Goal: Task Accomplishment & Management: Manage account settings

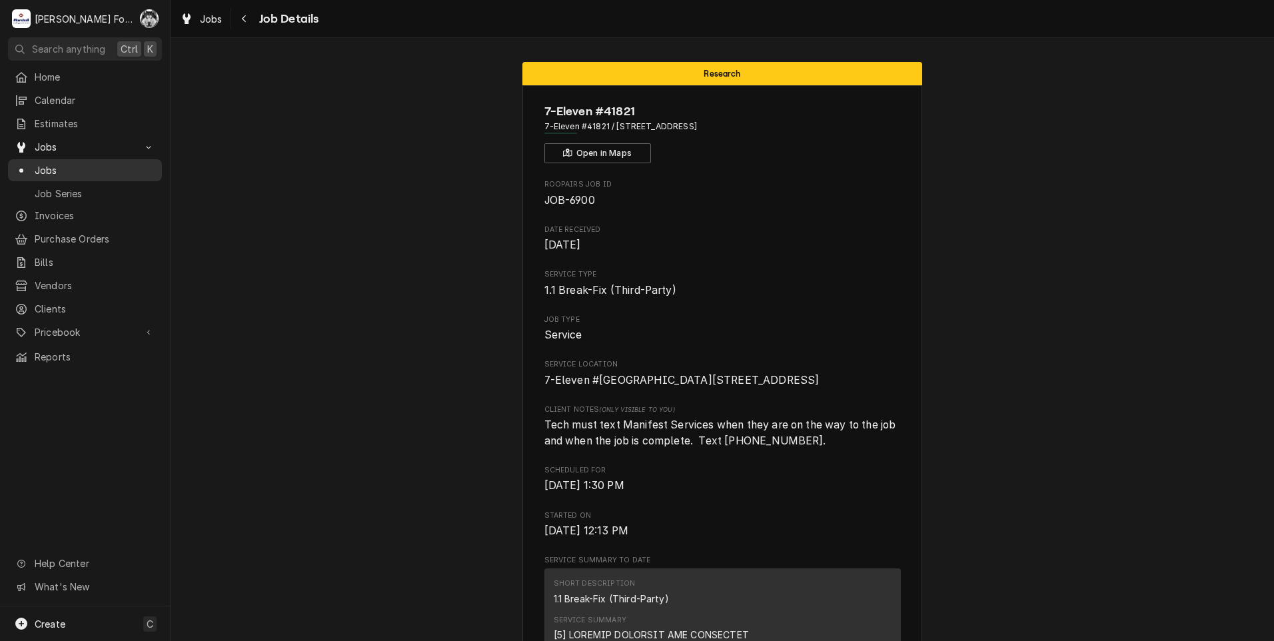
click at [47, 163] on span "Jobs" at bounding box center [95, 170] width 121 height 14
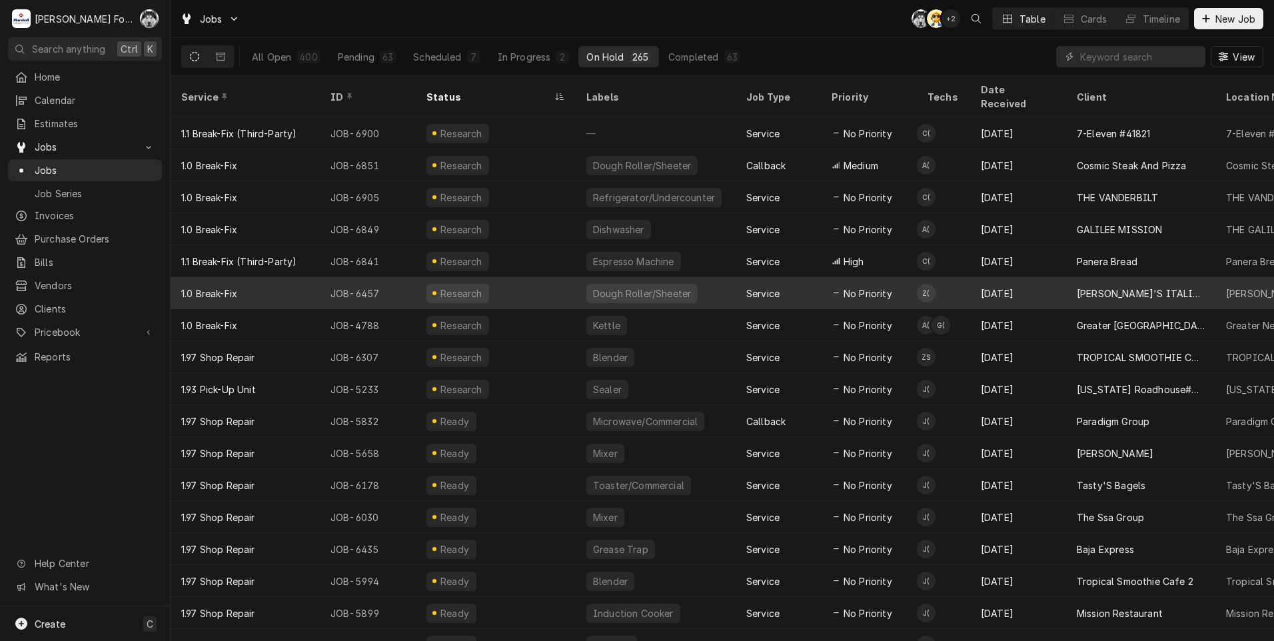
click at [1055, 281] on div "[DATE]" at bounding box center [1018, 293] width 96 height 32
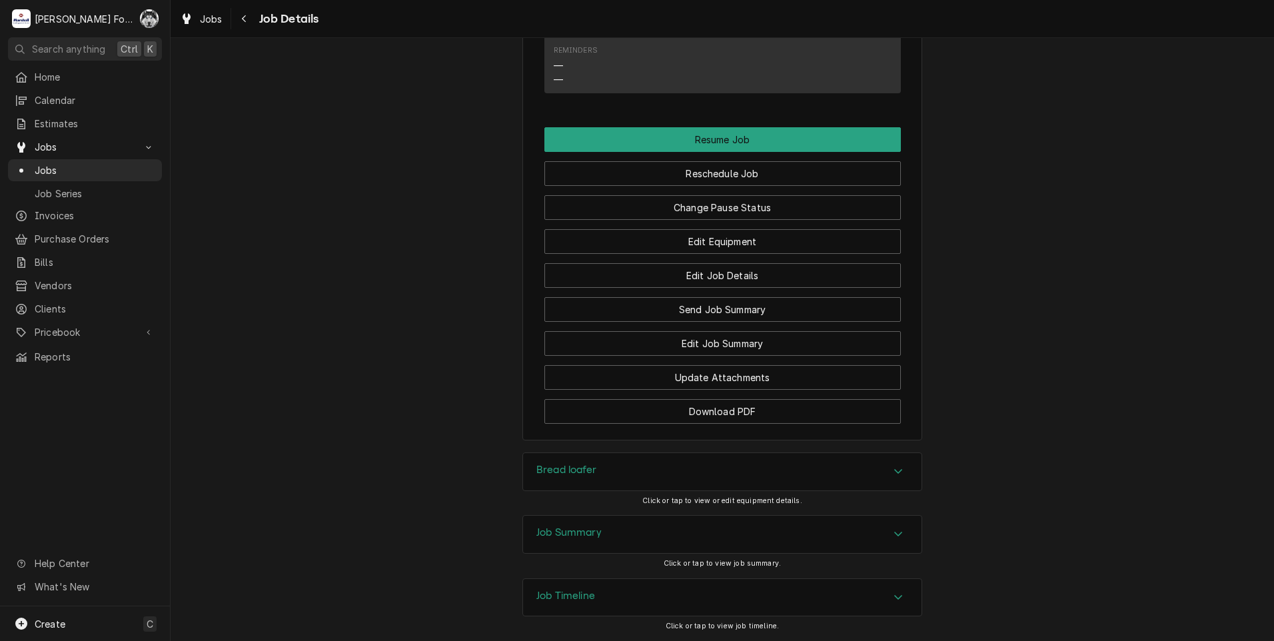
scroll to position [1554, 0]
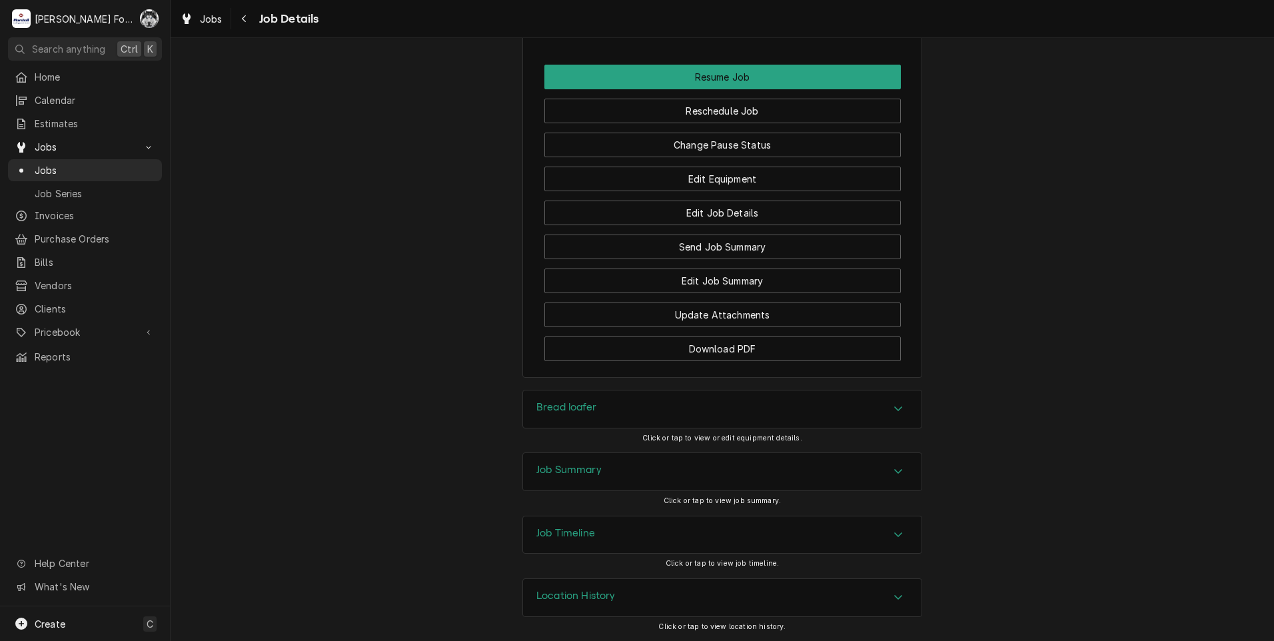
click at [623, 404] on div "Bread loafer" at bounding box center [722, 408] width 398 height 37
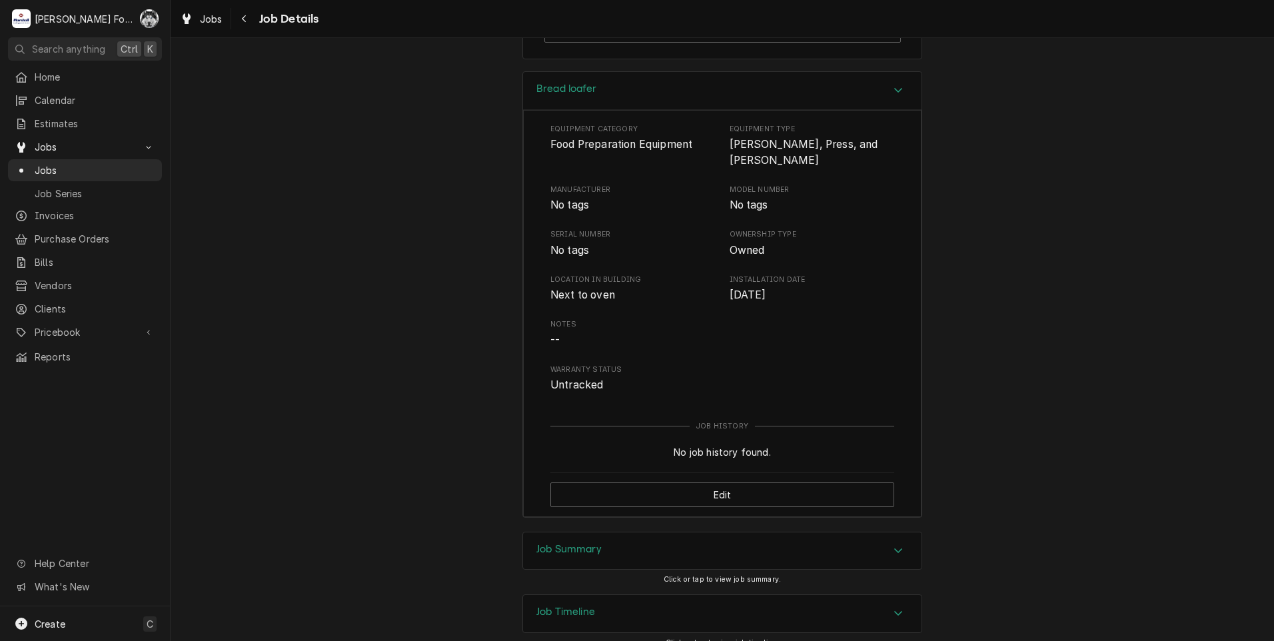
scroll to position [1951, 0]
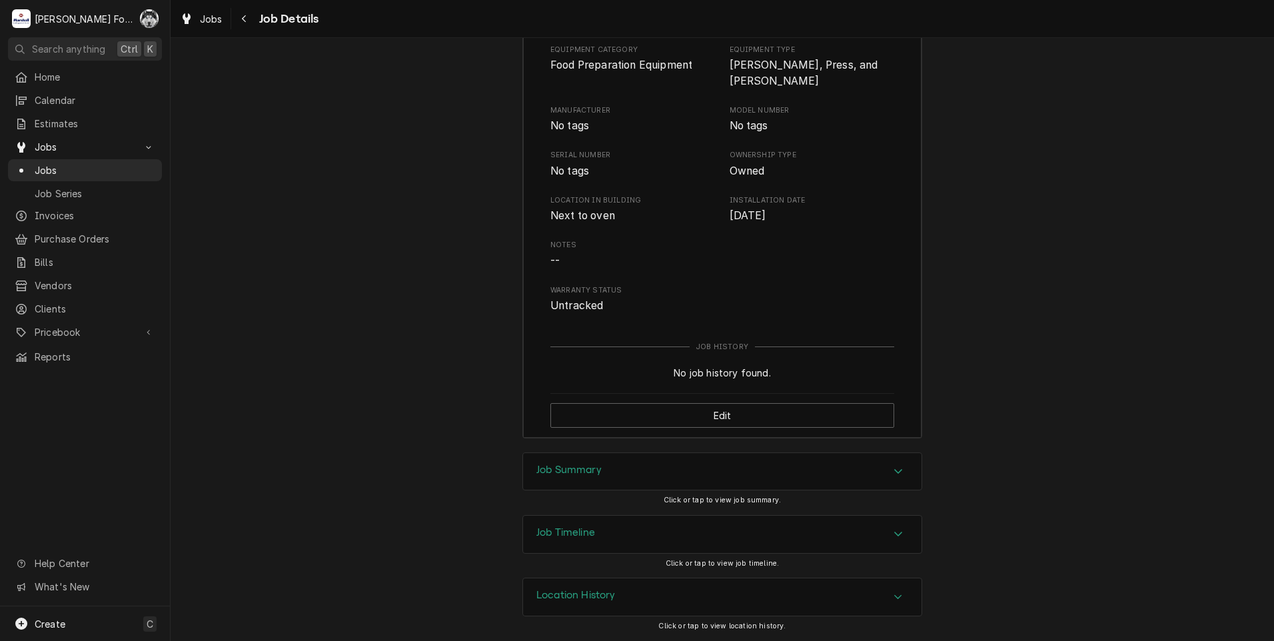
click at [607, 480] on div "Job Summary" at bounding box center [722, 471] width 398 height 37
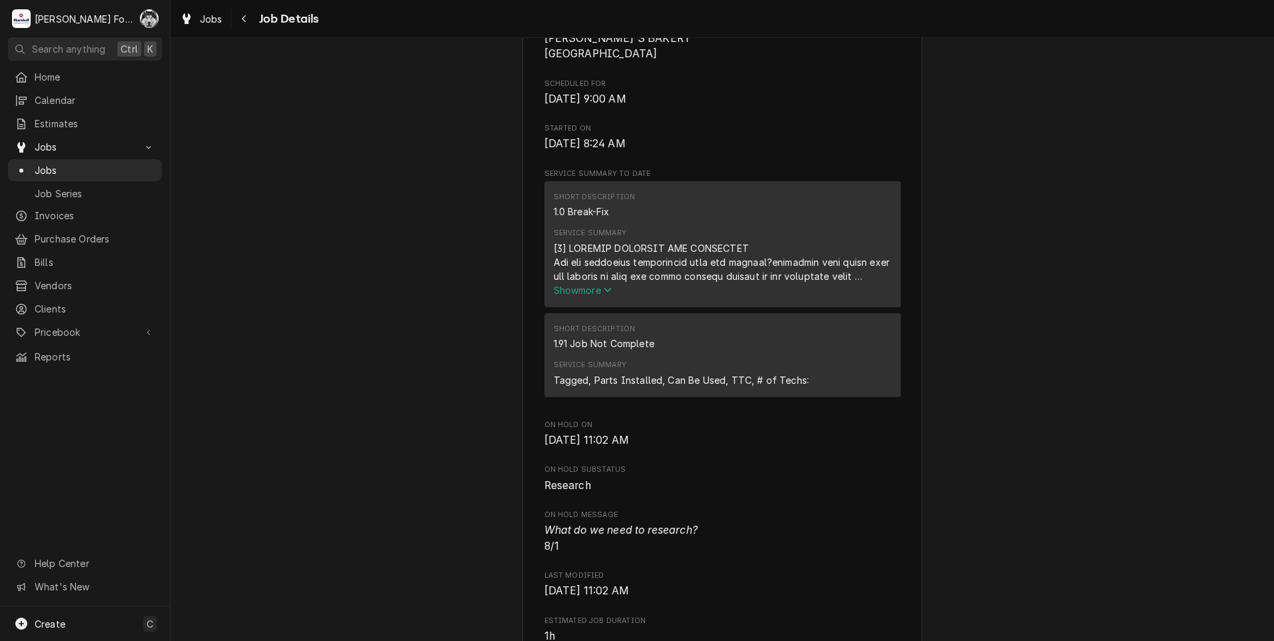
scroll to position [316, 0]
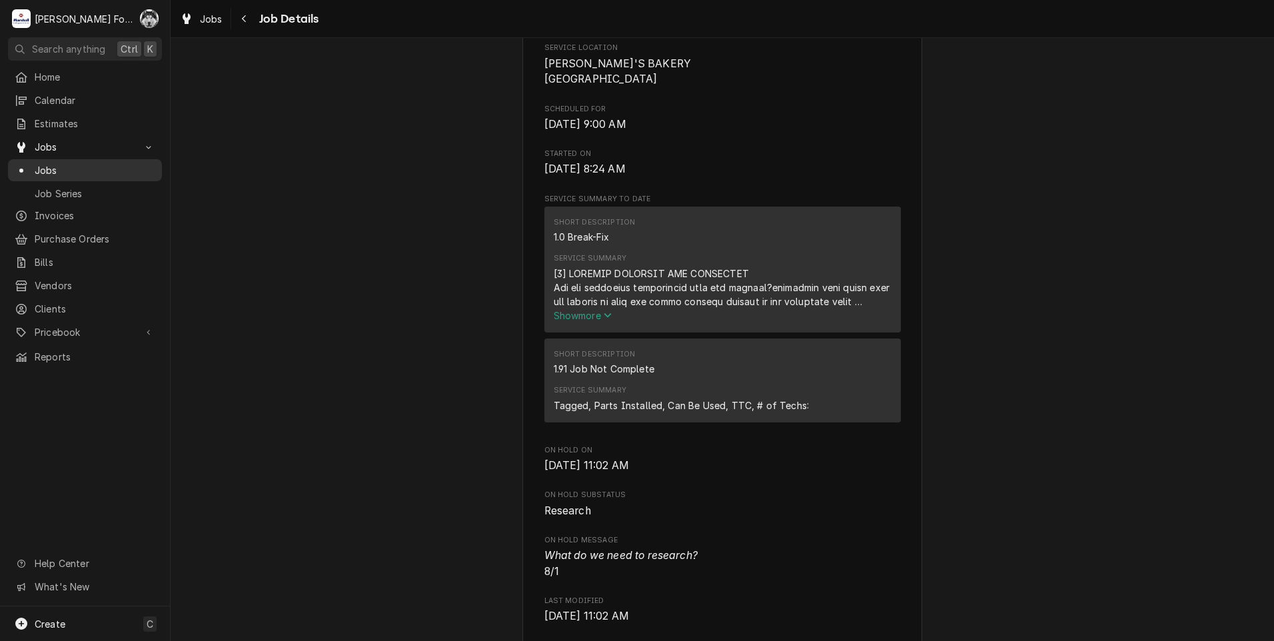
click at [46, 167] on span "Jobs" at bounding box center [95, 170] width 121 height 14
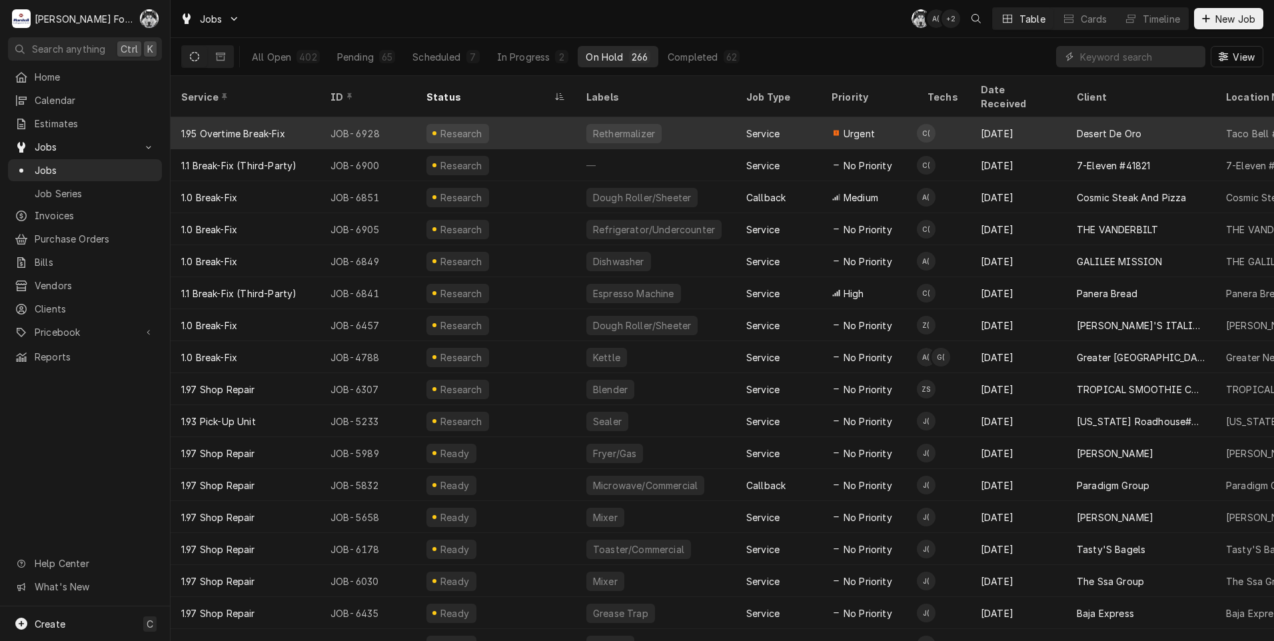
click at [943, 117] on td "C(" at bounding box center [943, 133] width 53 height 32
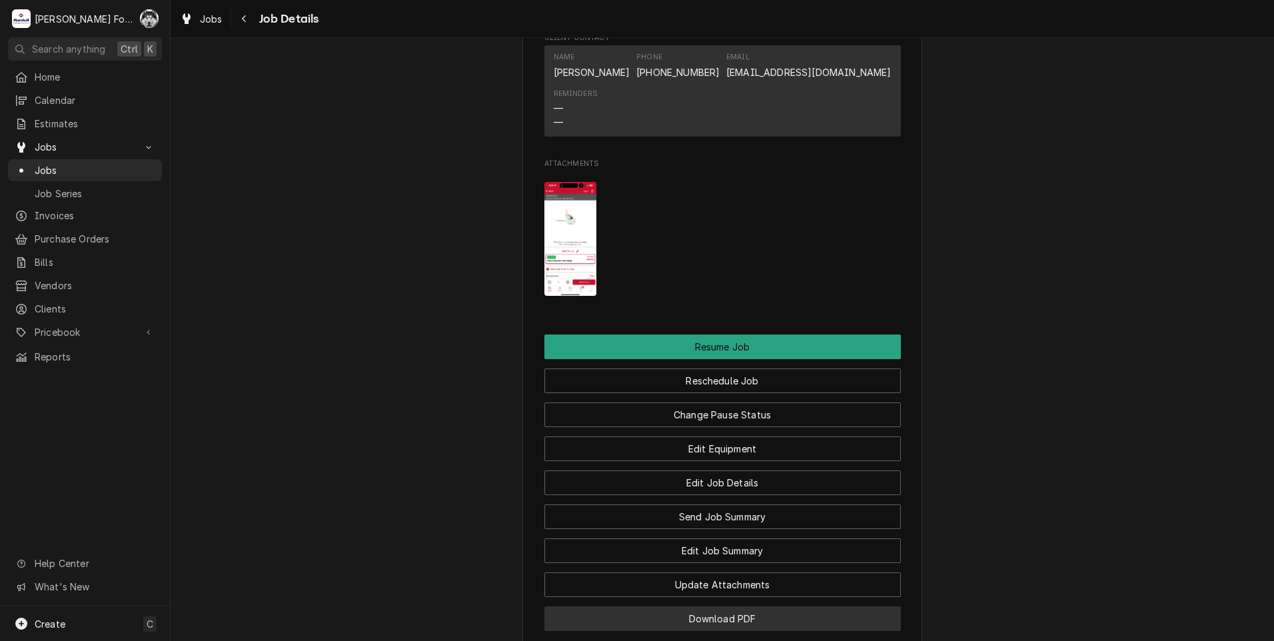
scroll to position [1734, 0]
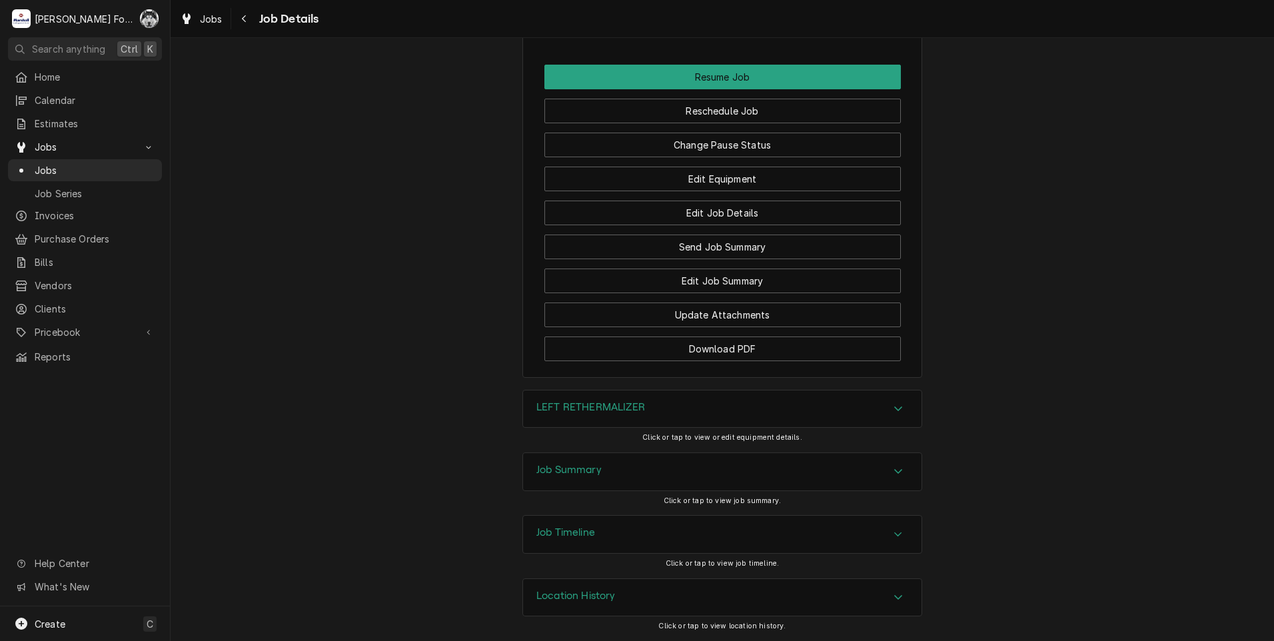
click at [689, 420] on div "LEFT RETHERMALIZER" at bounding box center [722, 408] width 398 height 37
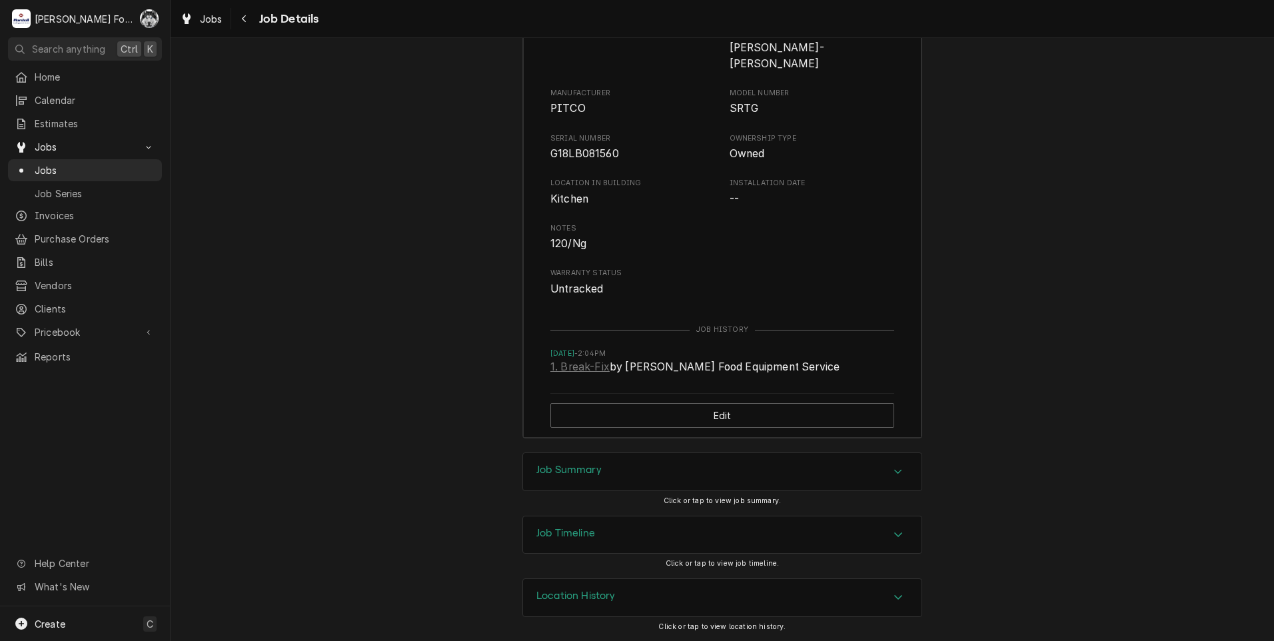
click at [648, 477] on div "Job Summary" at bounding box center [722, 471] width 398 height 37
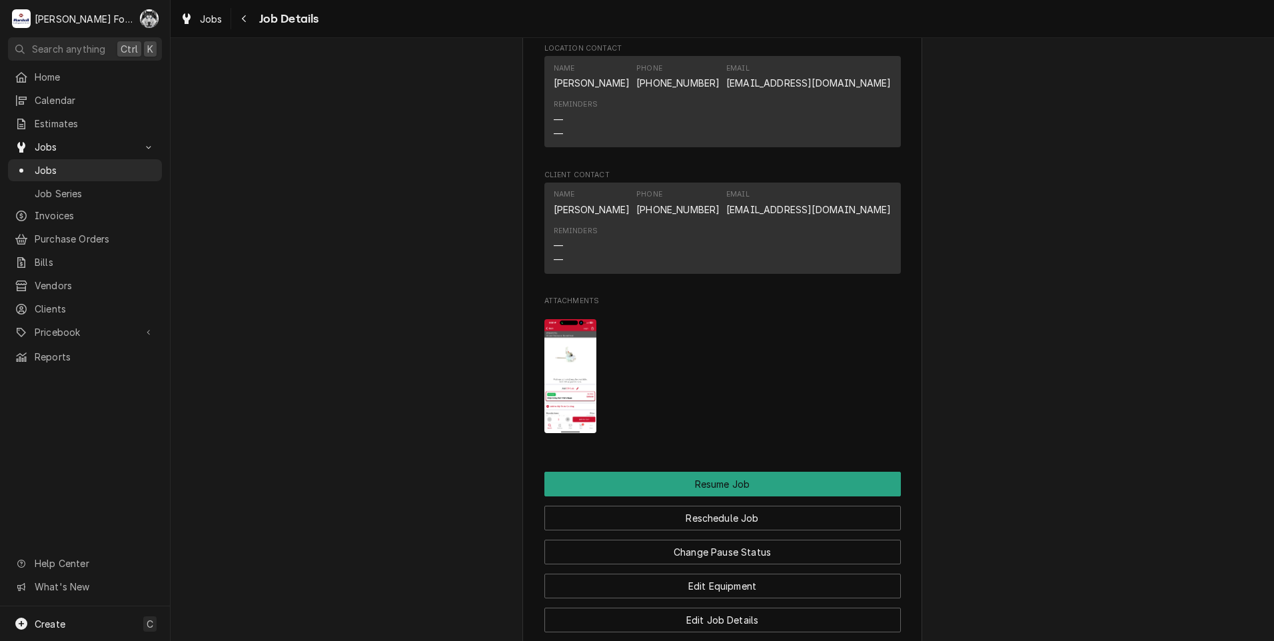
scroll to position [1307, 0]
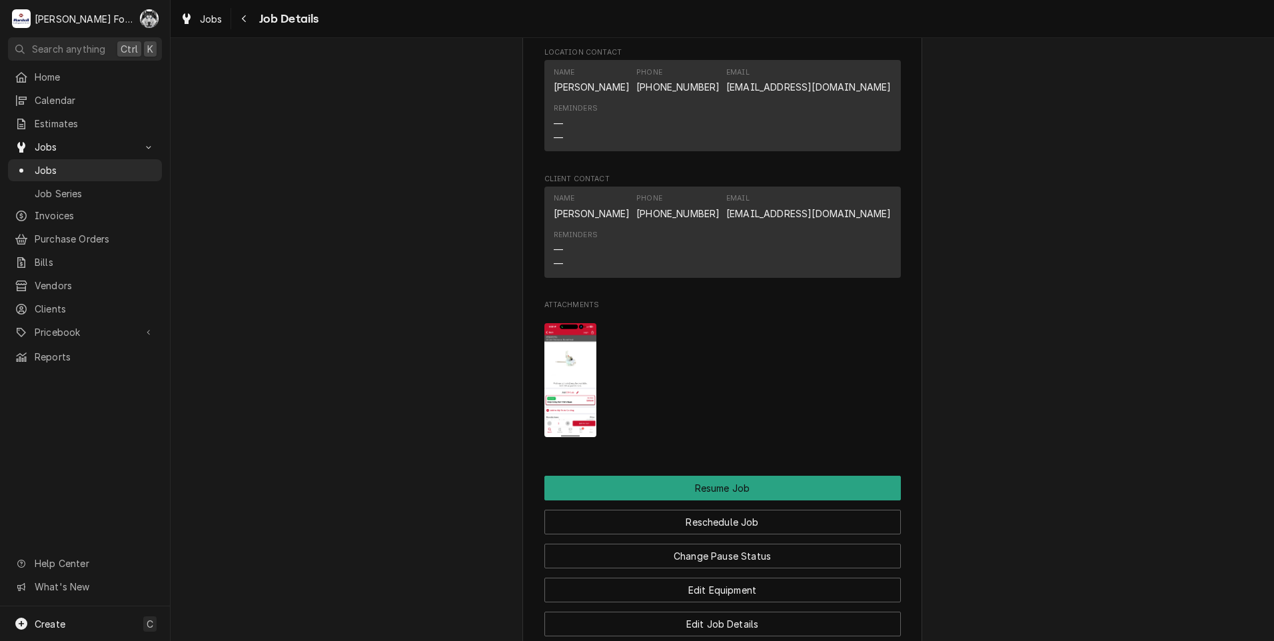
click at [558, 392] on img "Attachments" at bounding box center [570, 380] width 53 height 114
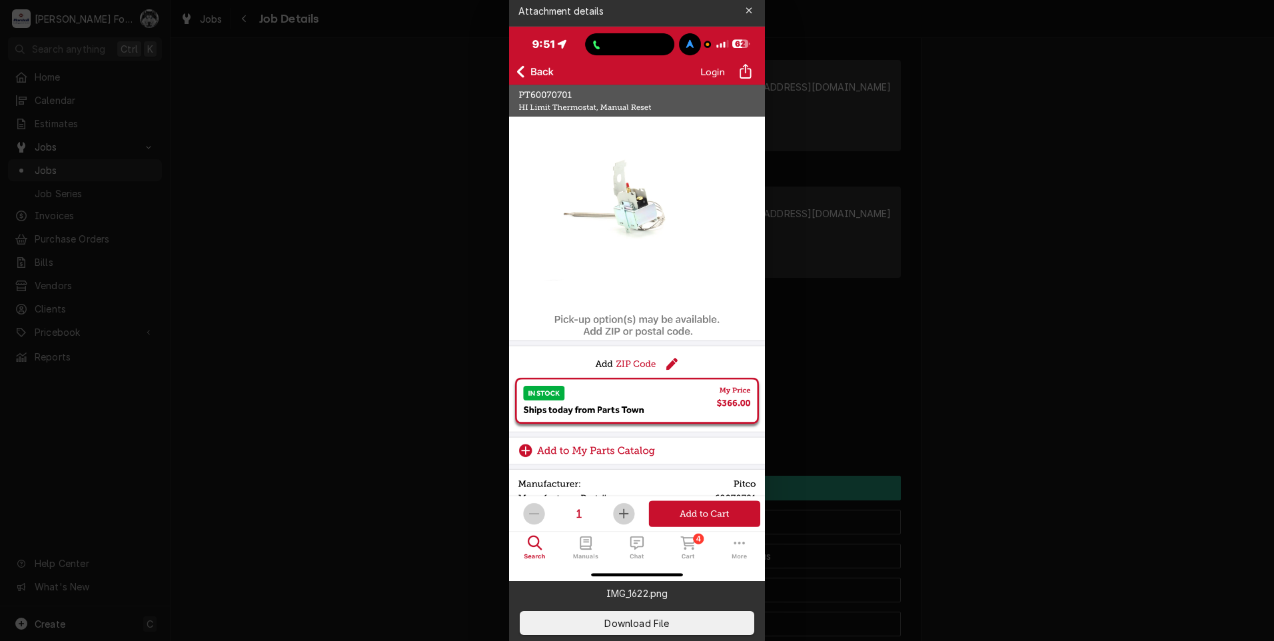
click at [386, 196] on div at bounding box center [637, 320] width 1274 height 641
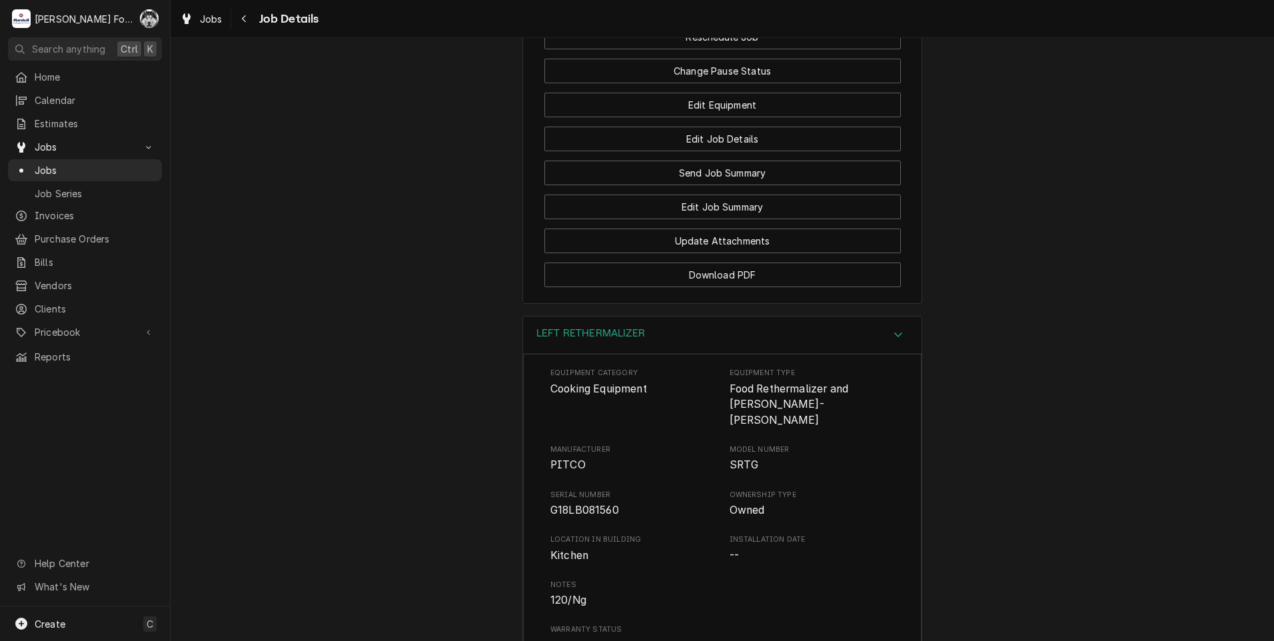
scroll to position [1840, 0]
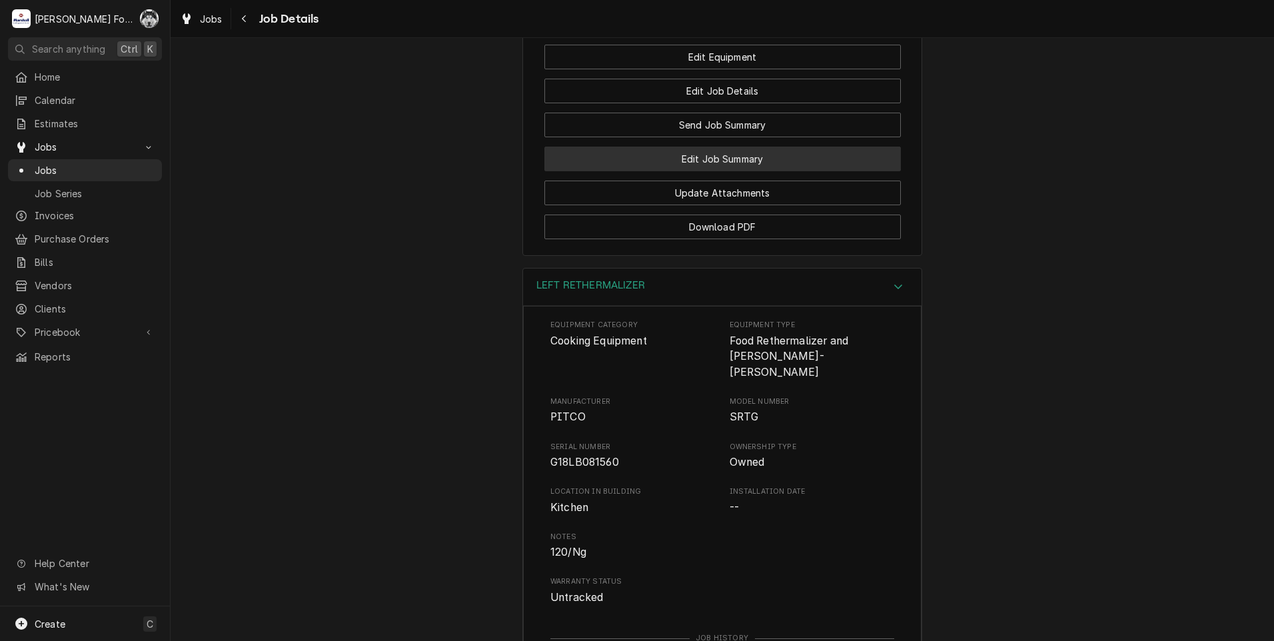
click at [698, 171] on button "Edit Job Summary" at bounding box center [722, 159] width 356 height 25
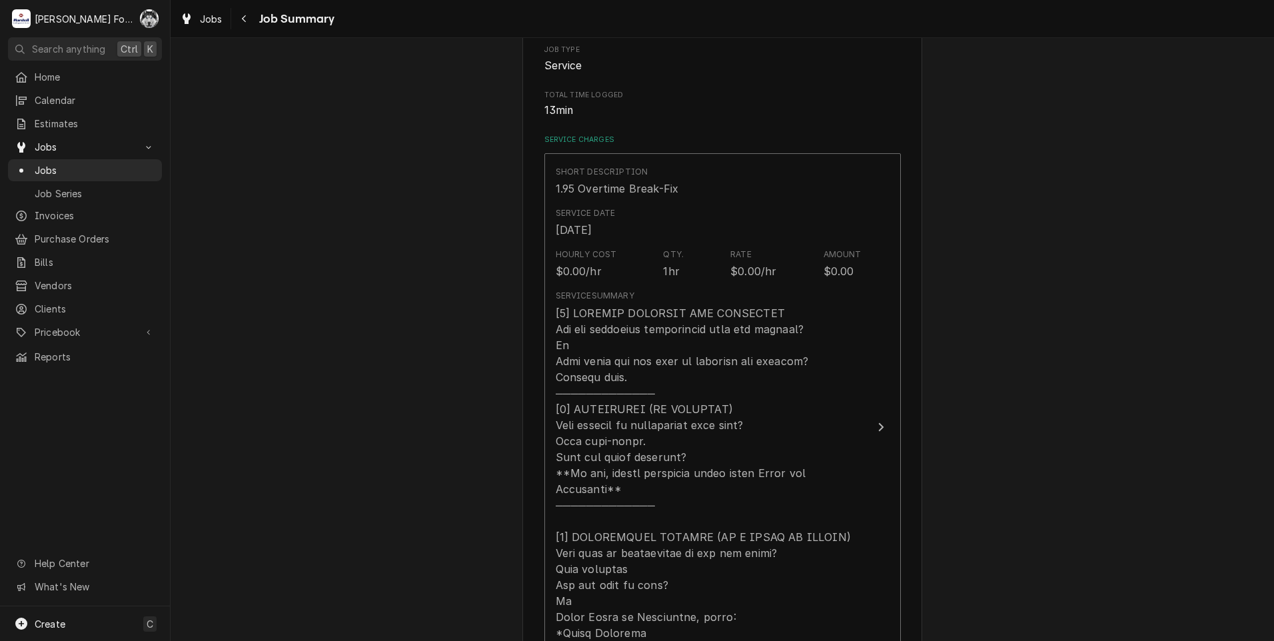
scroll to position [800, 0]
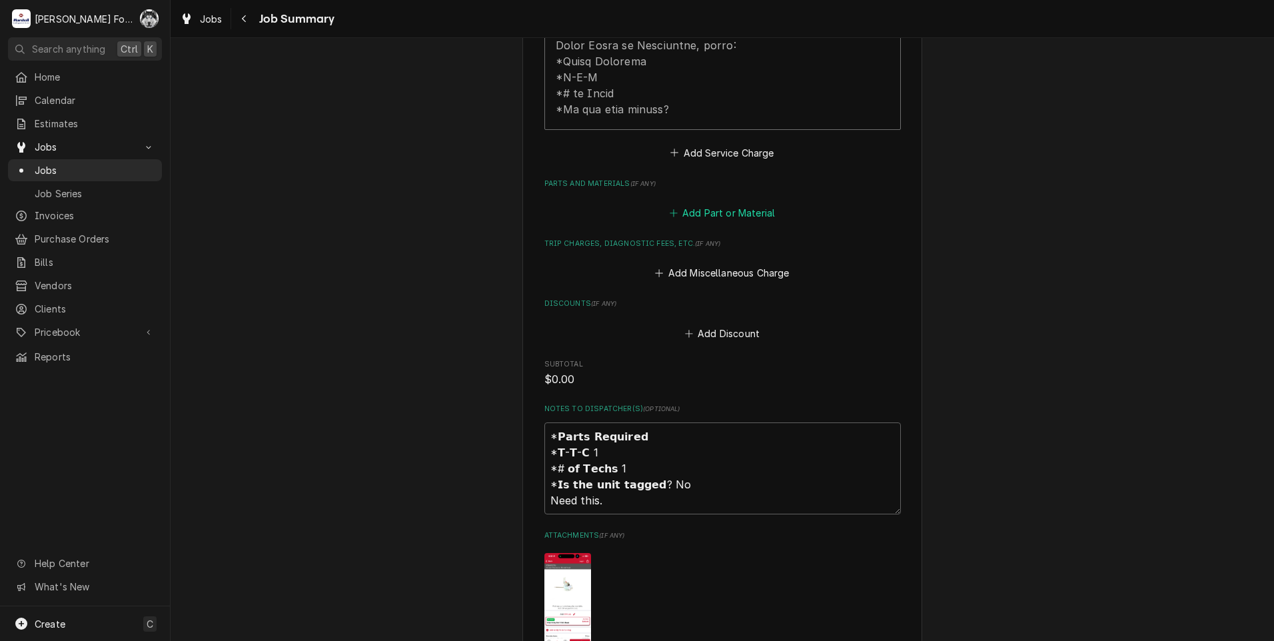
click at [701, 204] on button "Add Part or Material" at bounding box center [722, 213] width 110 height 19
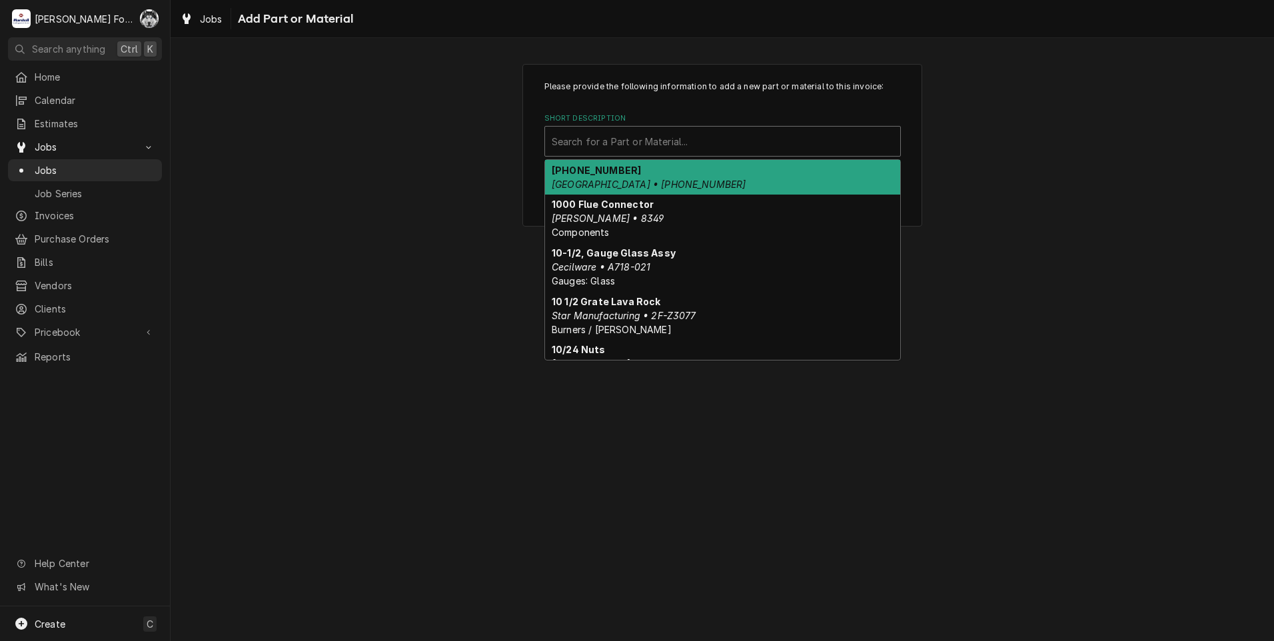
click at [745, 148] on div "Short Description" at bounding box center [723, 141] width 342 height 24
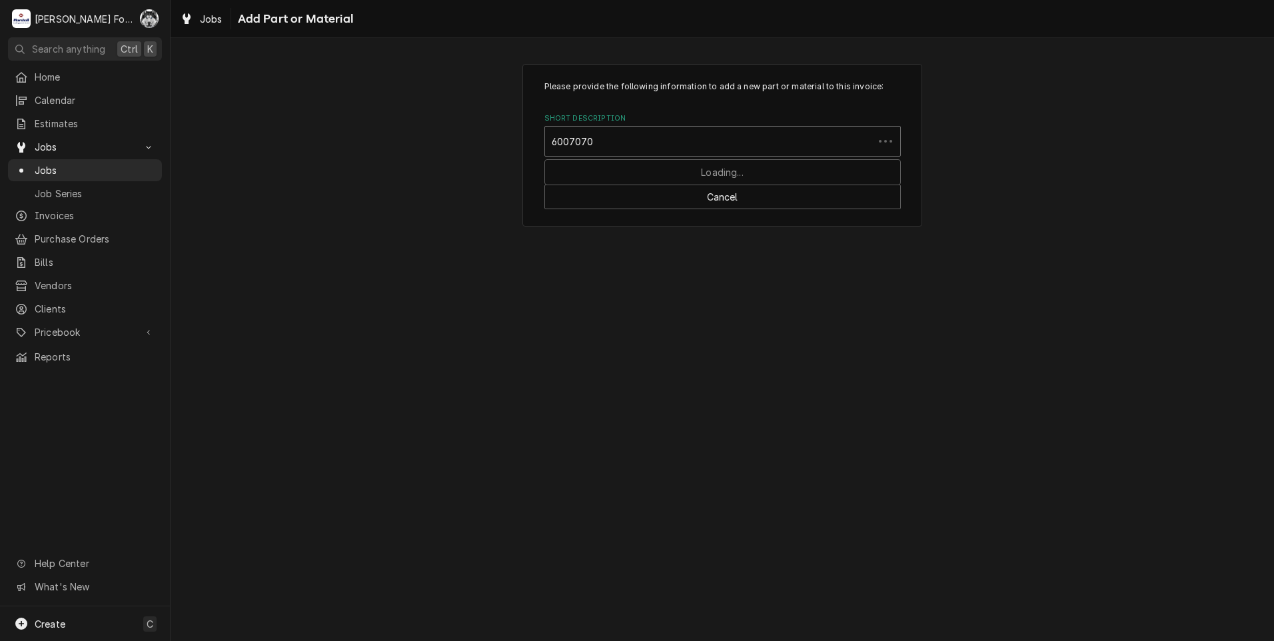
type input "60070701"
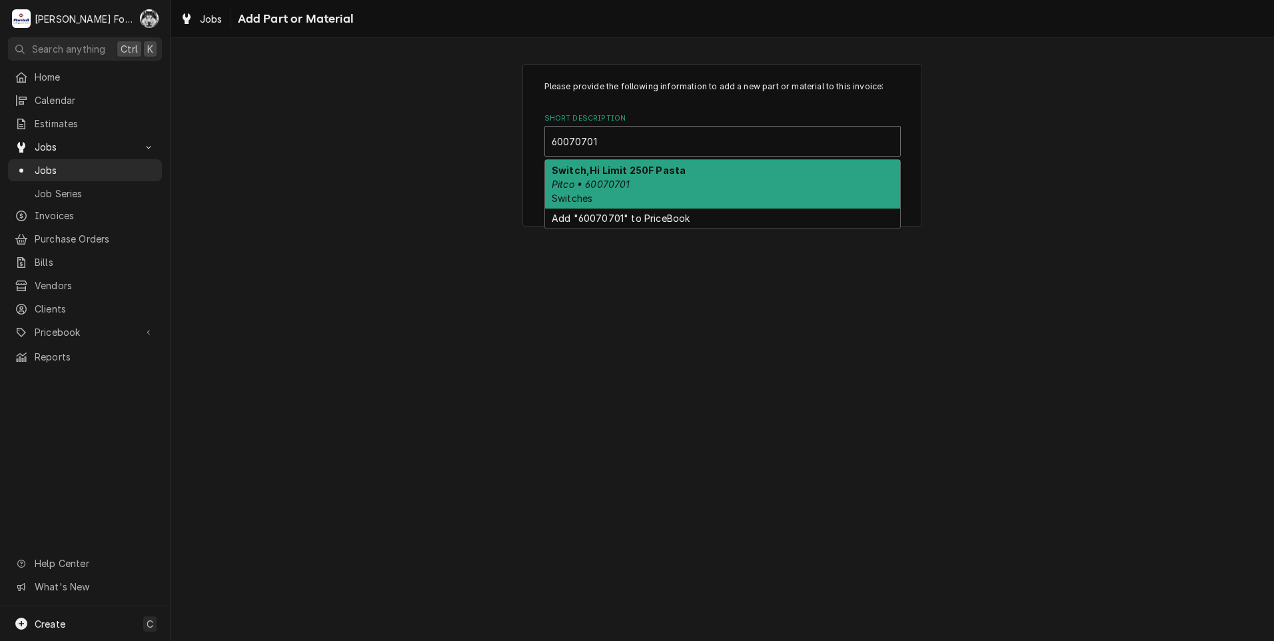
click at [660, 197] on div "Switch,Hi Limit 250F Pasta Pitco • 60070701 Switches" at bounding box center [722, 184] width 355 height 49
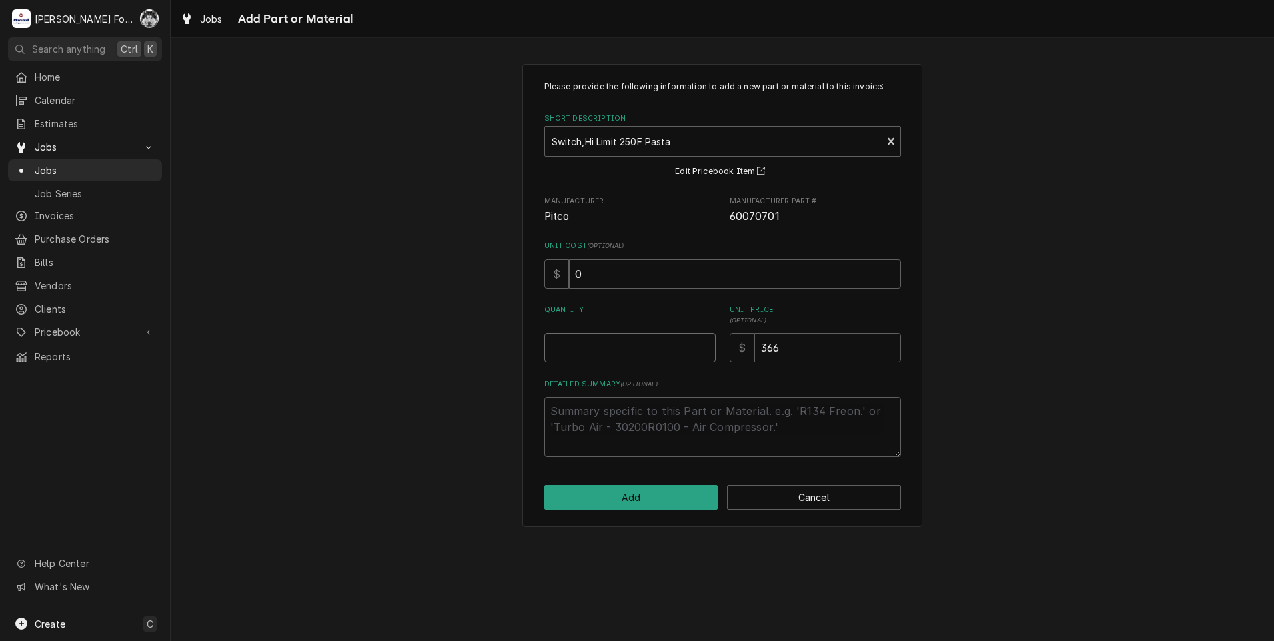
click at [703, 340] on input "Quantity" at bounding box center [629, 347] width 171 height 29
type textarea "x"
type input "0.5"
click at [702, 342] on input "0.5" at bounding box center [629, 347] width 171 height 29
type textarea "x"
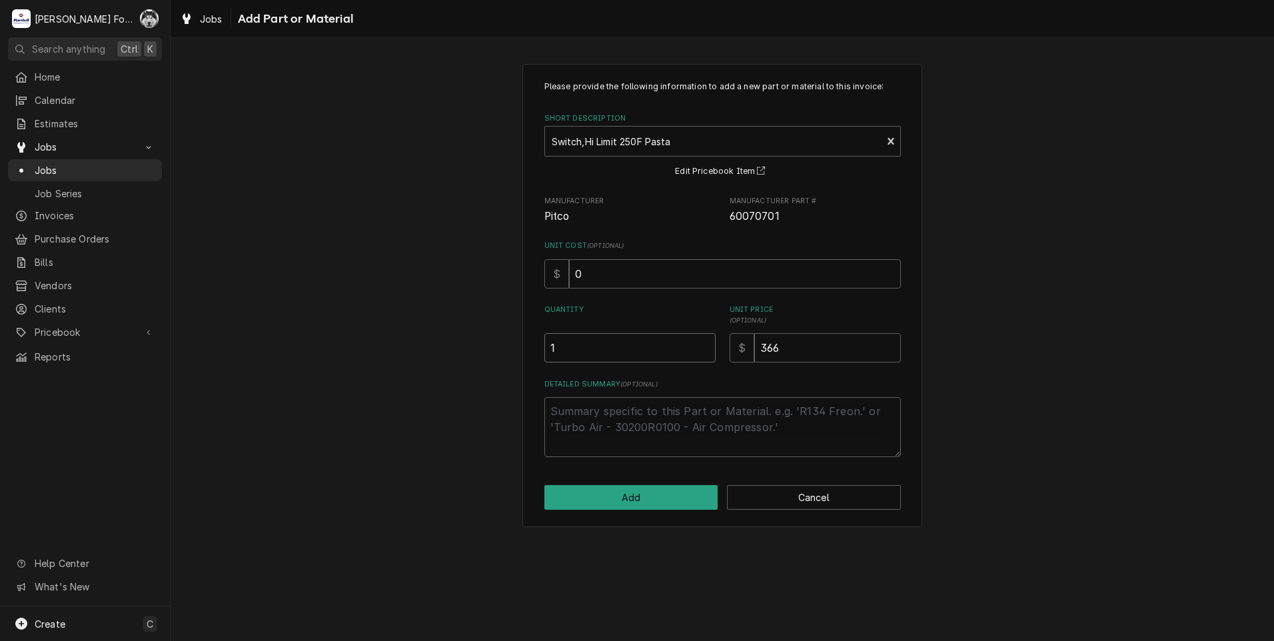
type input "1"
click at [702, 342] on input "1" at bounding box center [629, 347] width 171 height 29
click at [642, 497] on button "Add" at bounding box center [631, 497] width 174 height 25
type textarea "x"
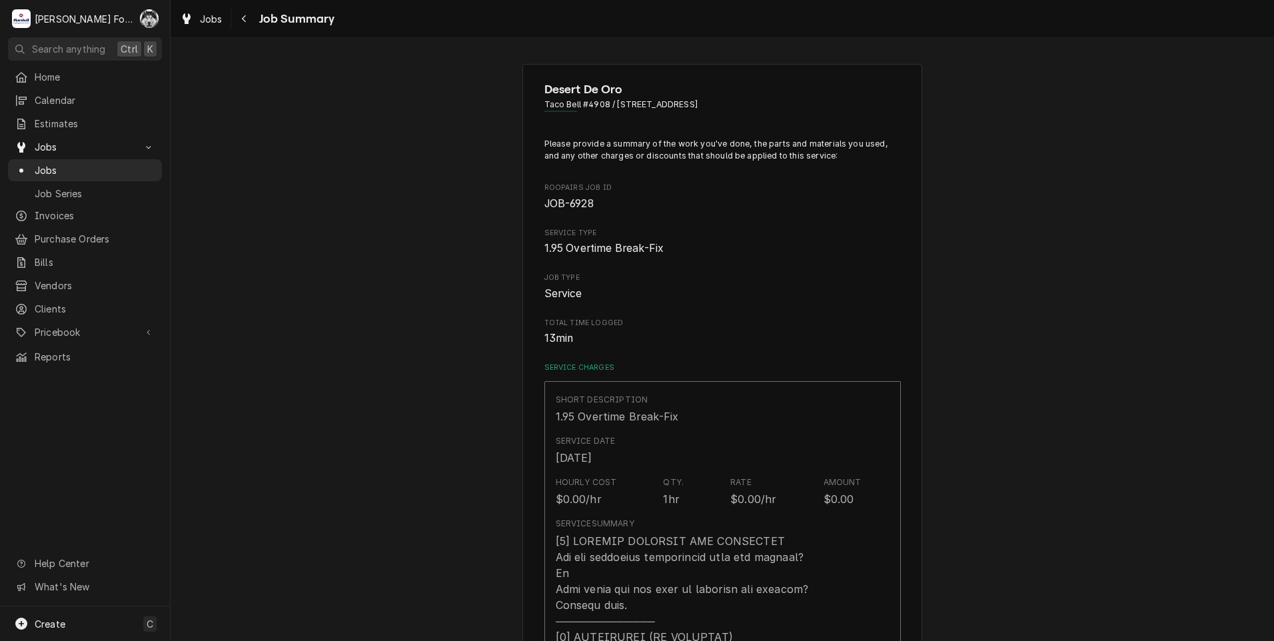
scroll to position [800, 0]
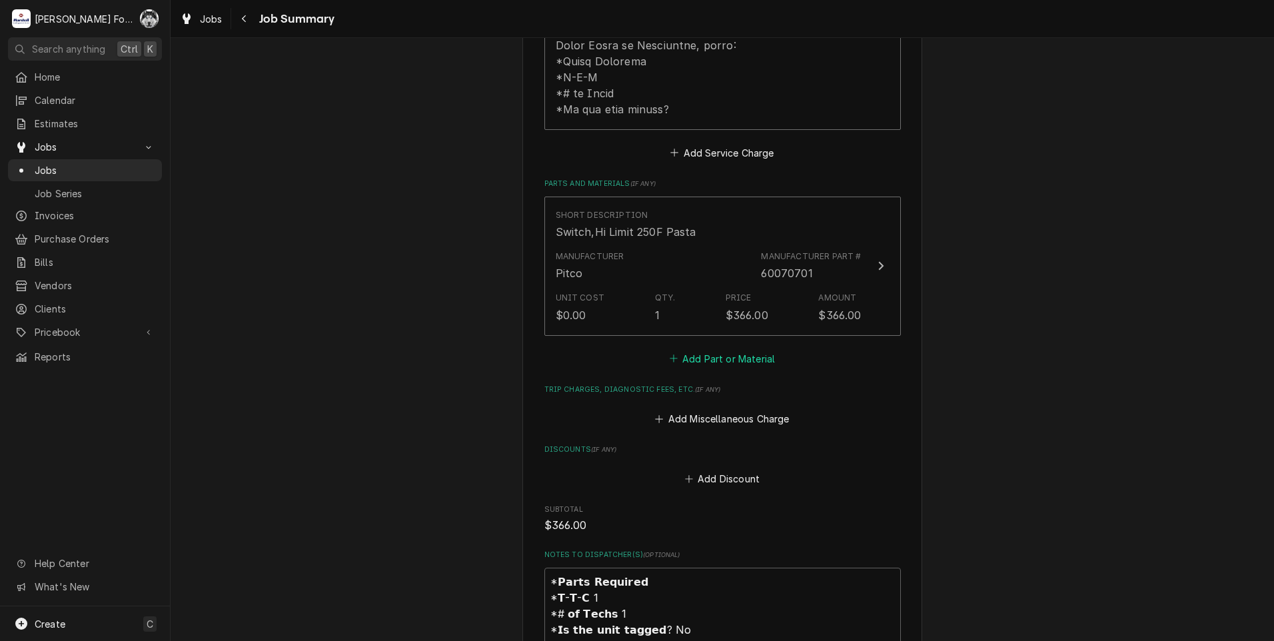
click at [687, 349] on button "Add Part or Material" at bounding box center [722, 358] width 110 height 19
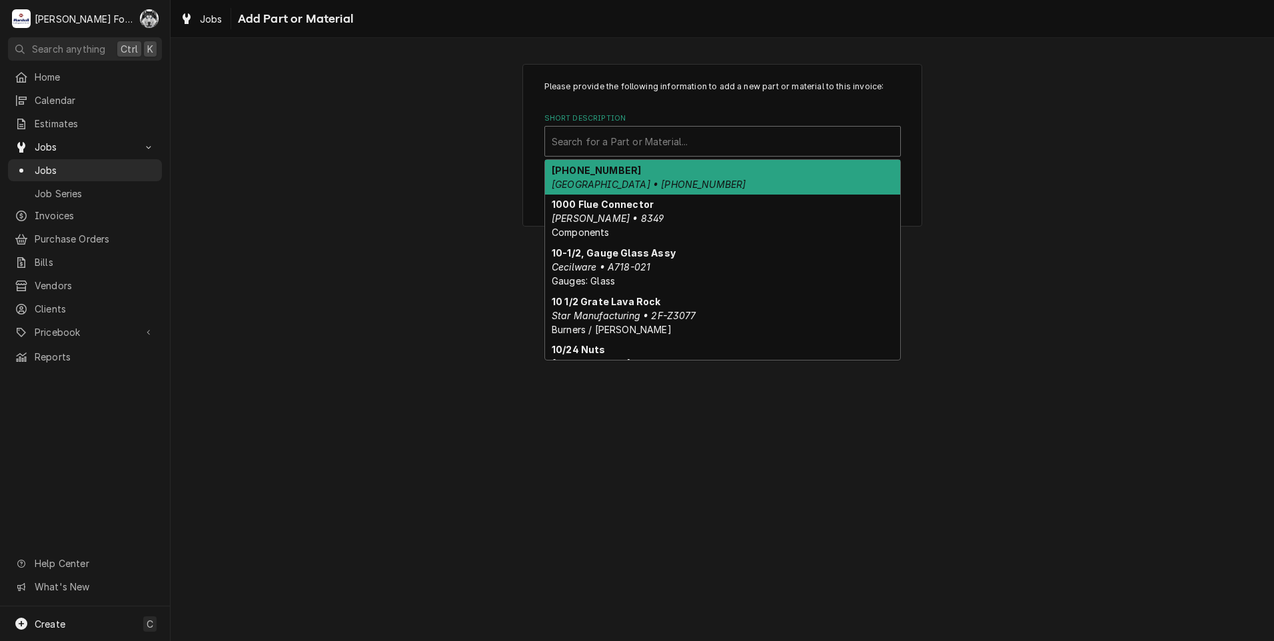
click at [690, 147] on div "Short Description" at bounding box center [723, 141] width 342 height 24
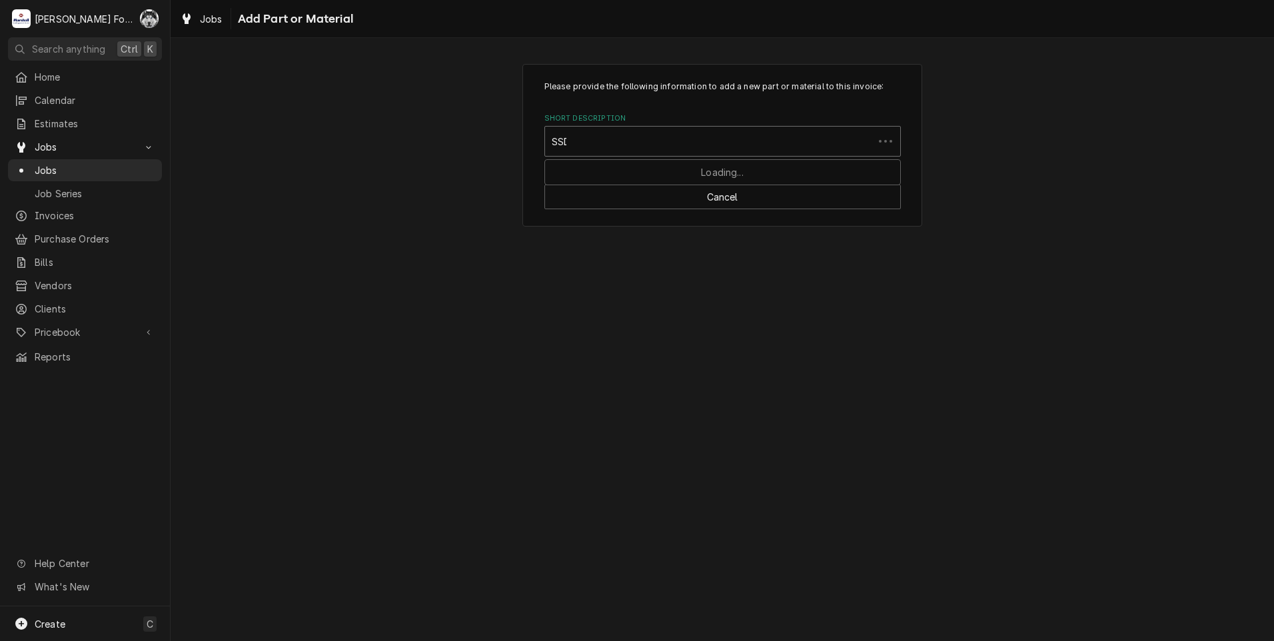
type input "SSDT"
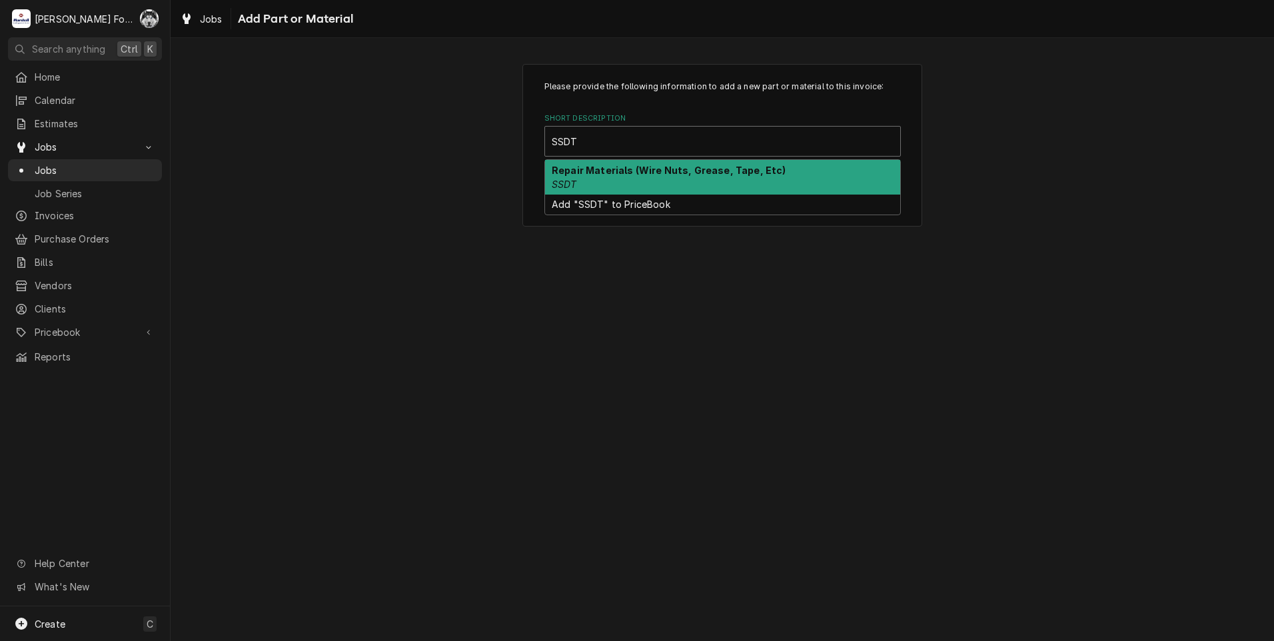
click at [686, 183] on div "Repair Materials (Wire Nuts, Grease, Tape, Etc) SSDT" at bounding box center [722, 177] width 355 height 35
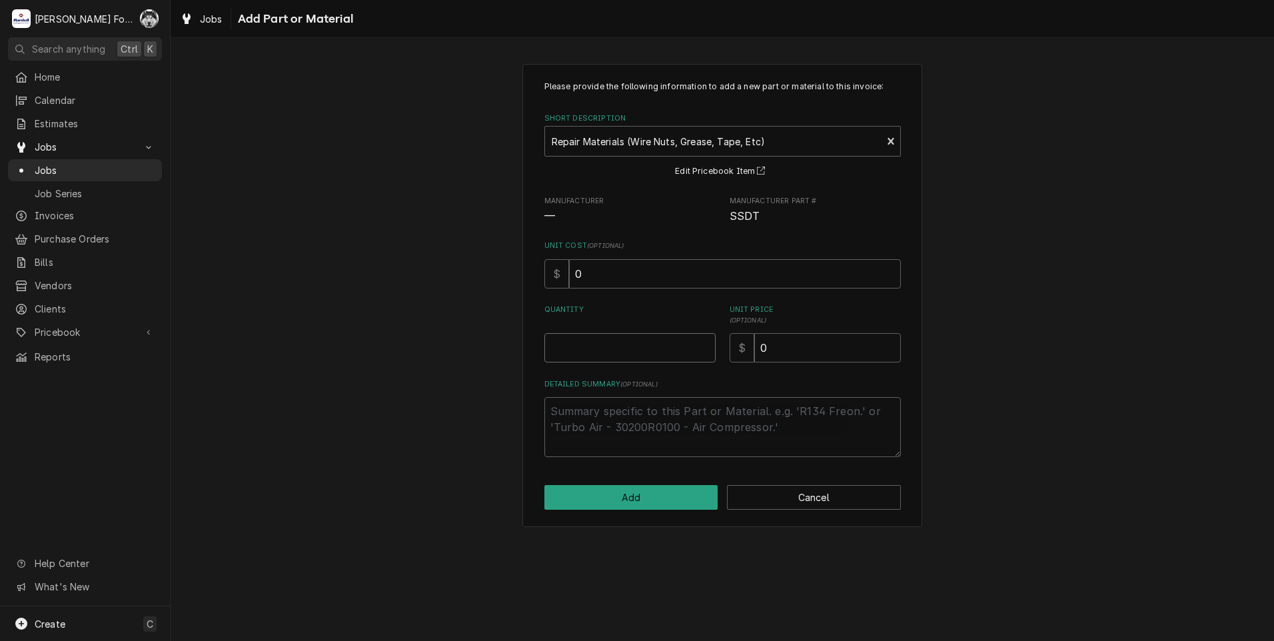
type textarea "x"
type input "0.5"
click at [702, 342] on input "0.5" at bounding box center [629, 347] width 171 height 29
type textarea "x"
type input "1"
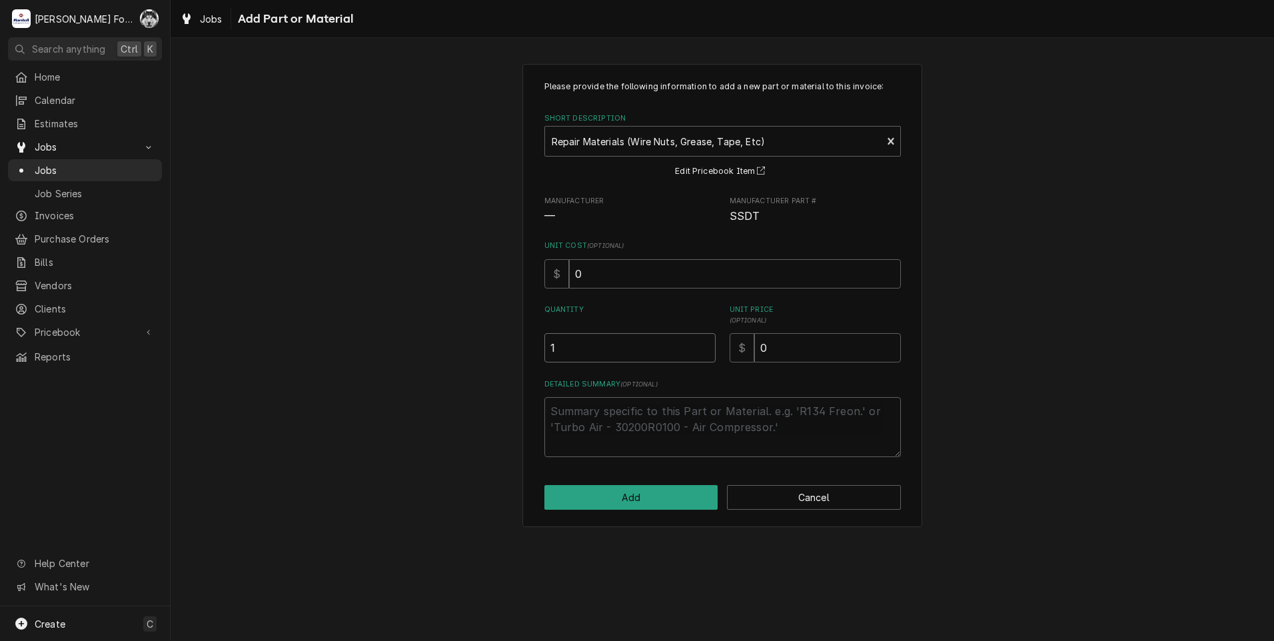
click at [702, 343] on input "1" at bounding box center [629, 347] width 171 height 29
drag, startPoint x: 795, startPoint y: 346, endPoint x: 692, endPoint y: 366, distance: 105.3
click at [692, 366] on div "Please provide the following information to add a new part or material to this …" at bounding box center [722, 269] width 356 height 376
type textarea "x"
type input "8"
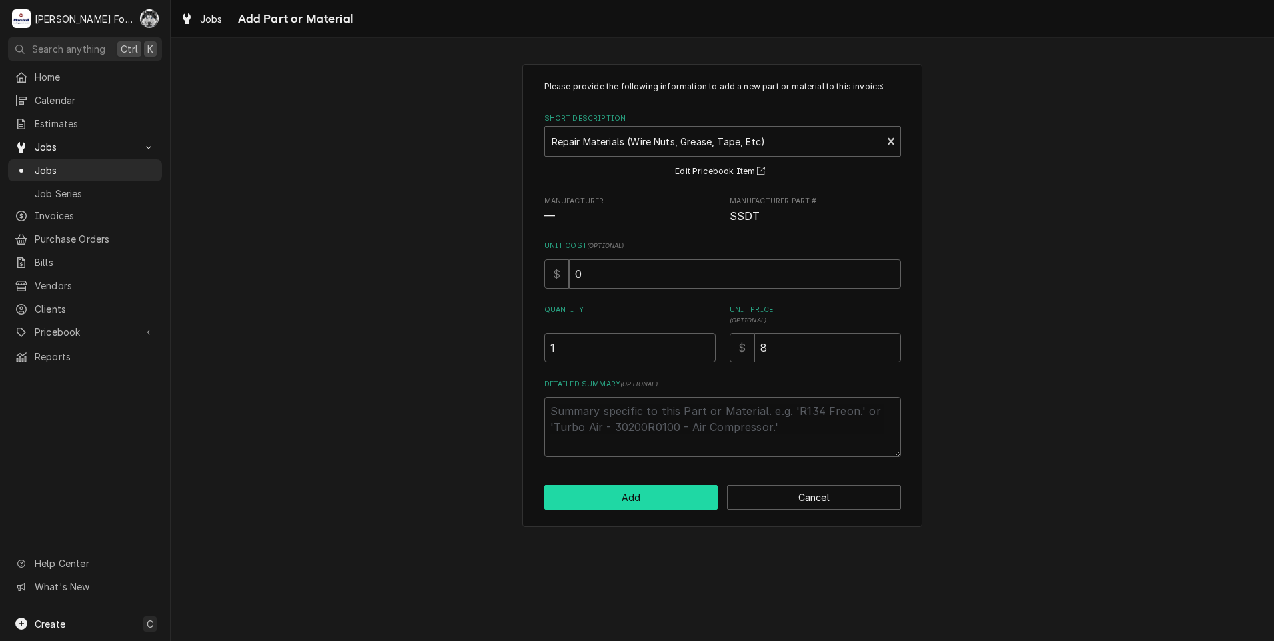
click at [580, 498] on button "Add" at bounding box center [631, 497] width 174 height 25
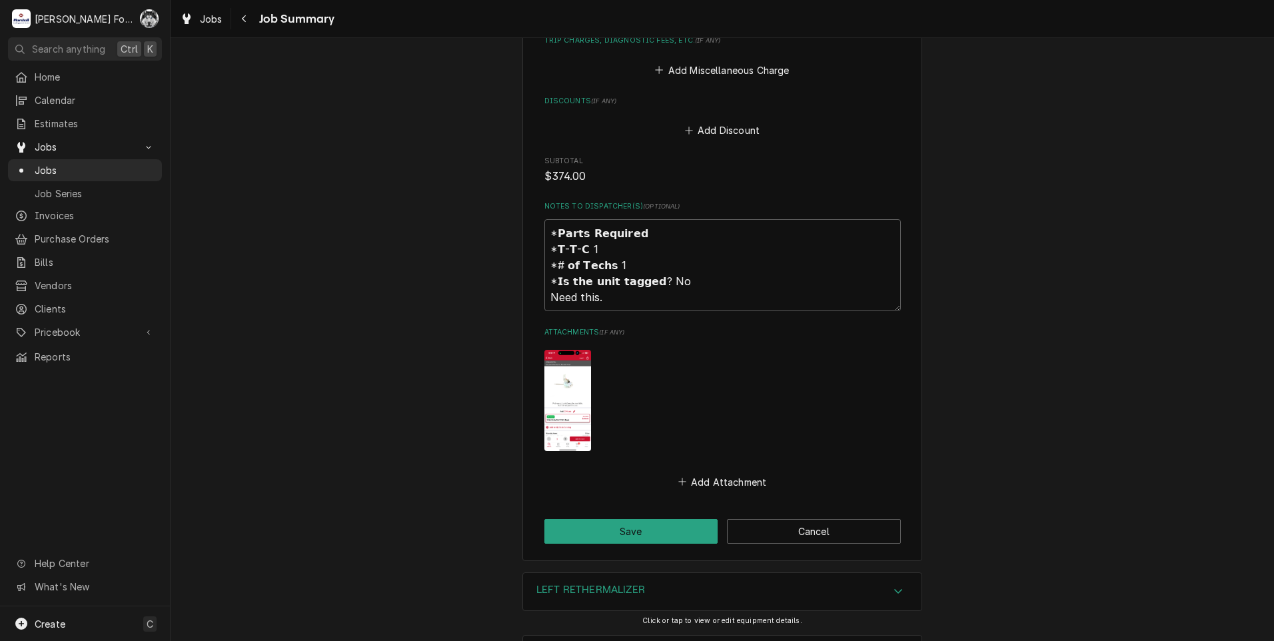
scroll to position [1335, 0]
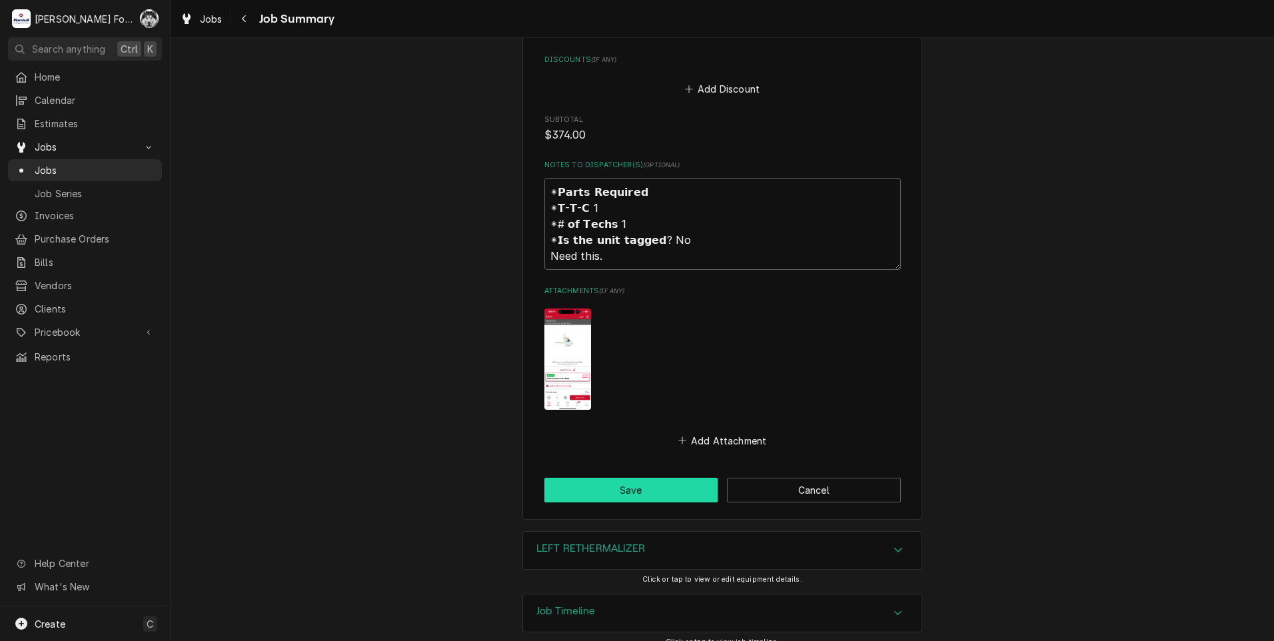
click at [656, 478] on button "Save" at bounding box center [631, 490] width 174 height 25
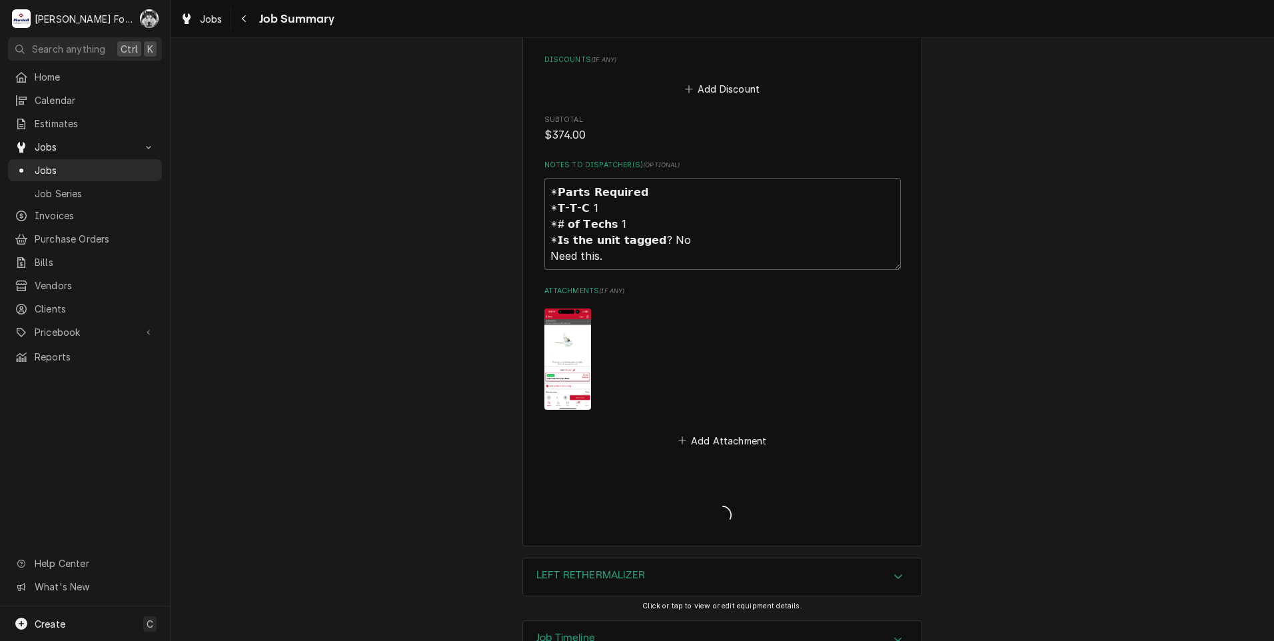
type textarea "x"
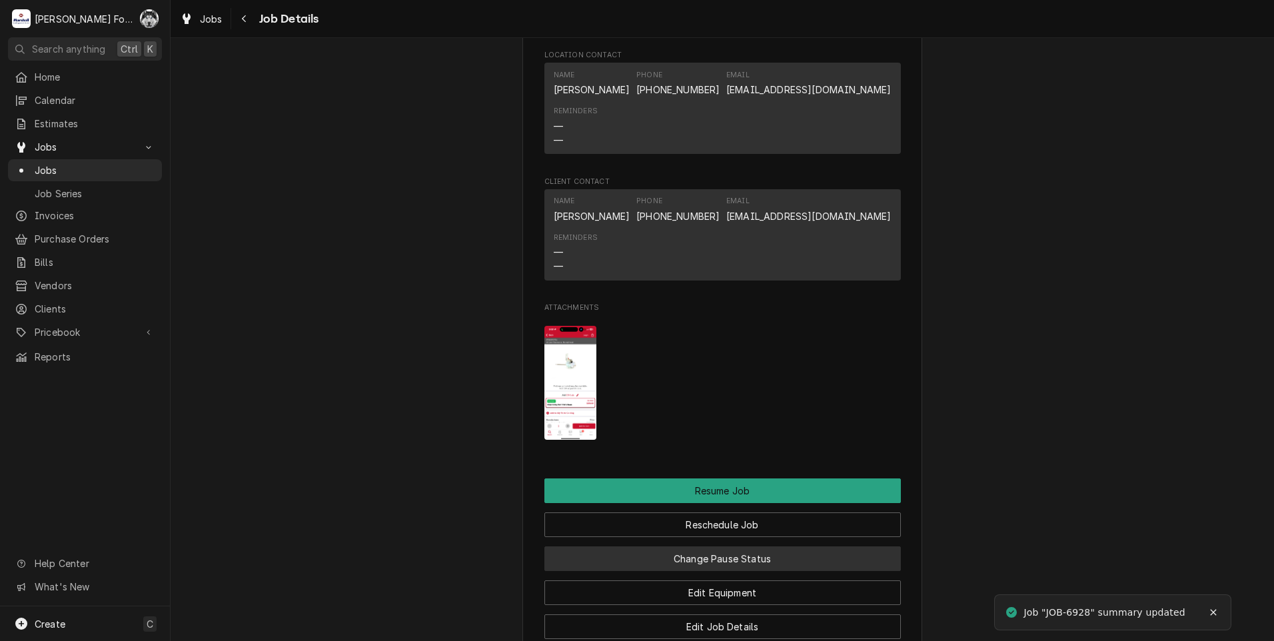
scroll to position [1734, 0]
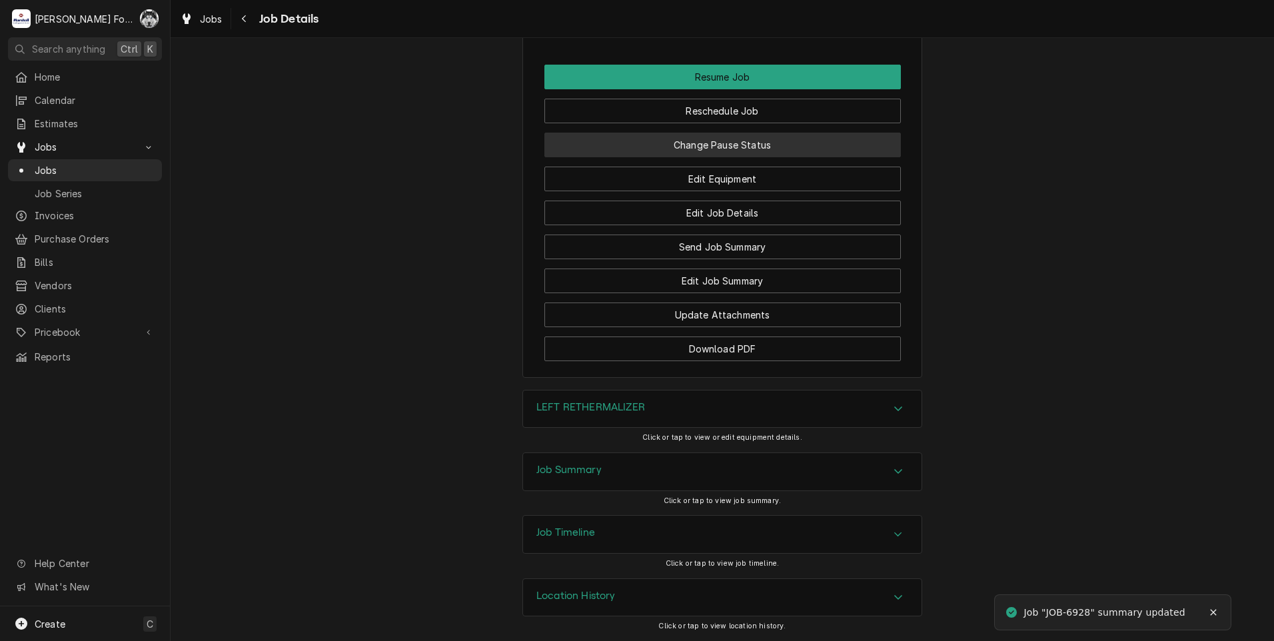
click at [720, 143] on button "Change Pause Status" at bounding box center [722, 145] width 356 height 25
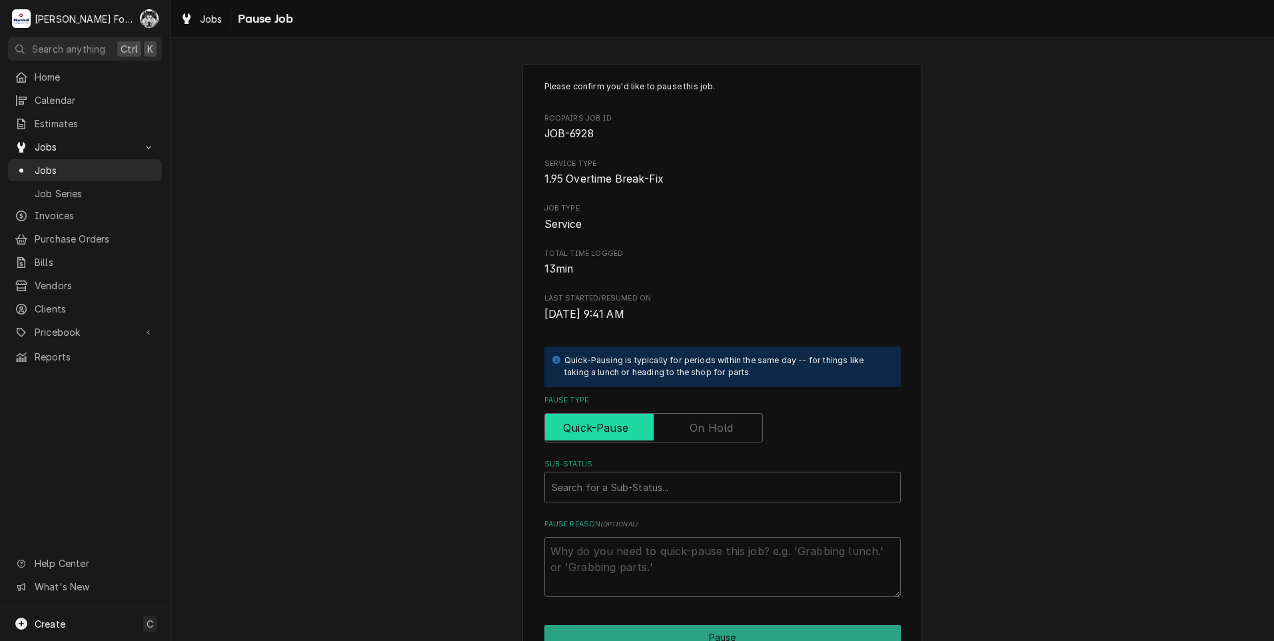
click at [728, 417] on input "Pause Type" at bounding box center [653, 427] width 207 height 29
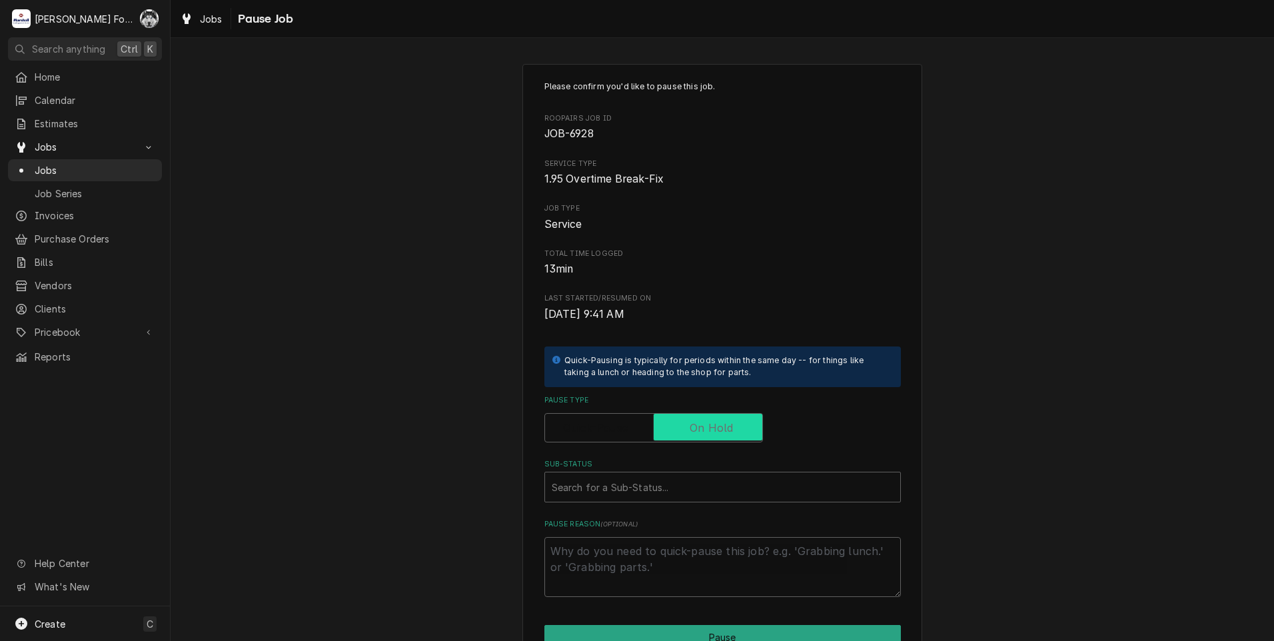
checkbox input "true"
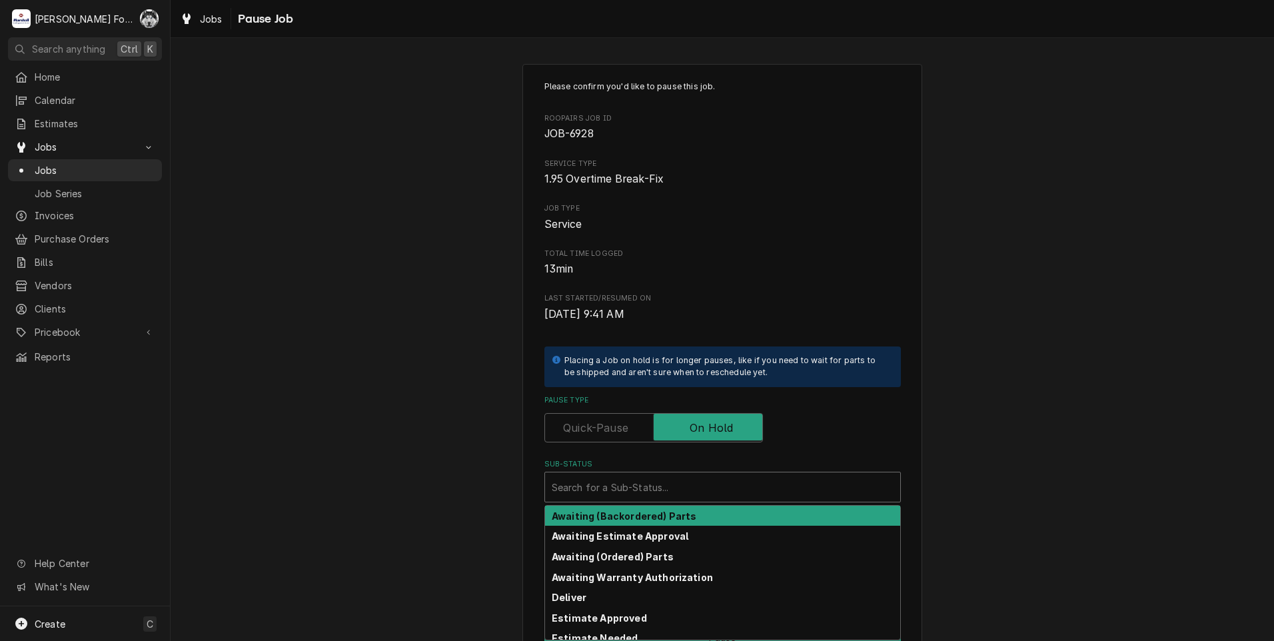
click at [635, 490] on div "Sub-Status" at bounding box center [723, 487] width 342 height 24
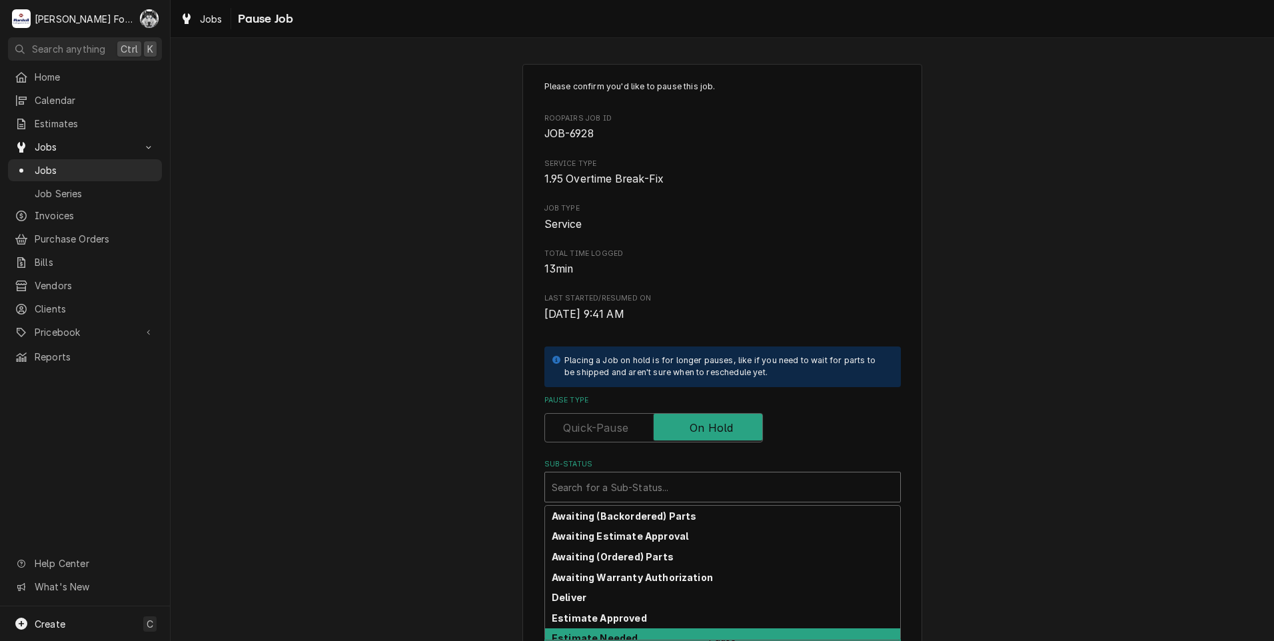
click at [602, 635] on strong "Estimate Needed" at bounding box center [595, 637] width 86 height 11
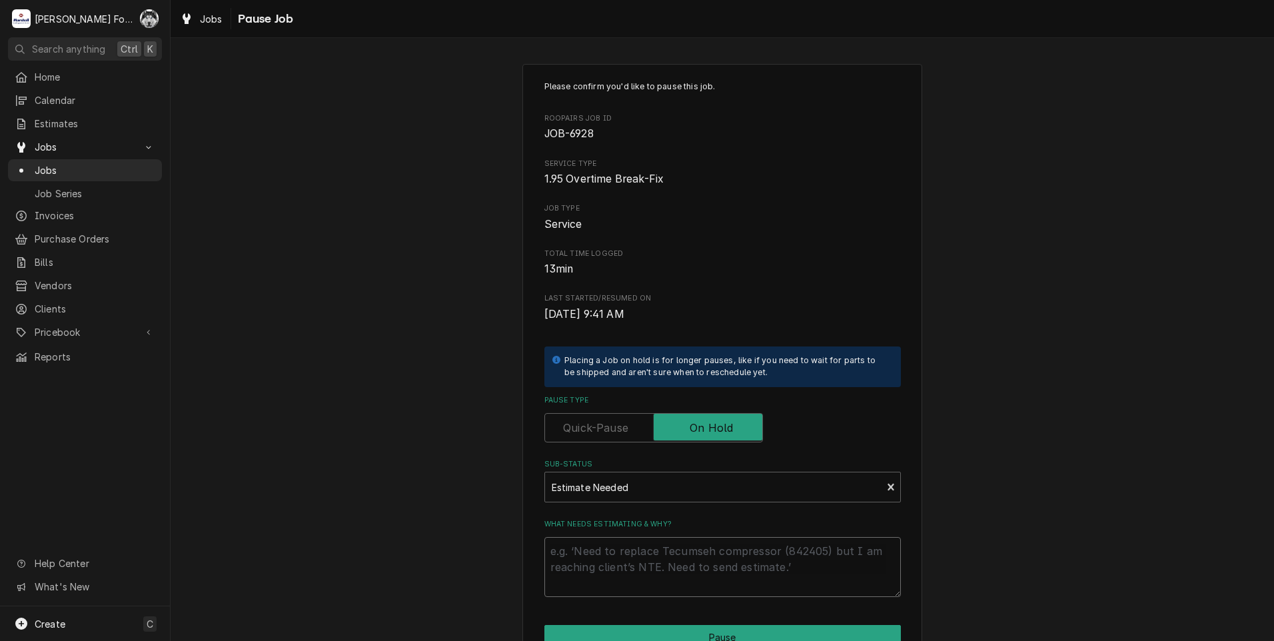
click at [600, 560] on textarea "What needs estimating & why?" at bounding box center [722, 567] width 356 height 60
type textarea "x"
type textarea "P"
type textarea "x"
type textarea "PA"
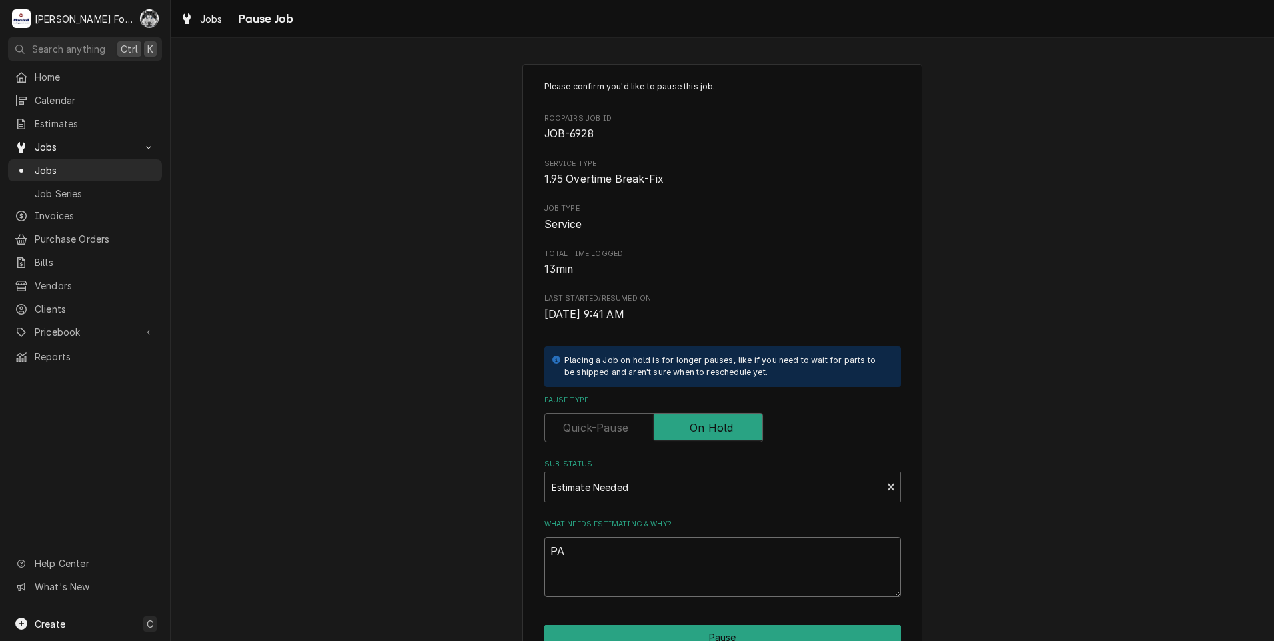
type textarea "x"
type textarea "PAR"
type textarea "x"
type textarea "PART"
type textarea "x"
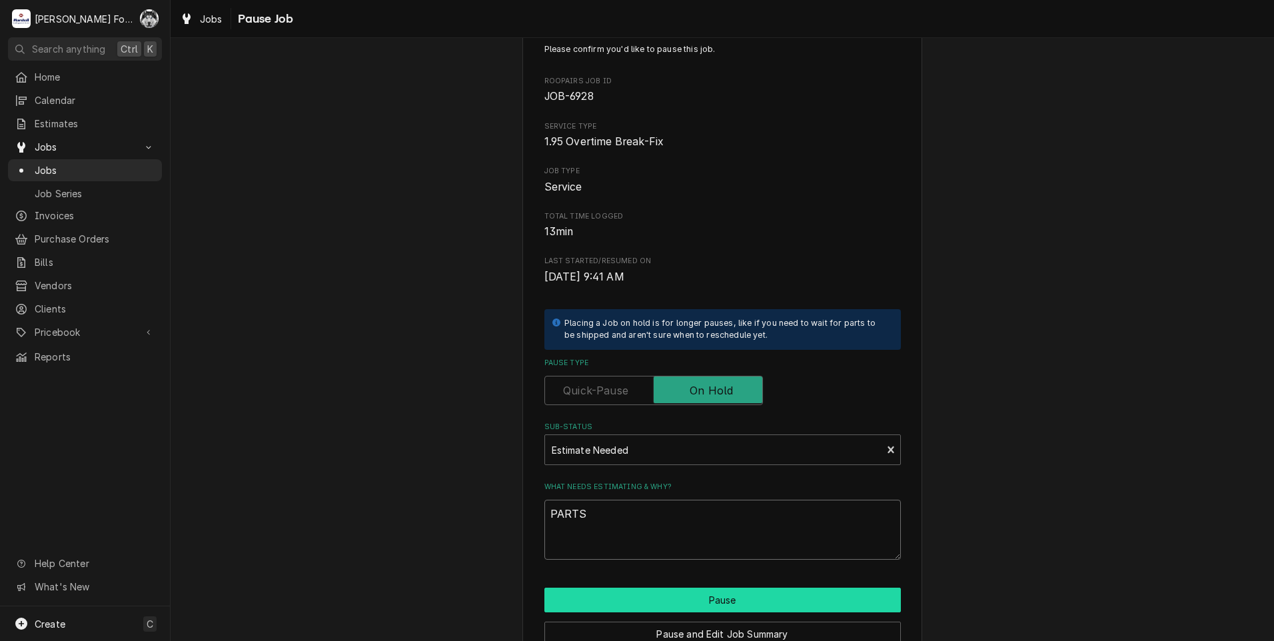
scroll to position [105, 0]
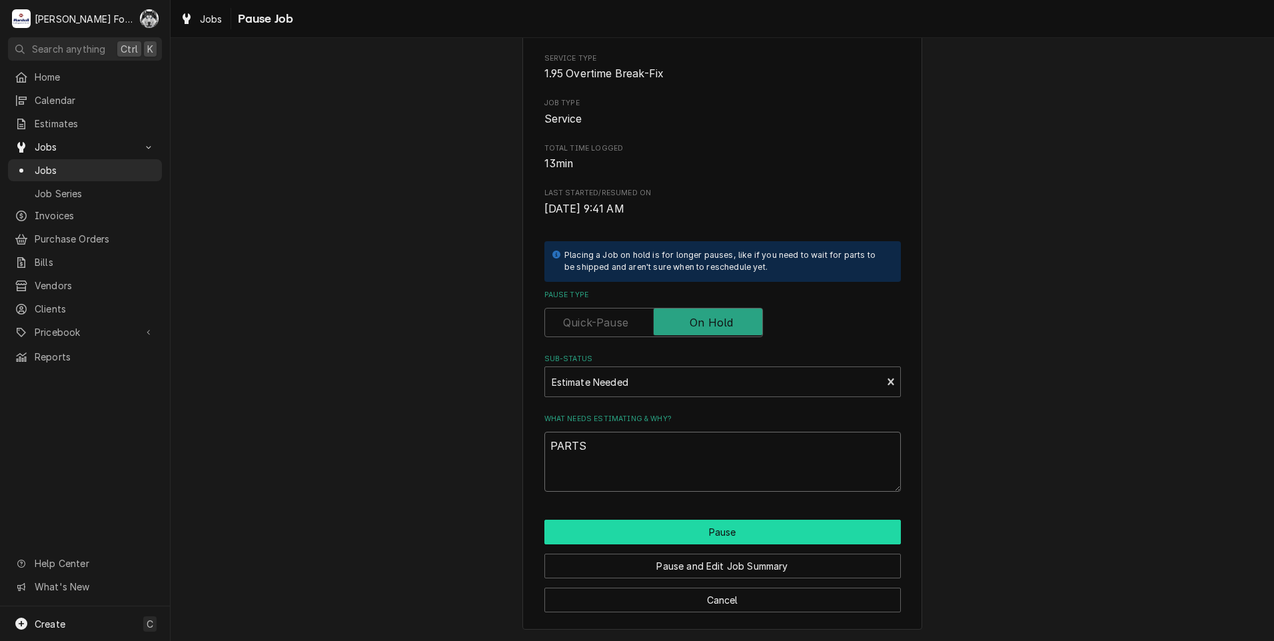
type textarea "PARTS"
click at [634, 527] on button "Pause" at bounding box center [722, 532] width 356 height 25
type textarea "x"
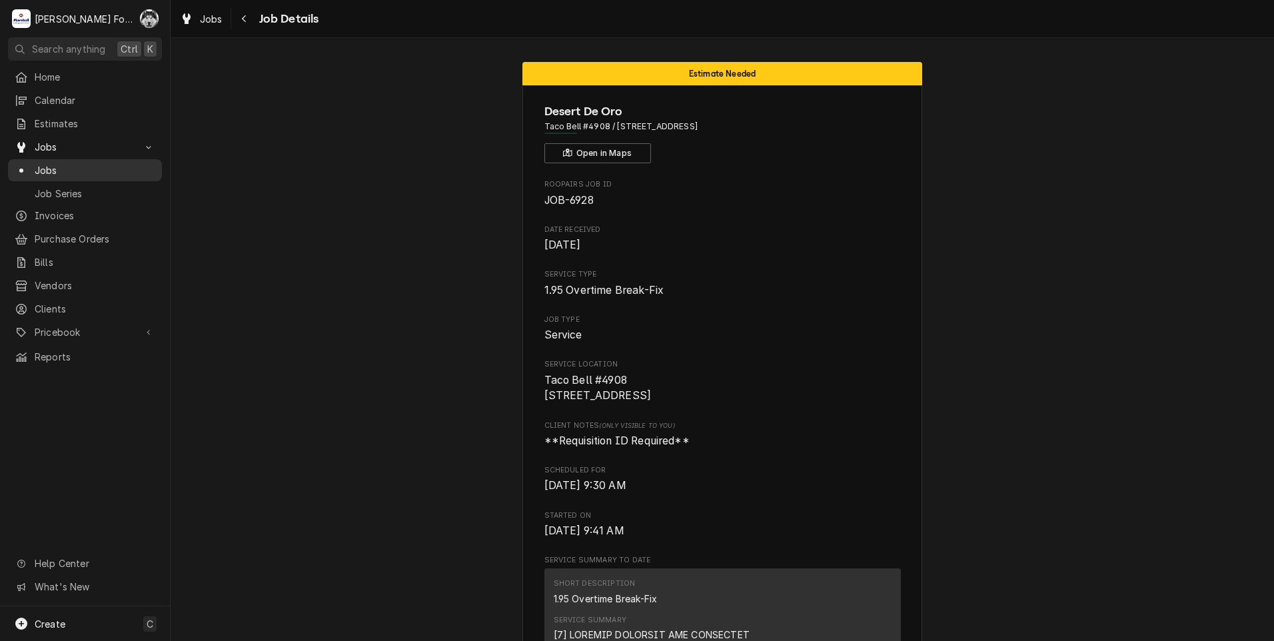
click at [52, 163] on span "Jobs" at bounding box center [95, 170] width 121 height 14
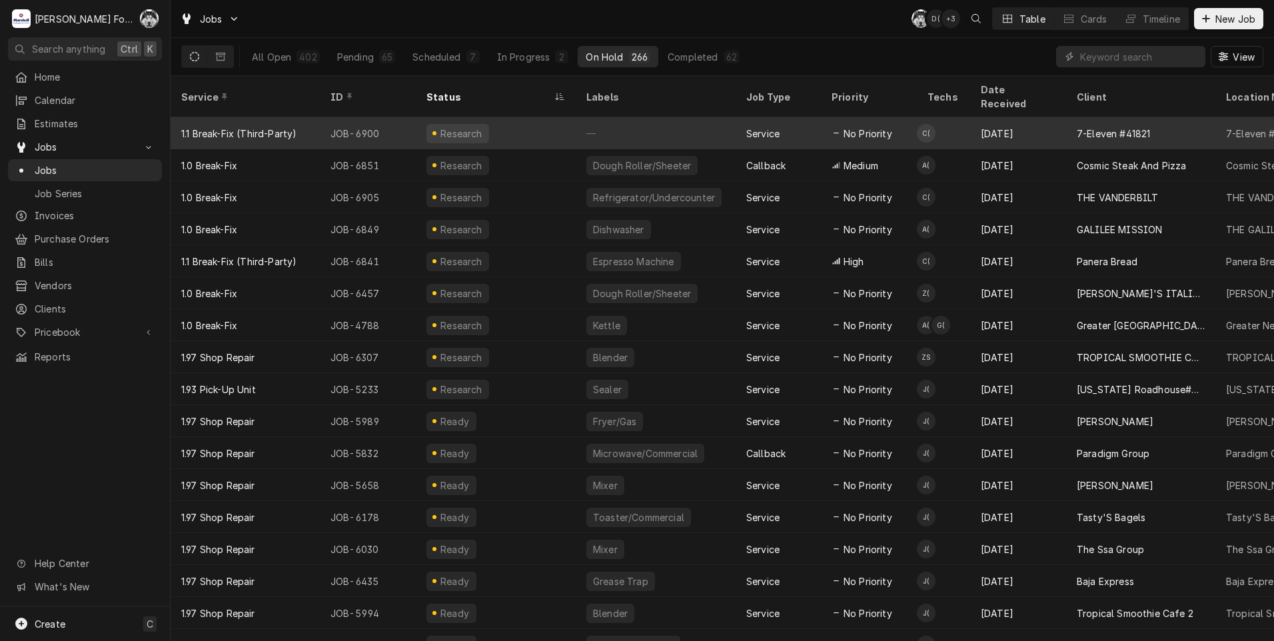
click at [570, 117] on div "Research" at bounding box center [496, 133] width 160 height 32
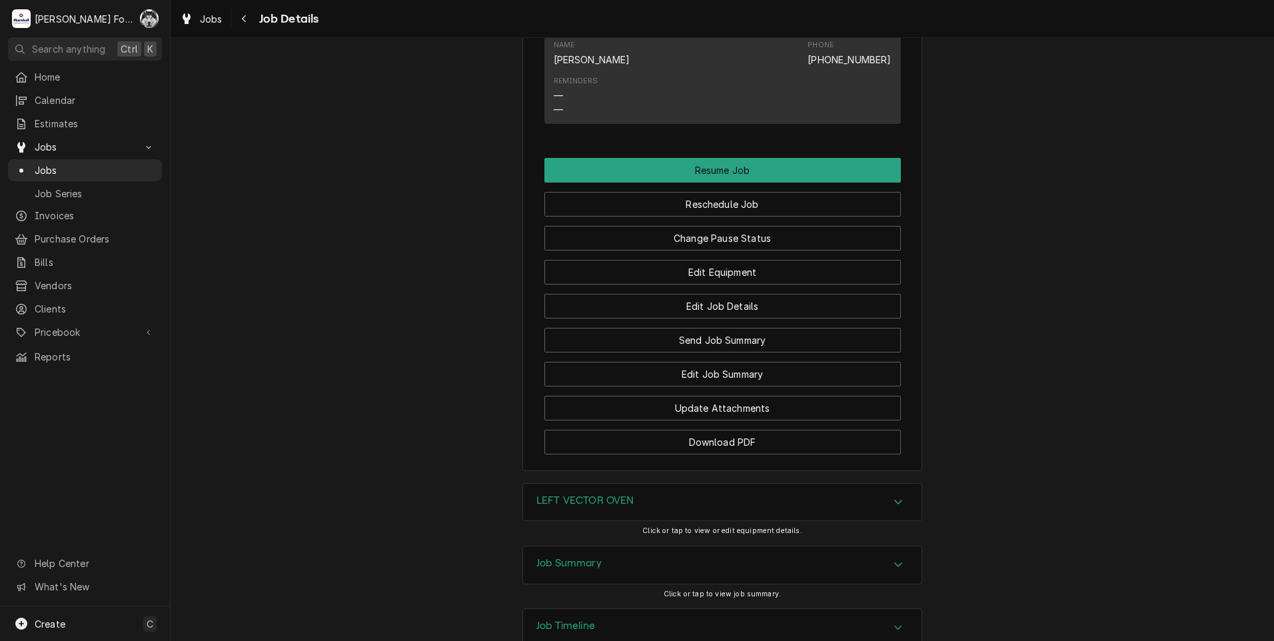
scroll to position [1788, 0]
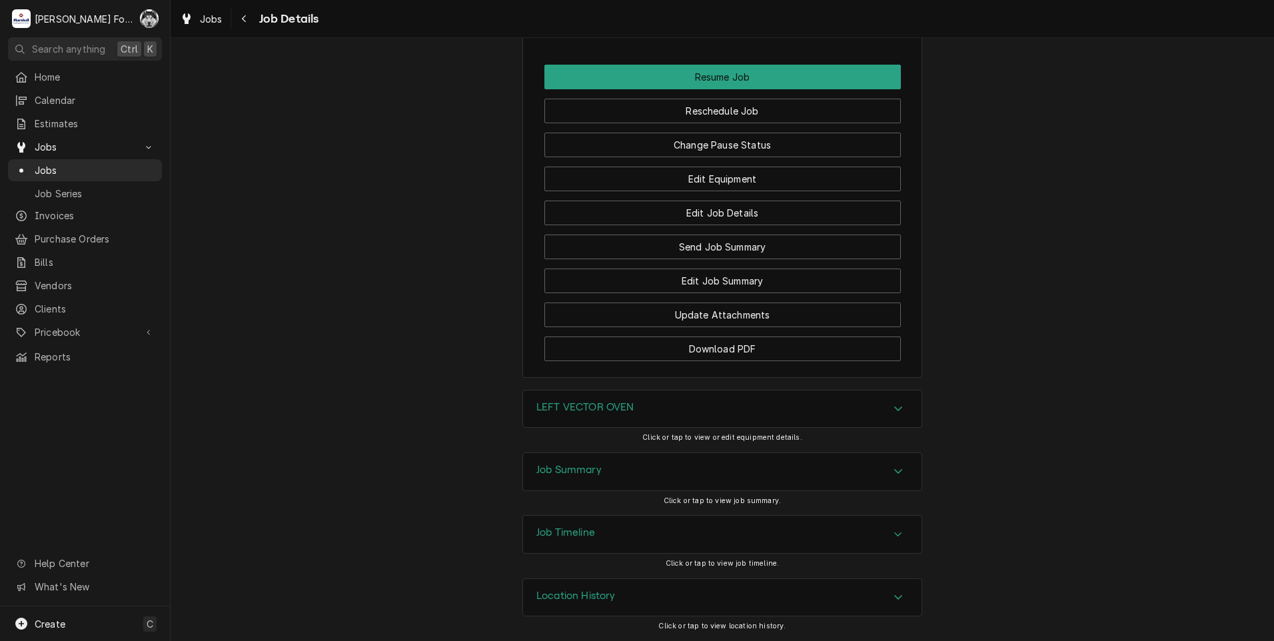
click at [556, 417] on div "LEFT VECTOR OVEN" at bounding box center [722, 408] width 398 height 37
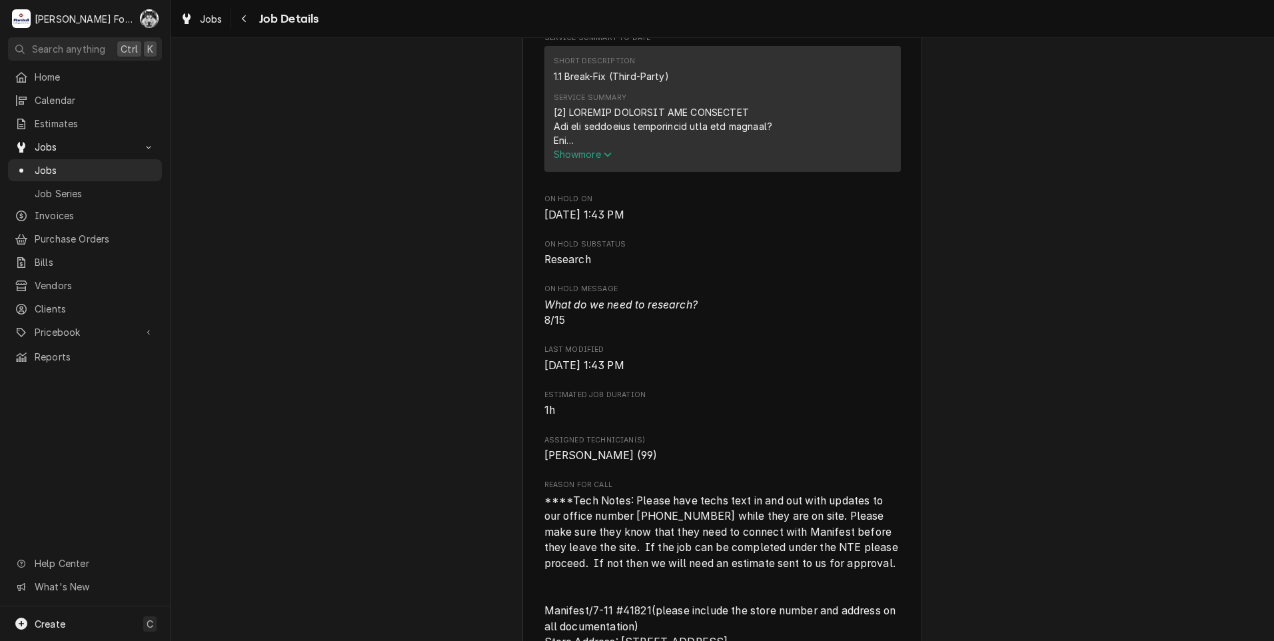
scroll to position [0, 0]
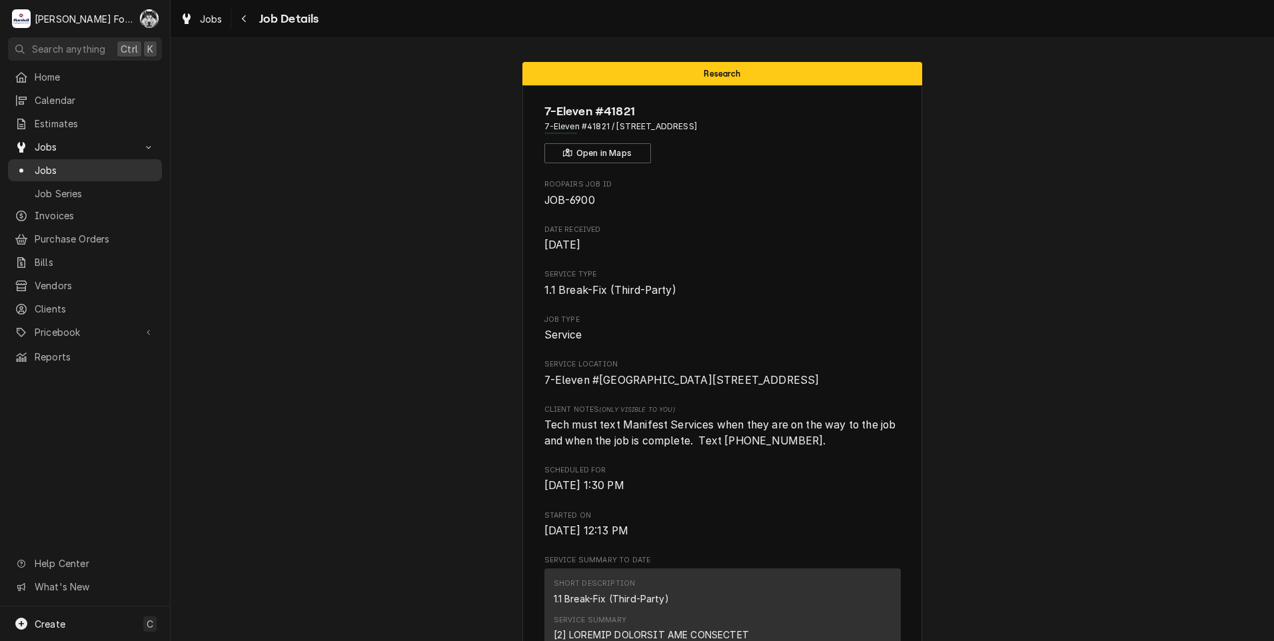
click at [45, 163] on span "Jobs" at bounding box center [95, 170] width 121 height 14
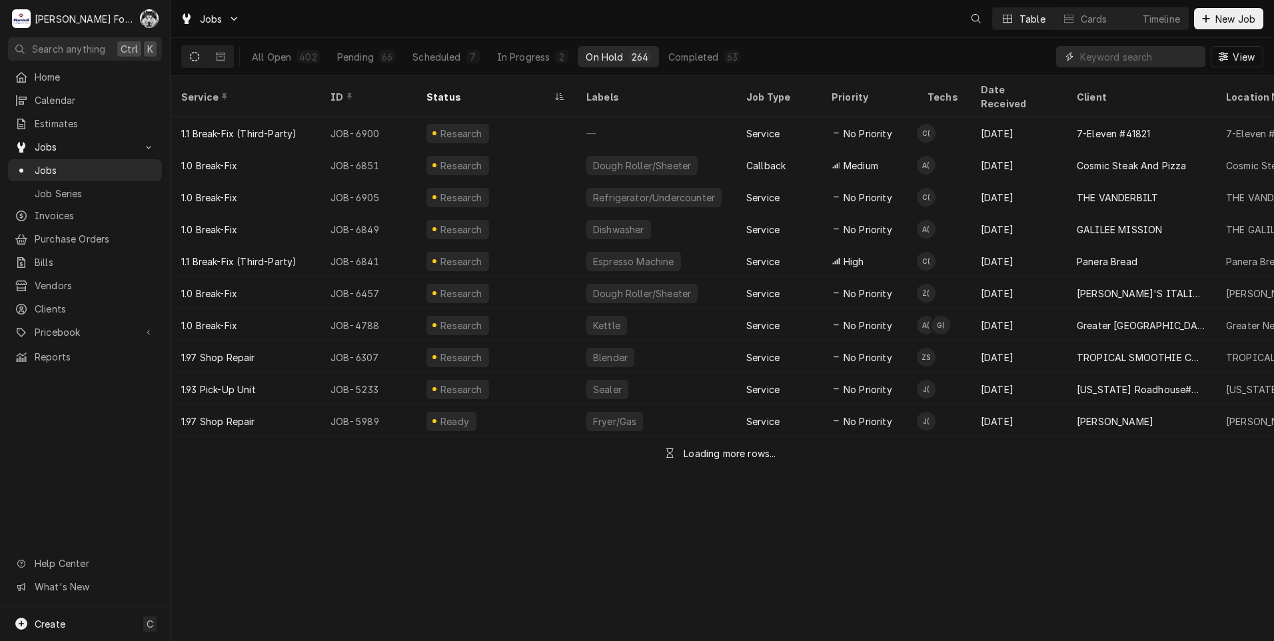
click at [1109, 57] on input "Dynamic Content Wrapper" at bounding box center [1139, 56] width 119 height 21
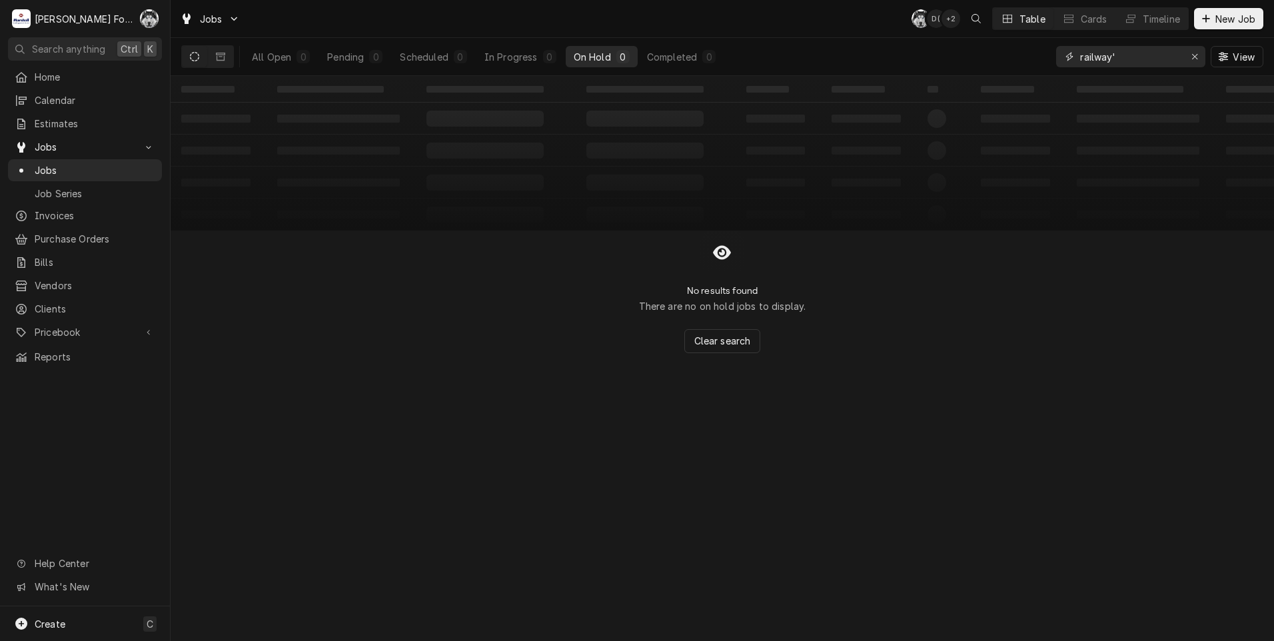
click at [1144, 57] on input "railway'" at bounding box center [1130, 56] width 100 height 21
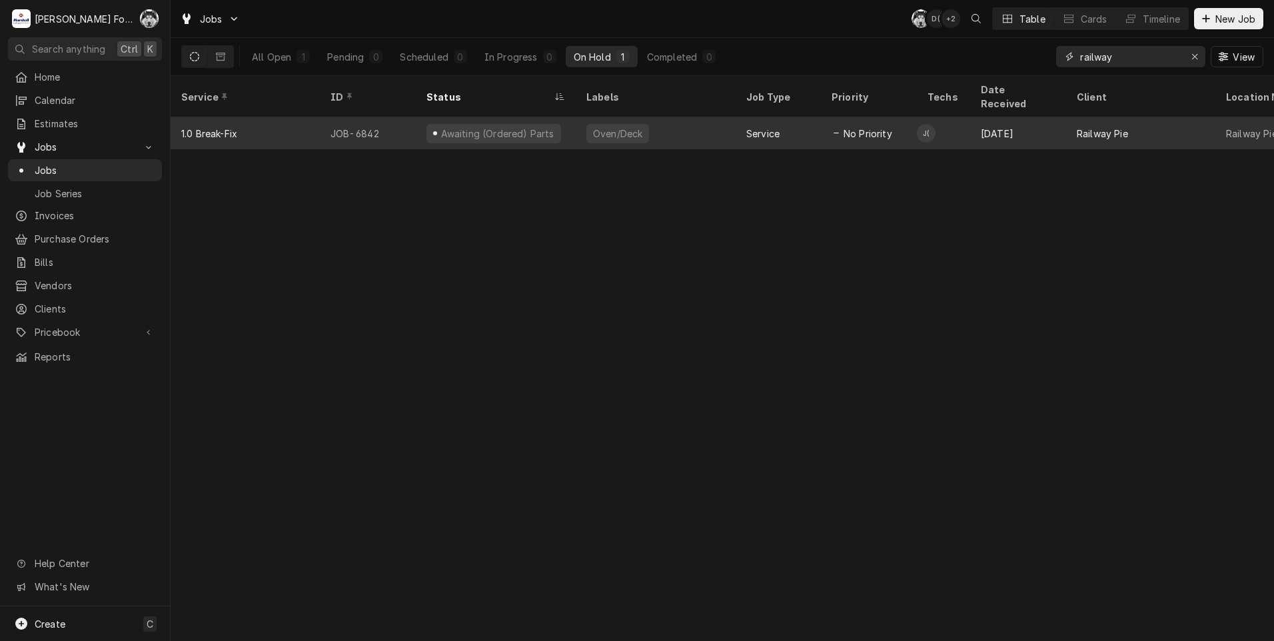
type input "railway"
click at [576, 123] on div "Oven/Deck" at bounding box center [656, 133] width 160 height 32
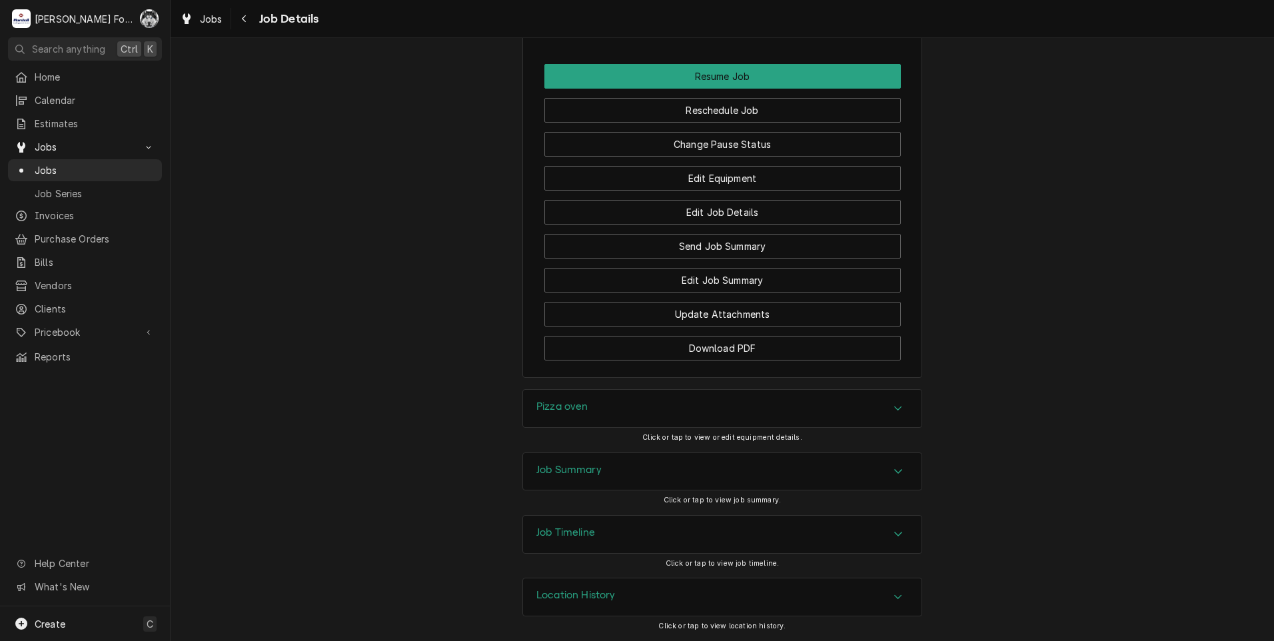
scroll to position [1337, 0]
click at [594, 471] on h3 "Job Summary" at bounding box center [568, 470] width 65 height 13
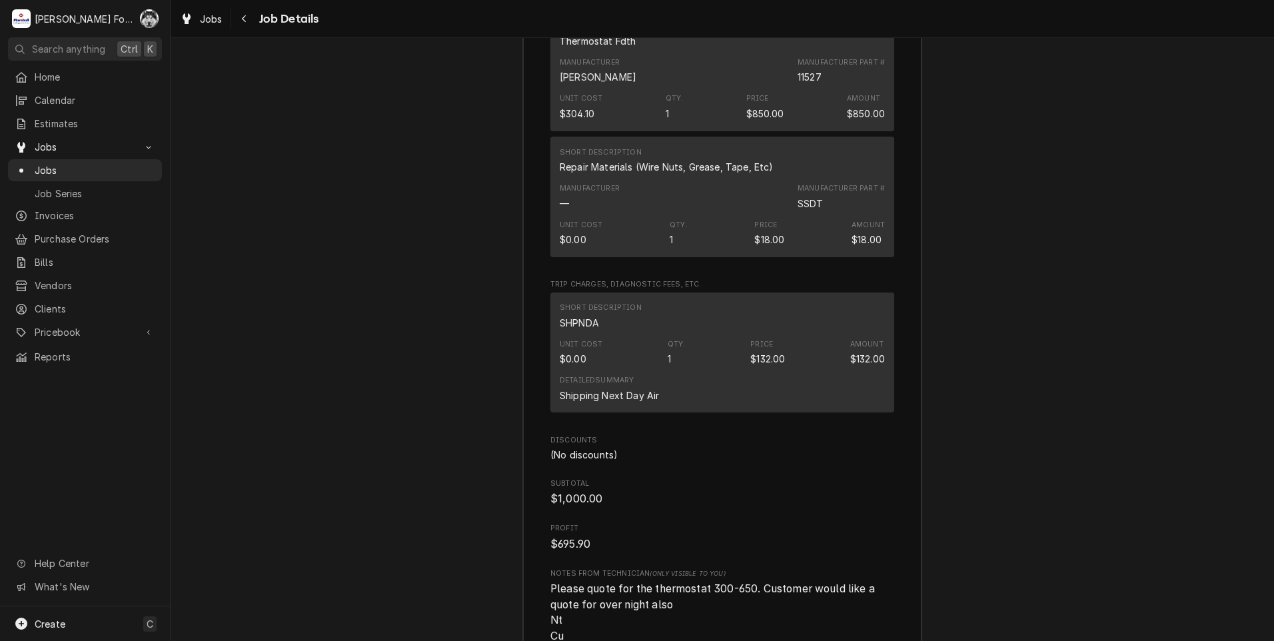
scroll to position [2542, 0]
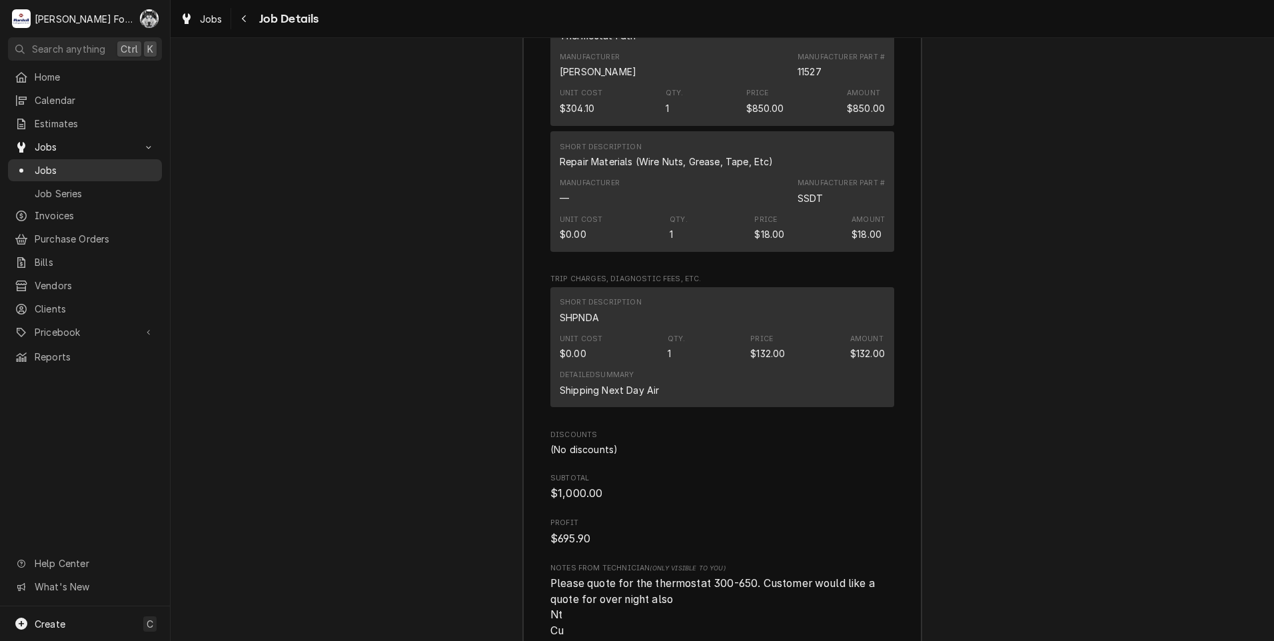
click at [46, 163] on span "Jobs" at bounding box center [95, 170] width 121 height 14
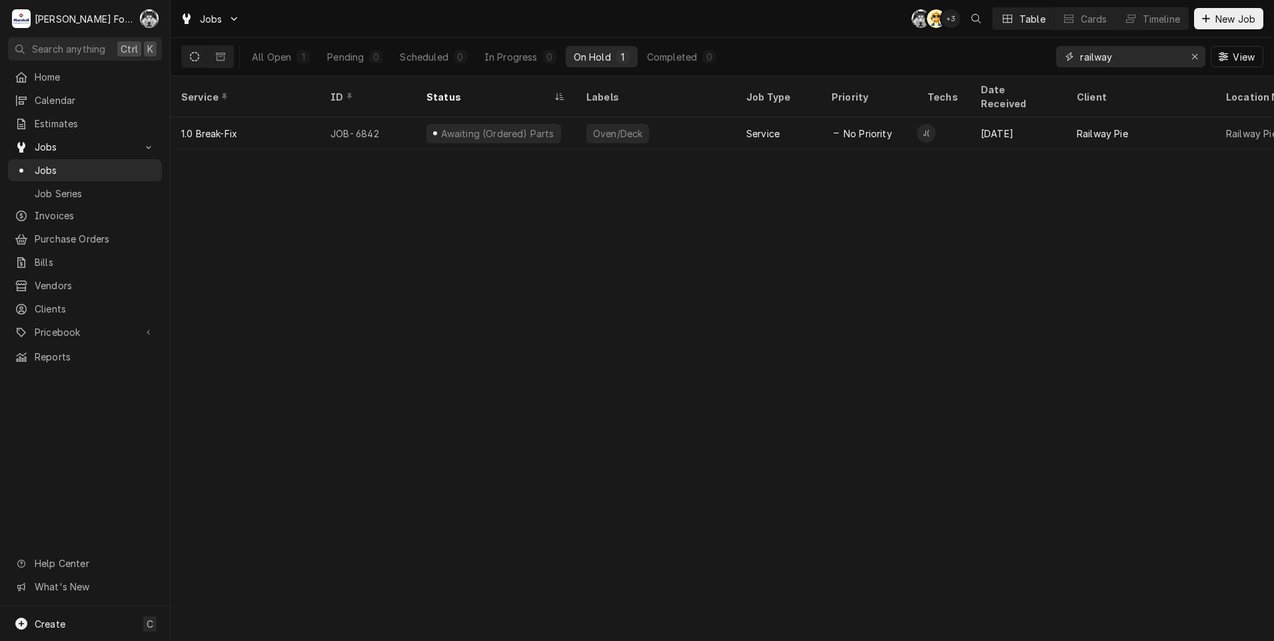
click at [1191, 55] on icon "Erase input" at bounding box center [1194, 56] width 7 height 9
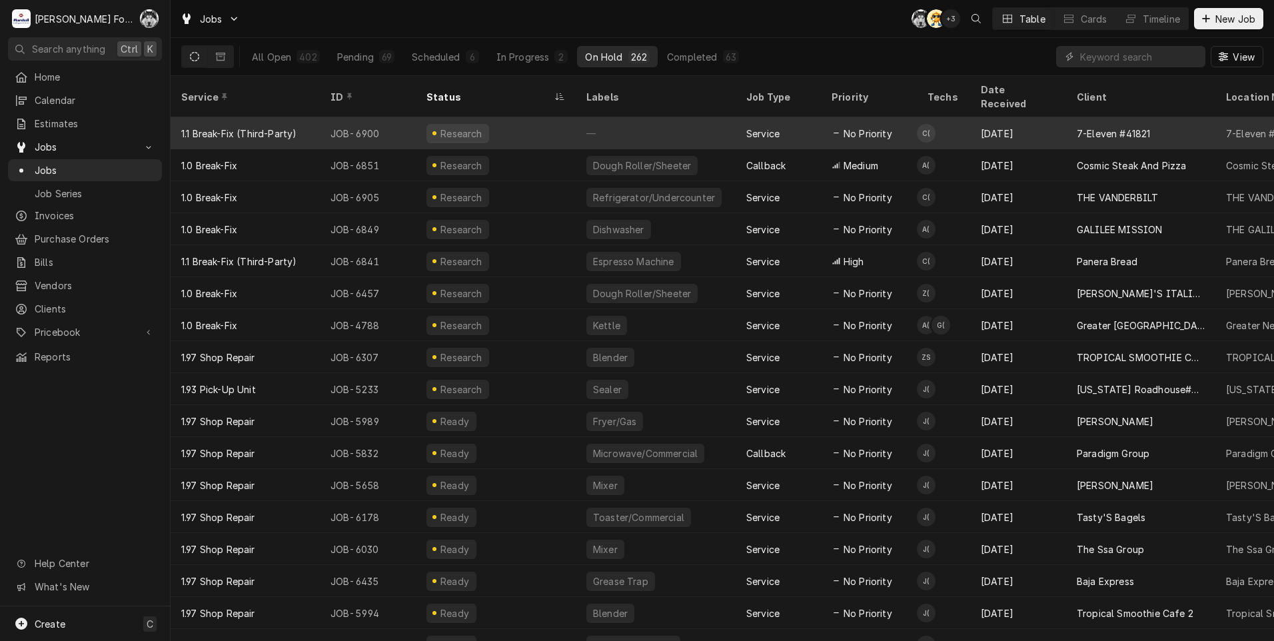
click at [633, 117] on div "—" at bounding box center [656, 133] width 160 height 32
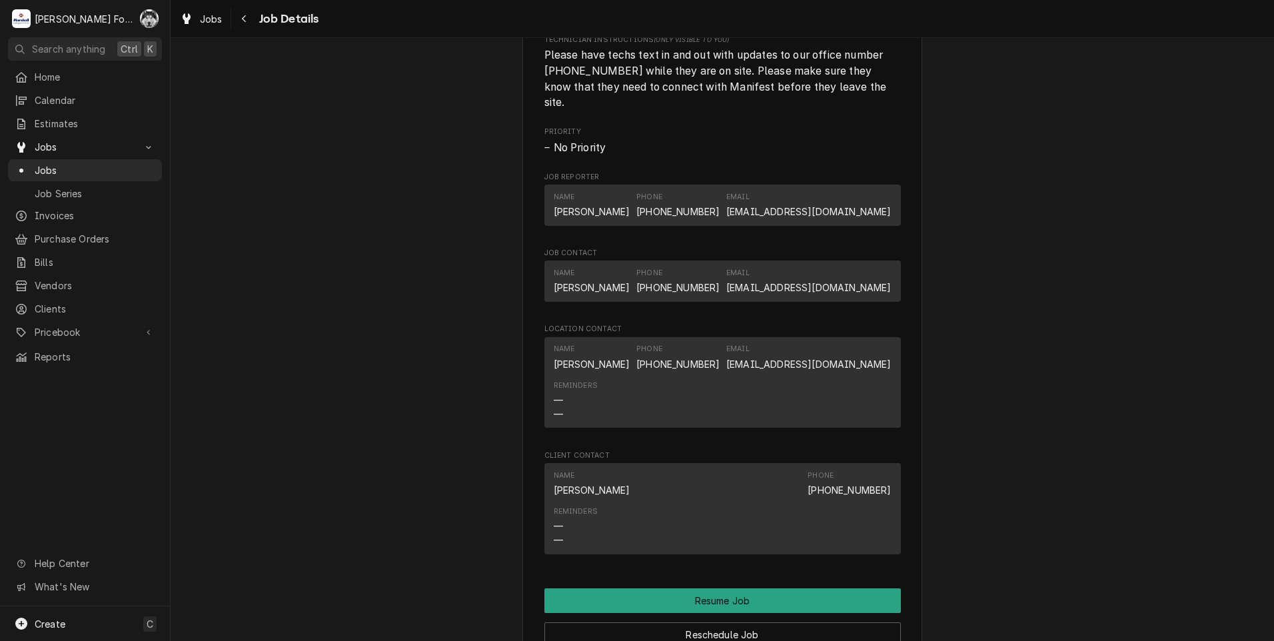
scroll to position [1788, 0]
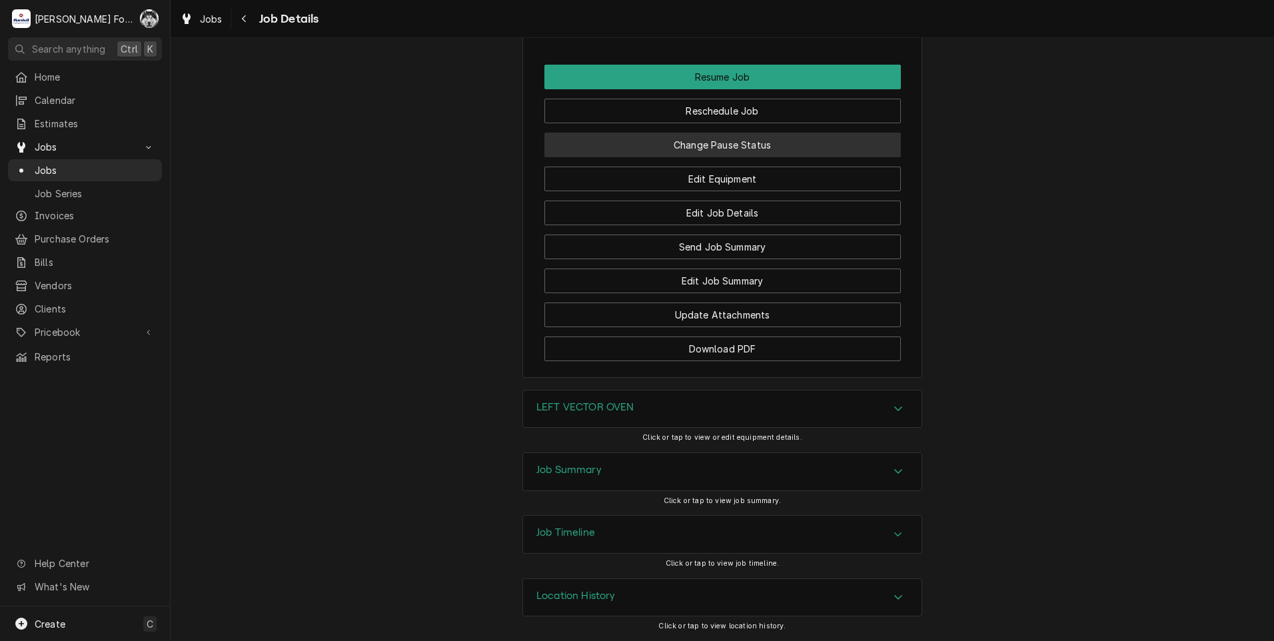
click at [663, 143] on button "Change Pause Status" at bounding box center [722, 145] width 356 height 25
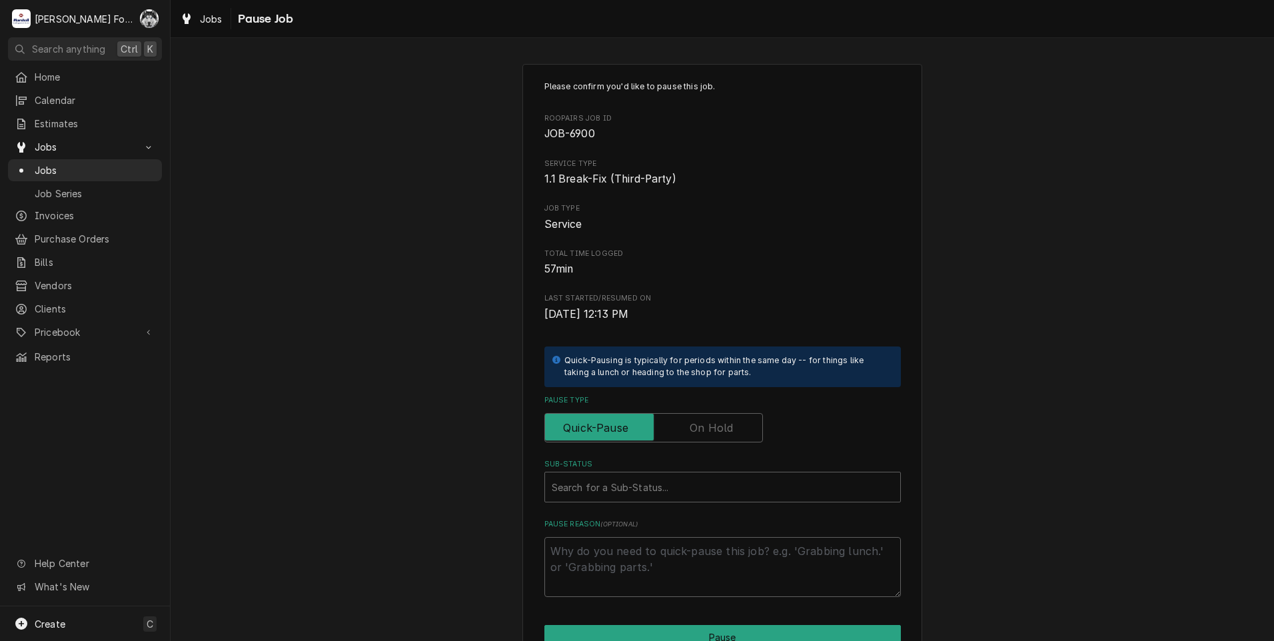
drag, startPoint x: 704, startPoint y: 431, endPoint x: 696, endPoint y: 439, distance: 11.3
click at [704, 430] on label "Pause Type" at bounding box center [653, 427] width 219 height 29
click at [704, 430] on input "Pause Type" at bounding box center [653, 427] width 207 height 29
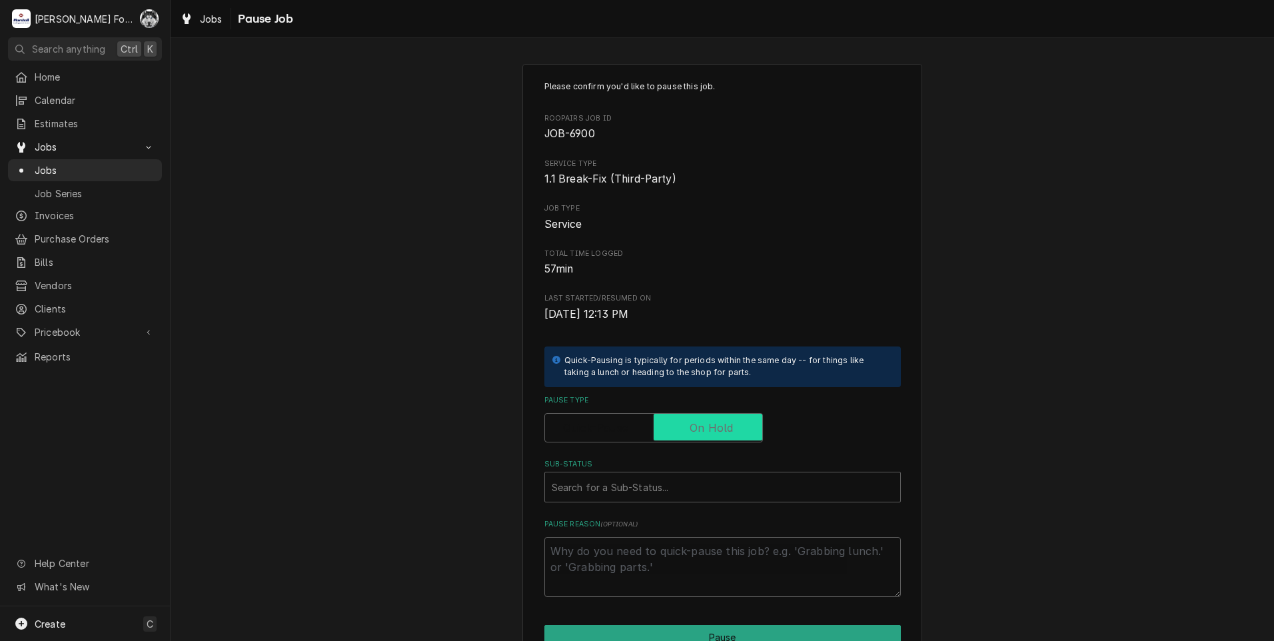
checkbox input "true"
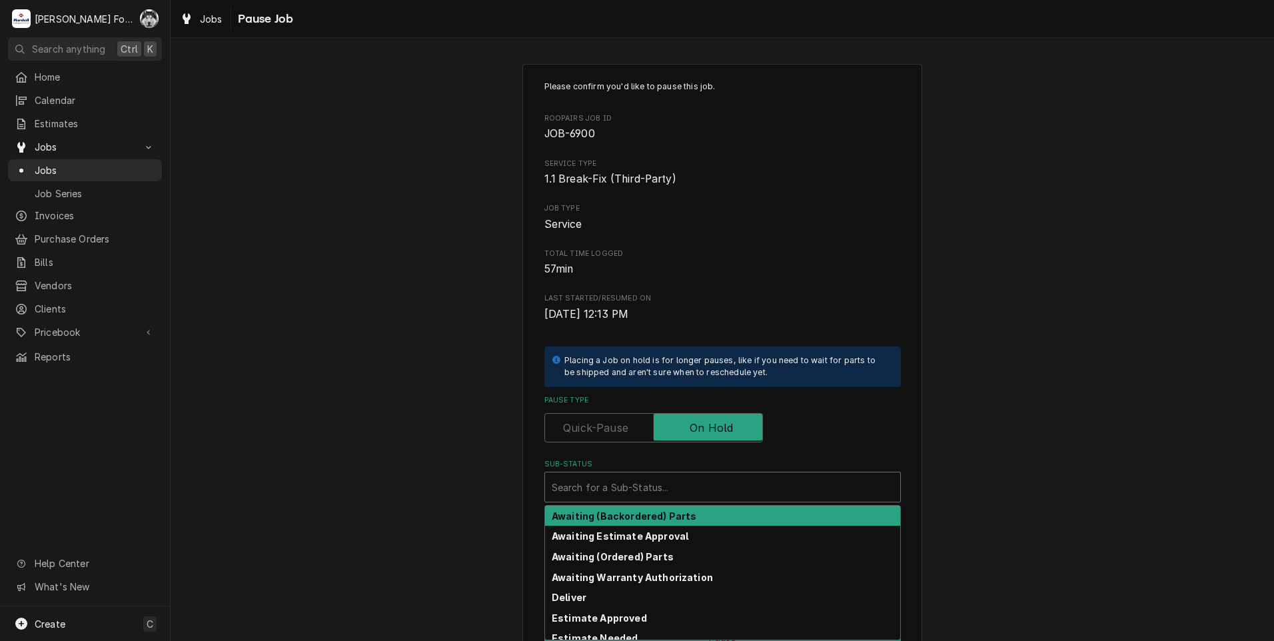
click at [670, 491] on div "Sub-Status" at bounding box center [723, 487] width 342 height 24
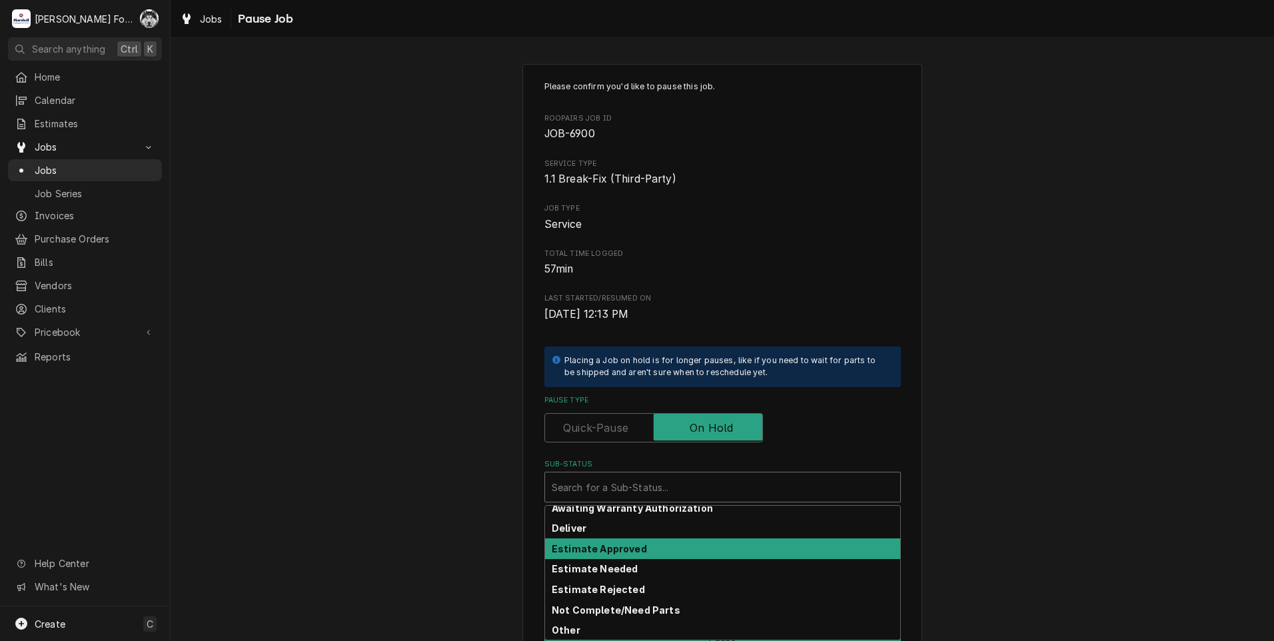
scroll to position [133, 0]
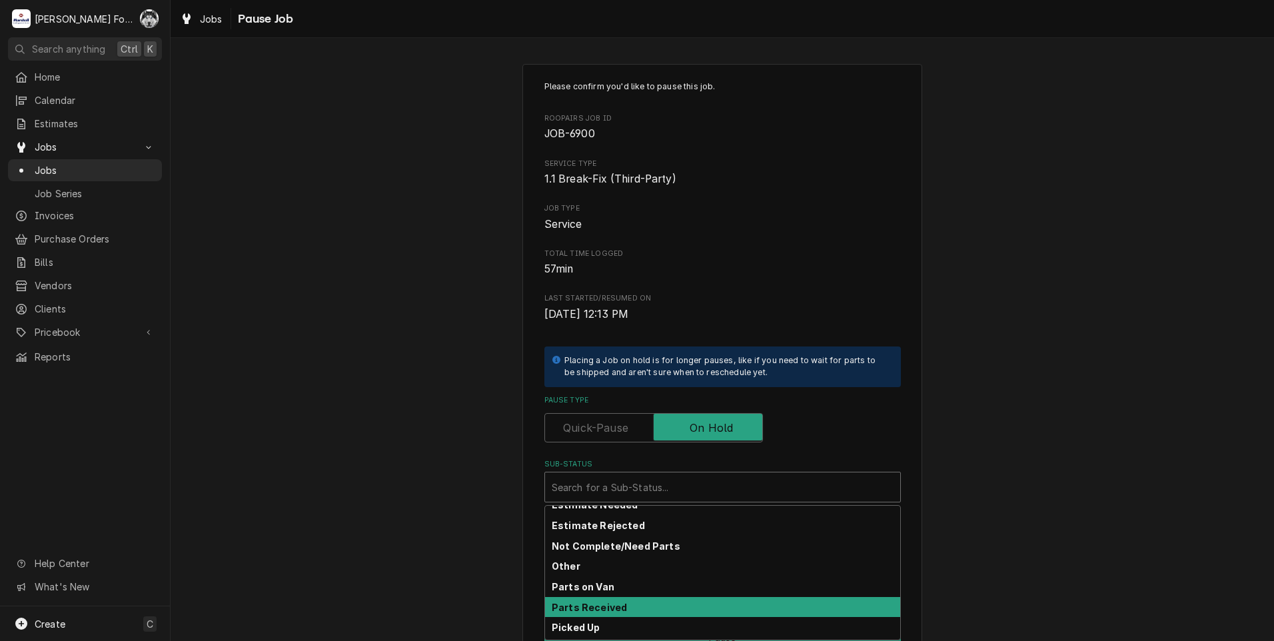
click at [599, 606] on strong "Parts Received" at bounding box center [589, 607] width 75 height 11
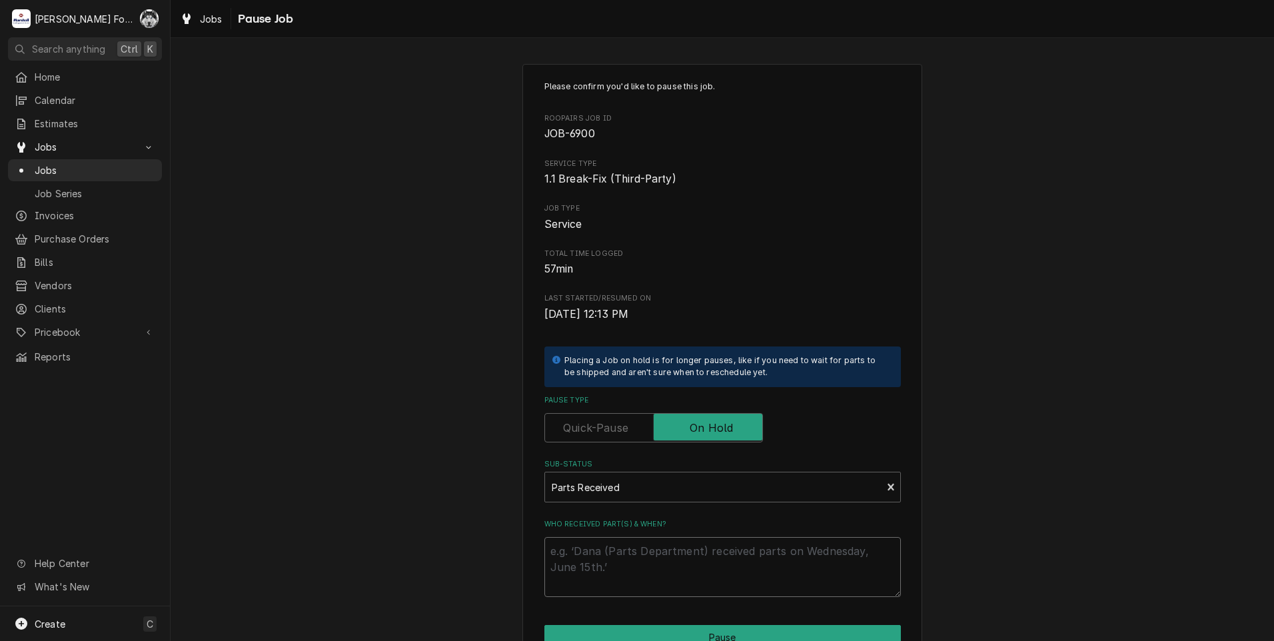
click at [612, 550] on textarea "Who received part(s) & when?" at bounding box center [722, 567] width 356 height 60
type textarea "x"
type textarea "8"
type textarea "x"
type textarea "8/"
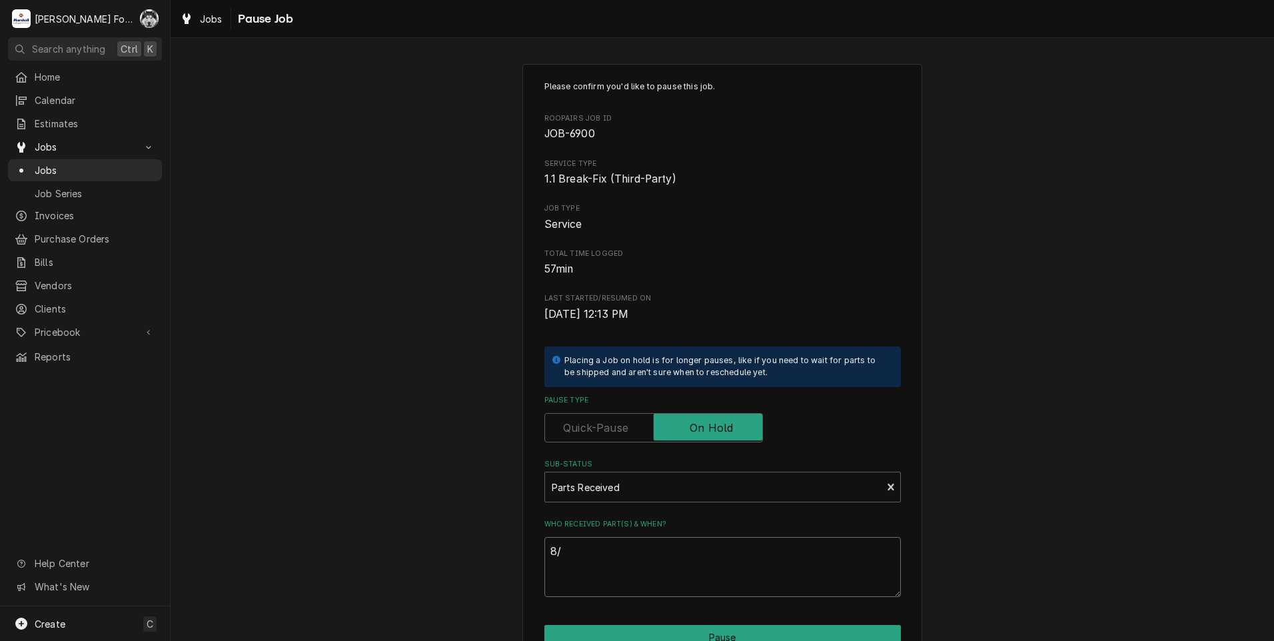
type textarea "x"
type textarea "8/1"
type textarea "x"
type textarea "8/18"
type textarea "x"
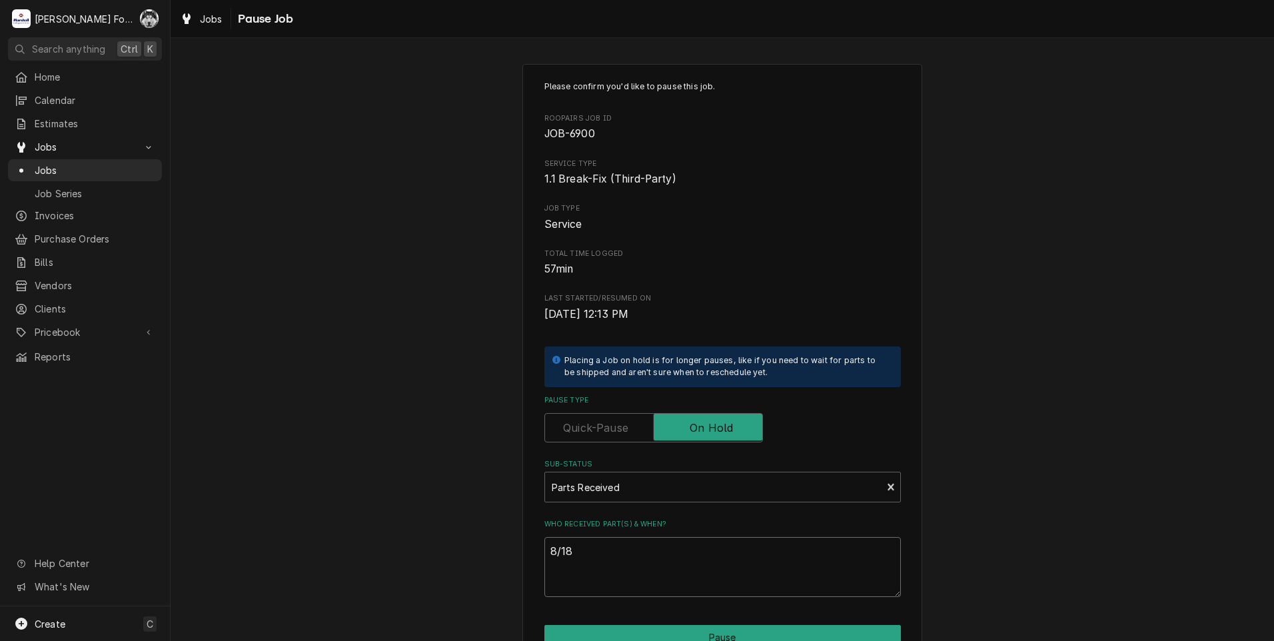
type textarea "8/18/"
type textarea "x"
type textarea "8/18/2"
type textarea "x"
type textarea "8/18/20"
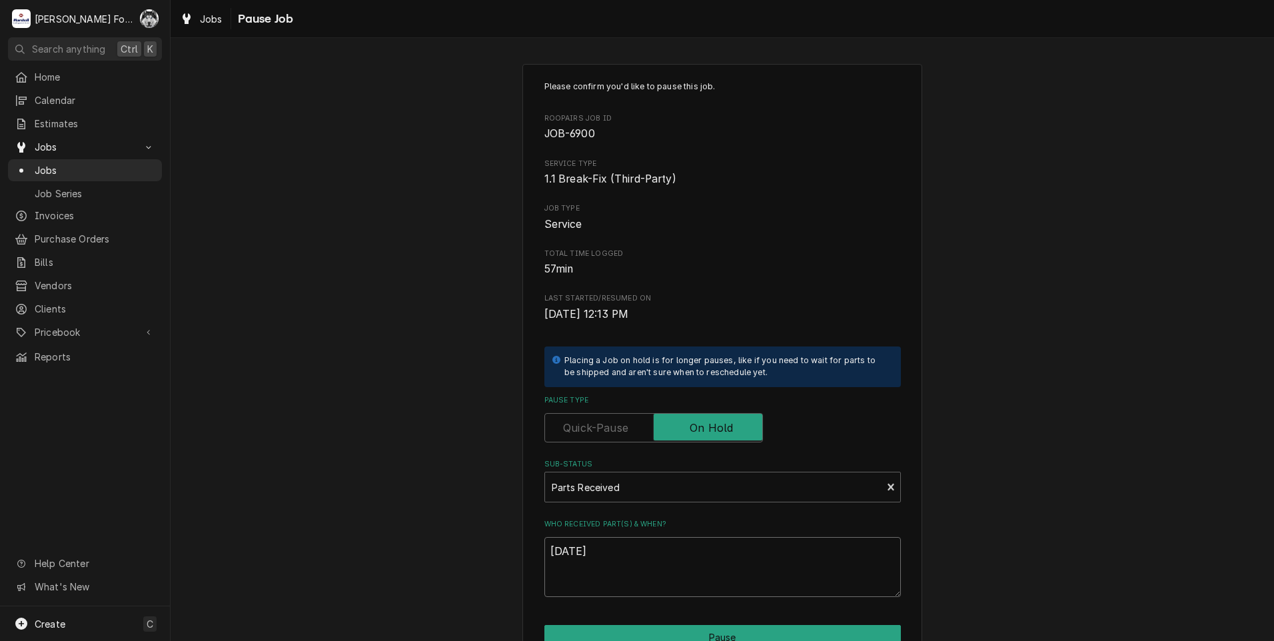
type textarea "x"
type textarea "8/18/202"
type textarea "x"
type textarea "8/18/2025"
click at [708, 632] on button "Pause" at bounding box center [722, 637] width 356 height 25
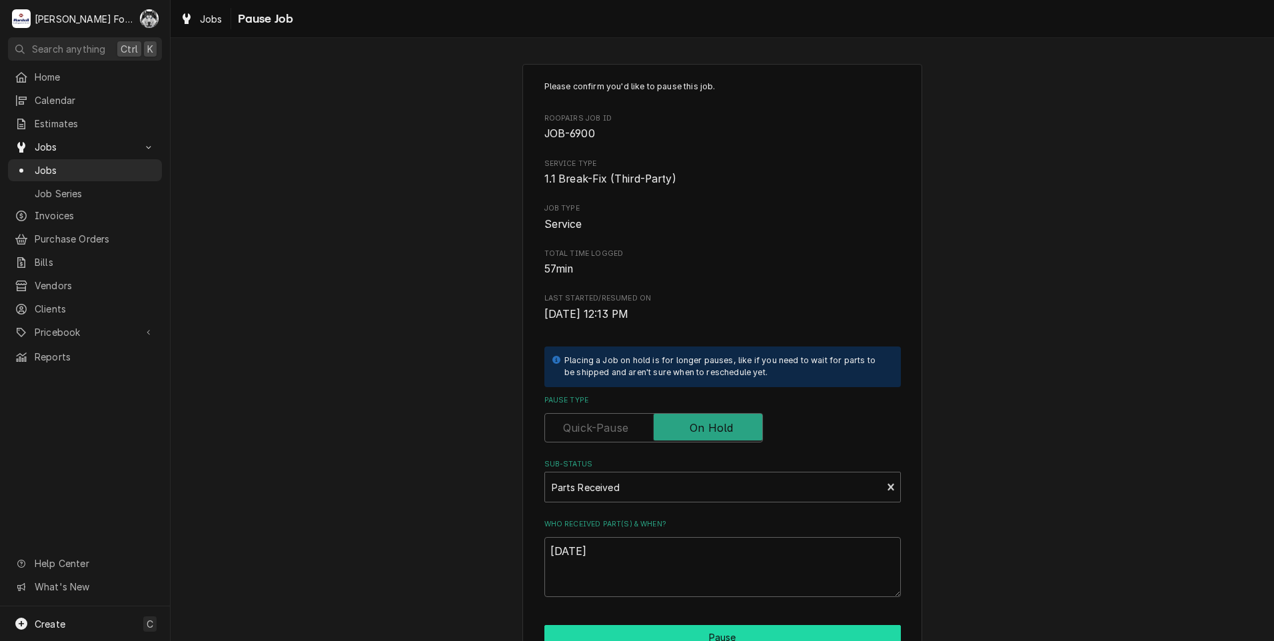
type textarea "x"
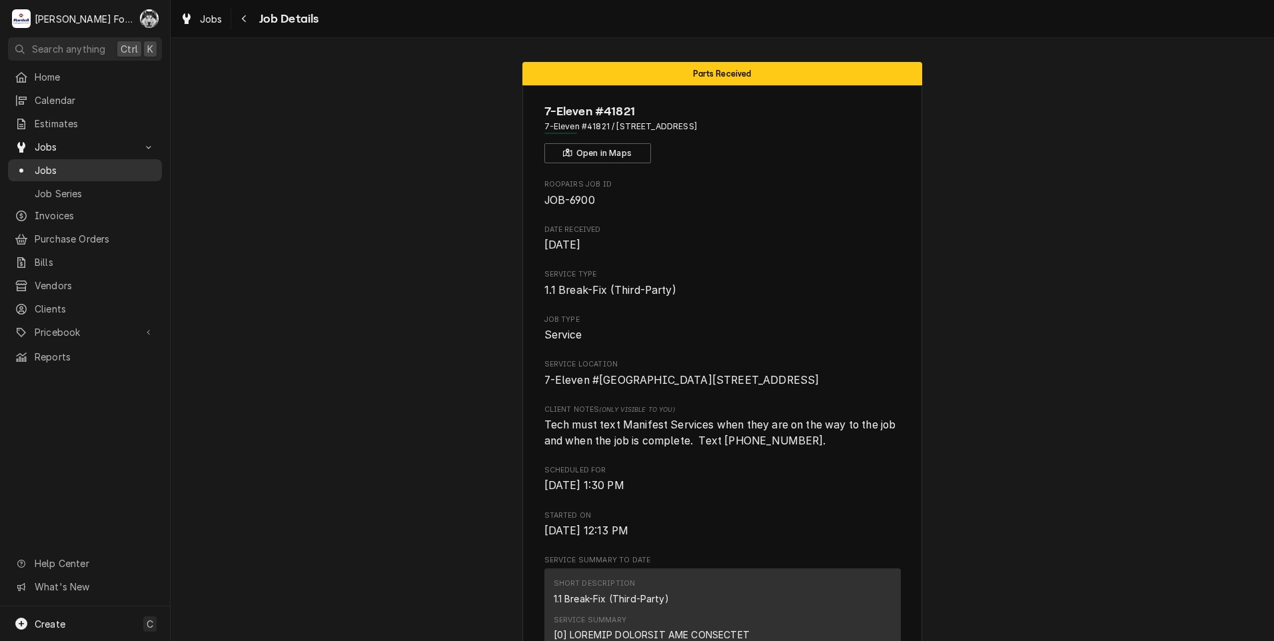
click at [47, 165] on span "Jobs" at bounding box center [95, 170] width 121 height 14
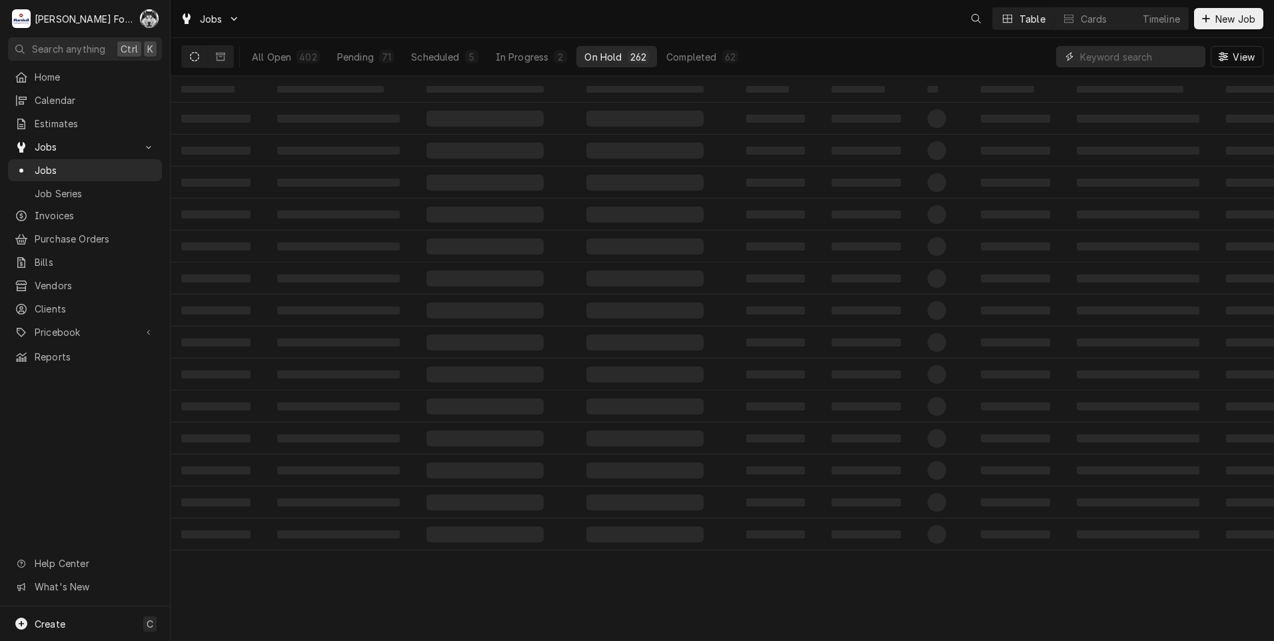
click at [1109, 56] on input "Dynamic Content Wrapper" at bounding box center [1139, 56] width 119 height 21
click at [947, 90] on div "Jobs C( D( + 2 Table Cards Timeline New Job All Open 14 Pending 0 Scheduled 0 I…" at bounding box center [722, 320] width 1103 height 641
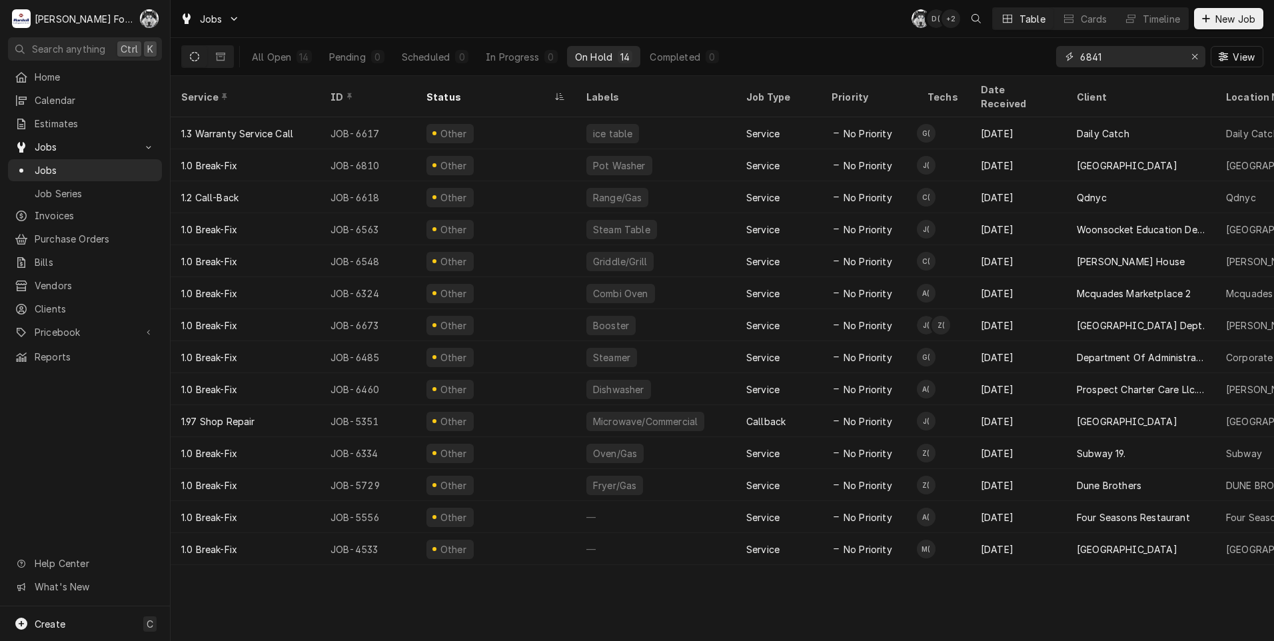
type input "6841"
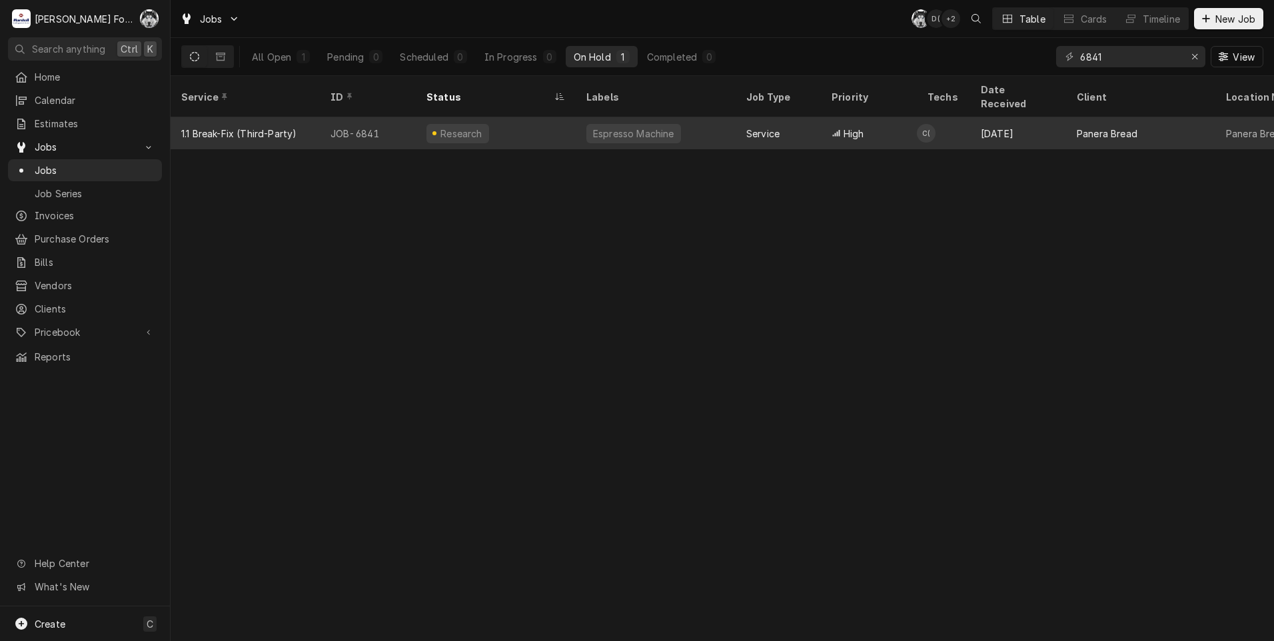
click at [592, 127] on div "Espresso Machine" at bounding box center [634, 134] width 84 height 14
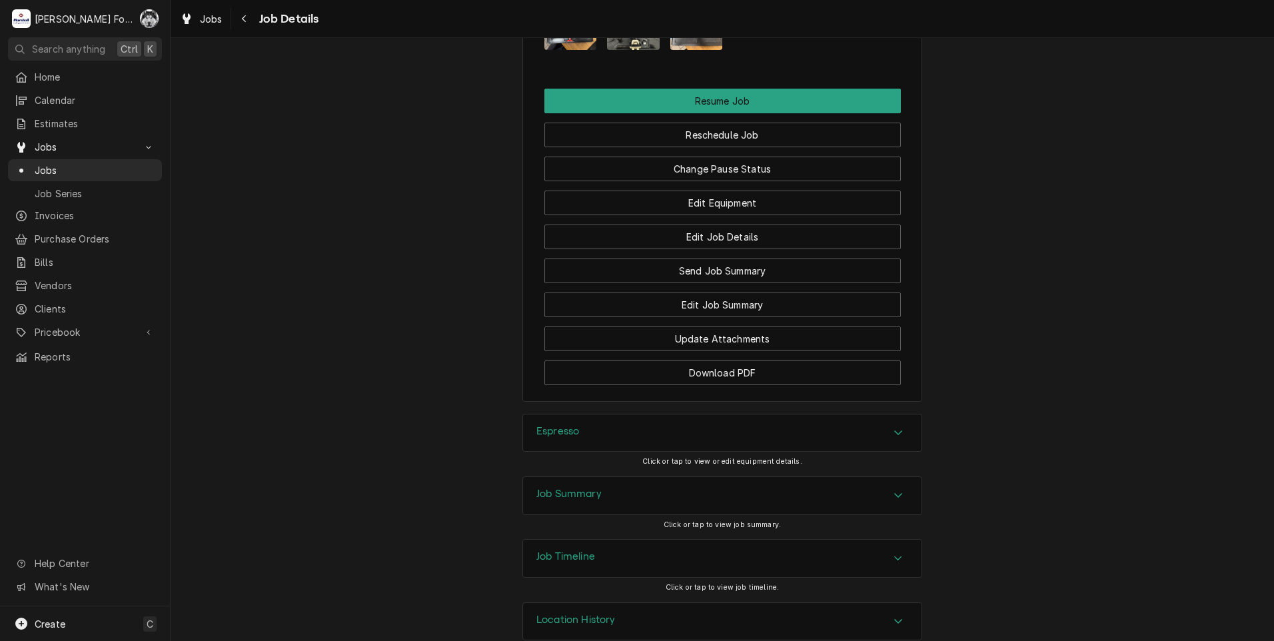
scroll to position [1828, 0]
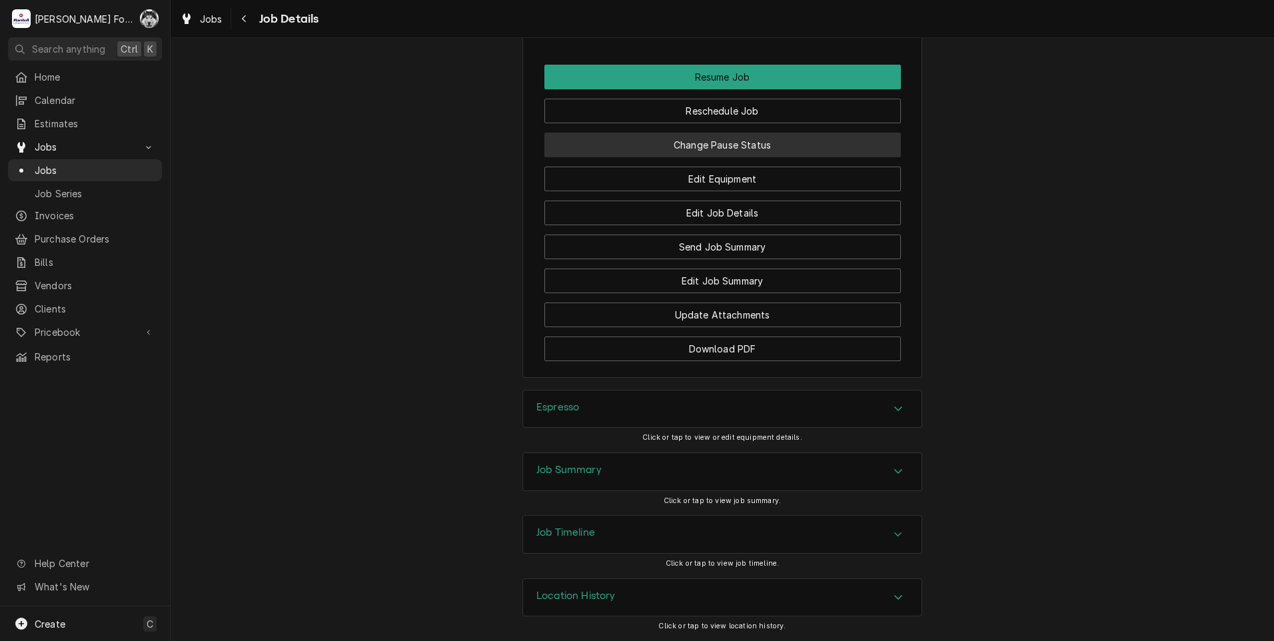
click at [692, 141] on button "Change Pause Status" at bounding box center [722, 145] width 356 height 25
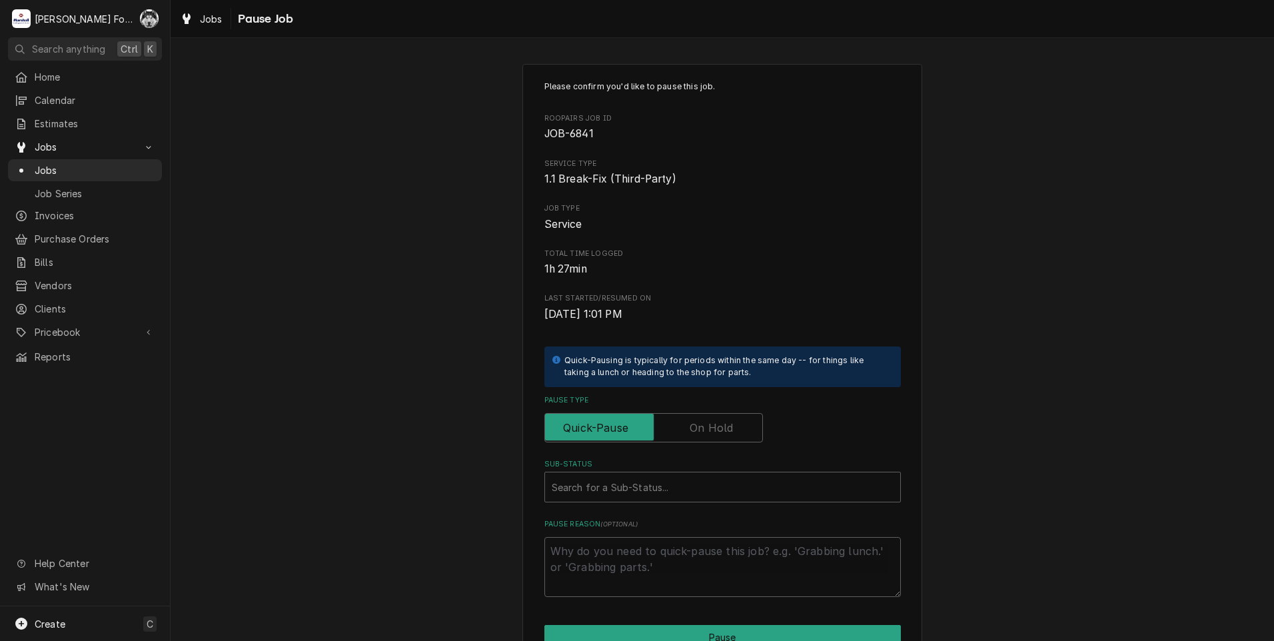
click at [687, 431] on label "Pause Type" at bounding box center [653, 427] width 219 height 29
click at [687, 431] on input "Pause Type" at bounding box center [653, 427] width 207 height 29
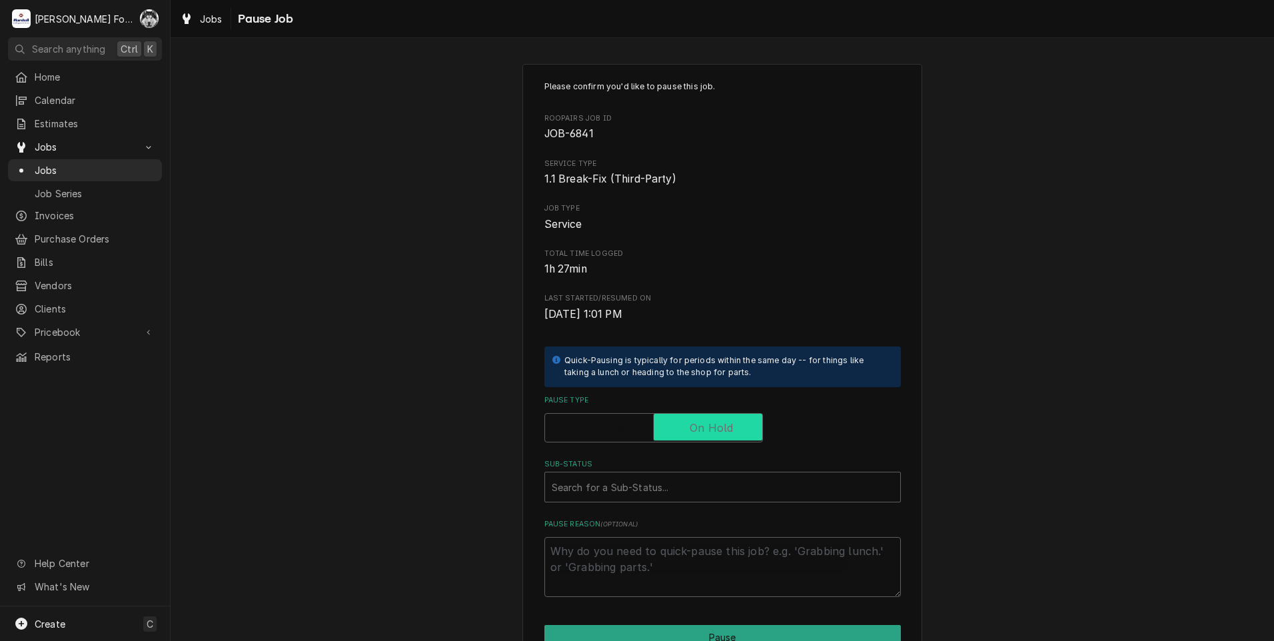
checkbox input "true"
click at [650, 479] on div "Sub-Status" at bounding box center [723, 487] width 342 height 24
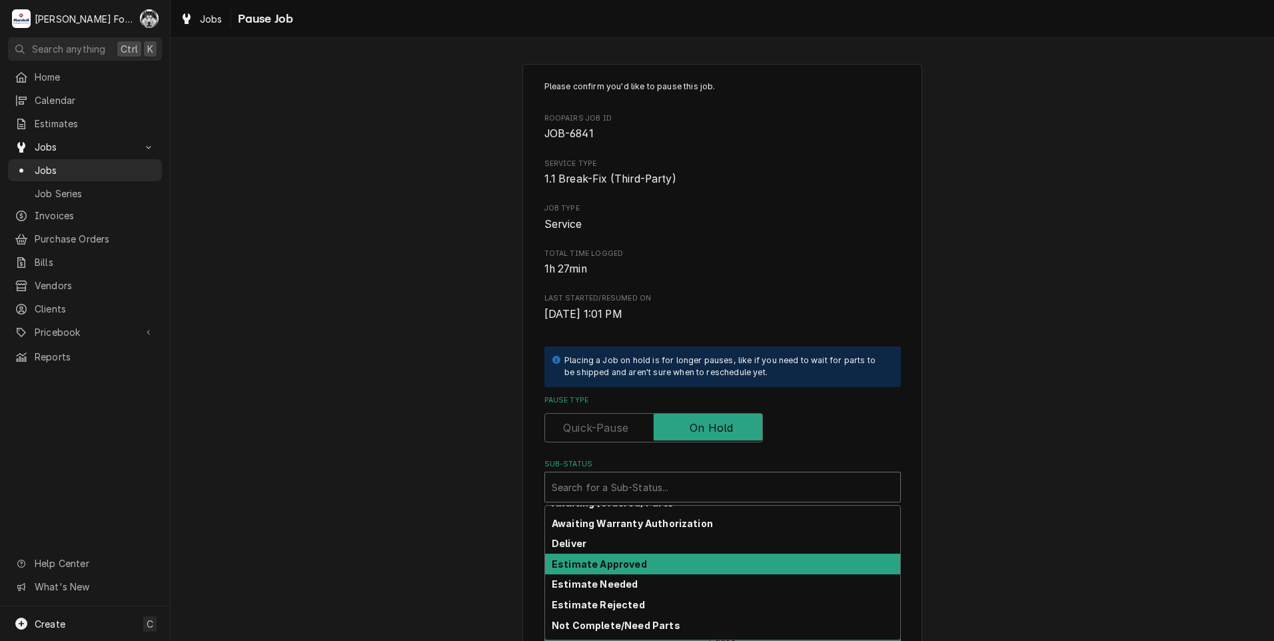
scroll to position [133, 0]
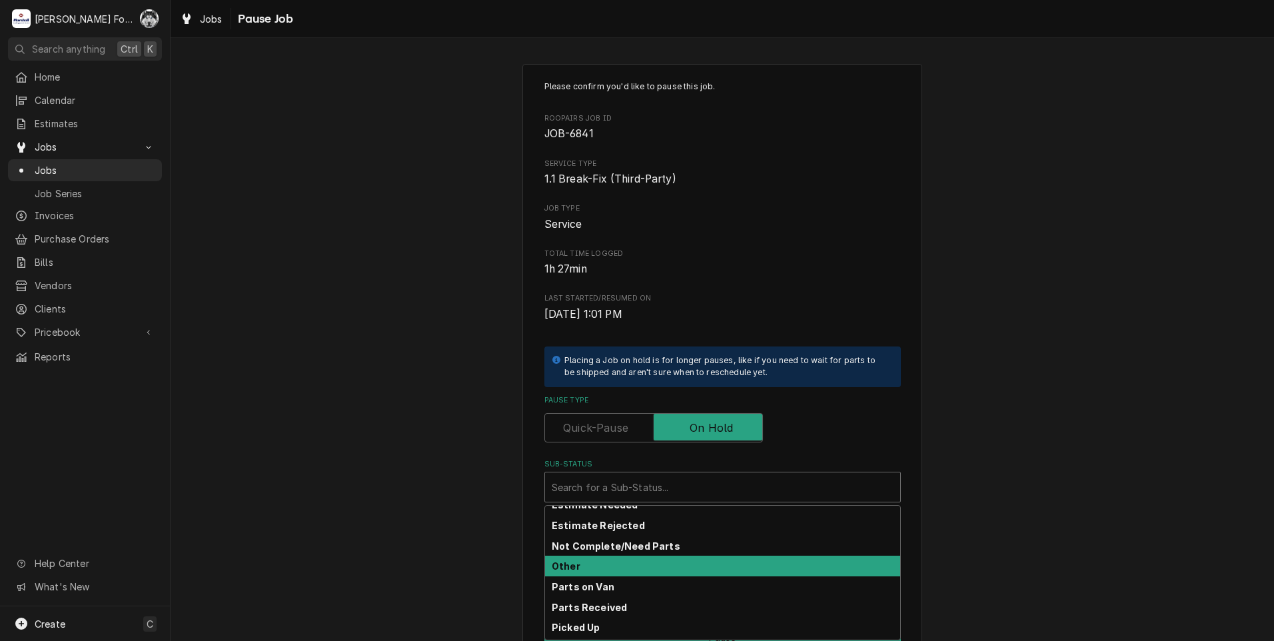
click at [589, 572] on div "Other" at bounding box center [722, 566] width 355 height 21
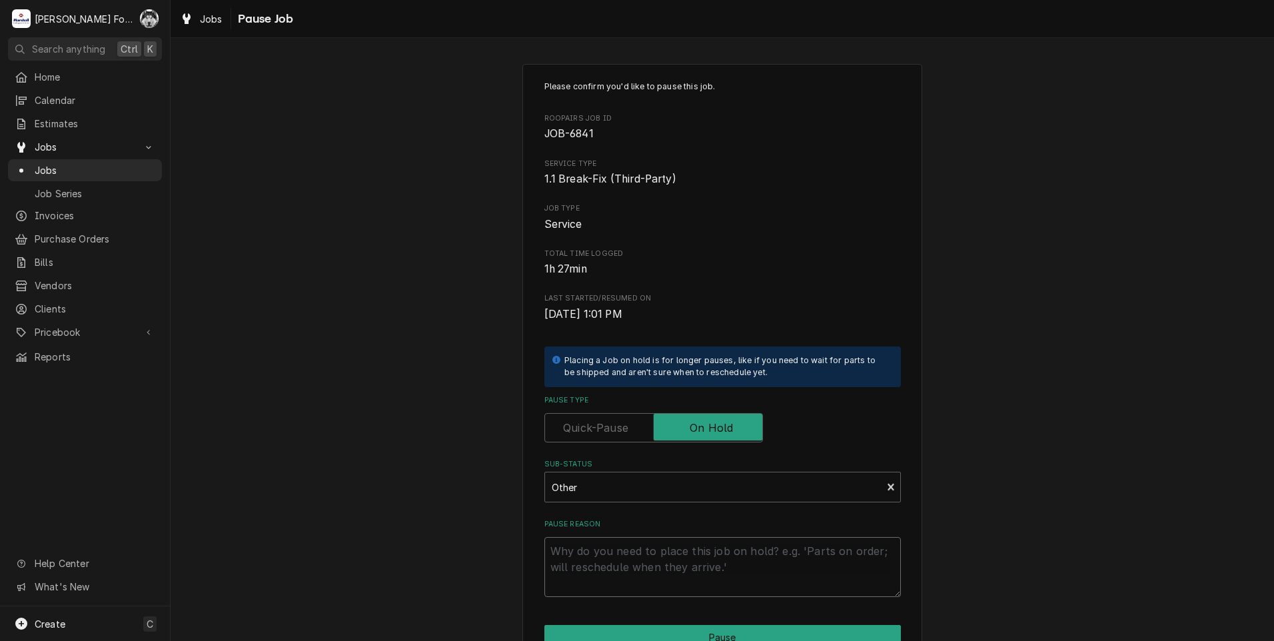
click at [593, 555] on textarea "Pause Reason" at bounding box center [722, 567] width 356 height 60
type textarea "x"
type textarea "f"
type textarea "x"
type textarea "fa"
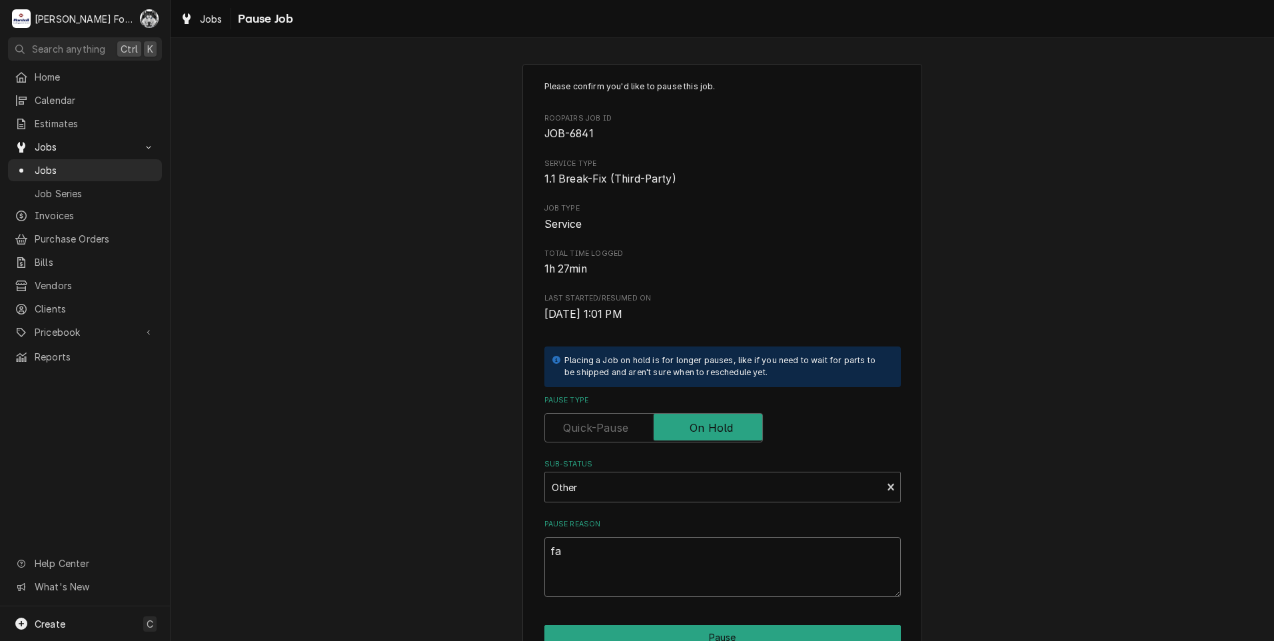
type textarea "x"
type textarea "fac"
type textarea "x"
type textarea "fact"
type textarea "x"
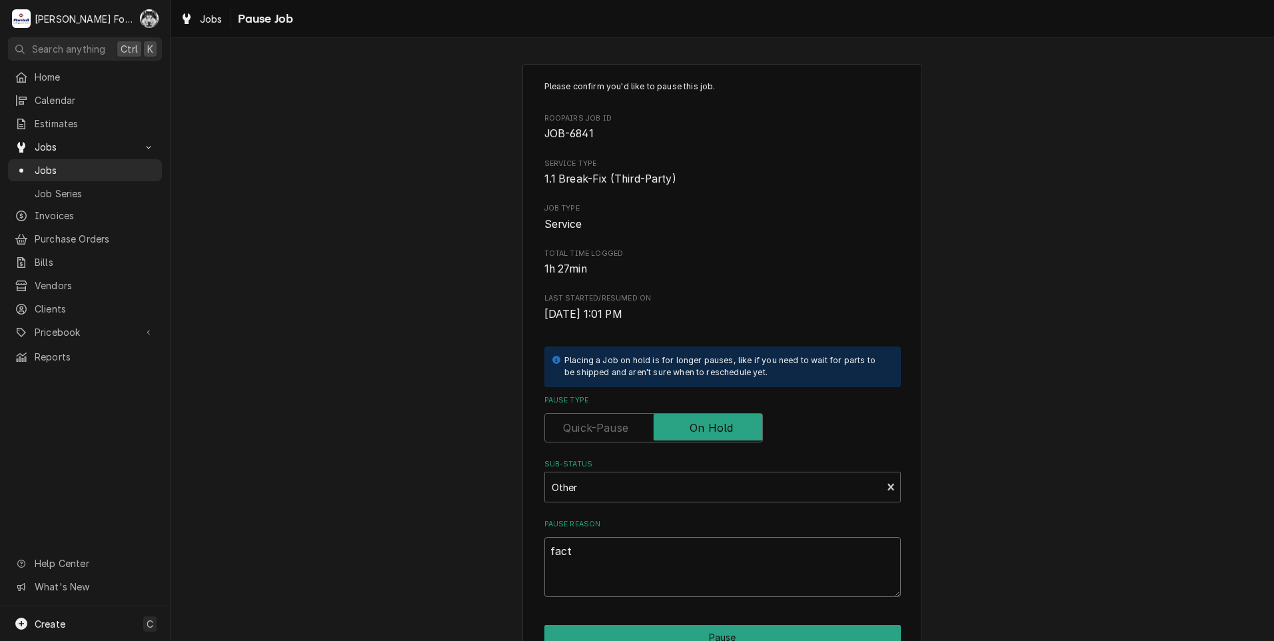
type textarea "facto"
type textarea "x"
type textarea "factor"
type textarea "x"
type textarea "factory"
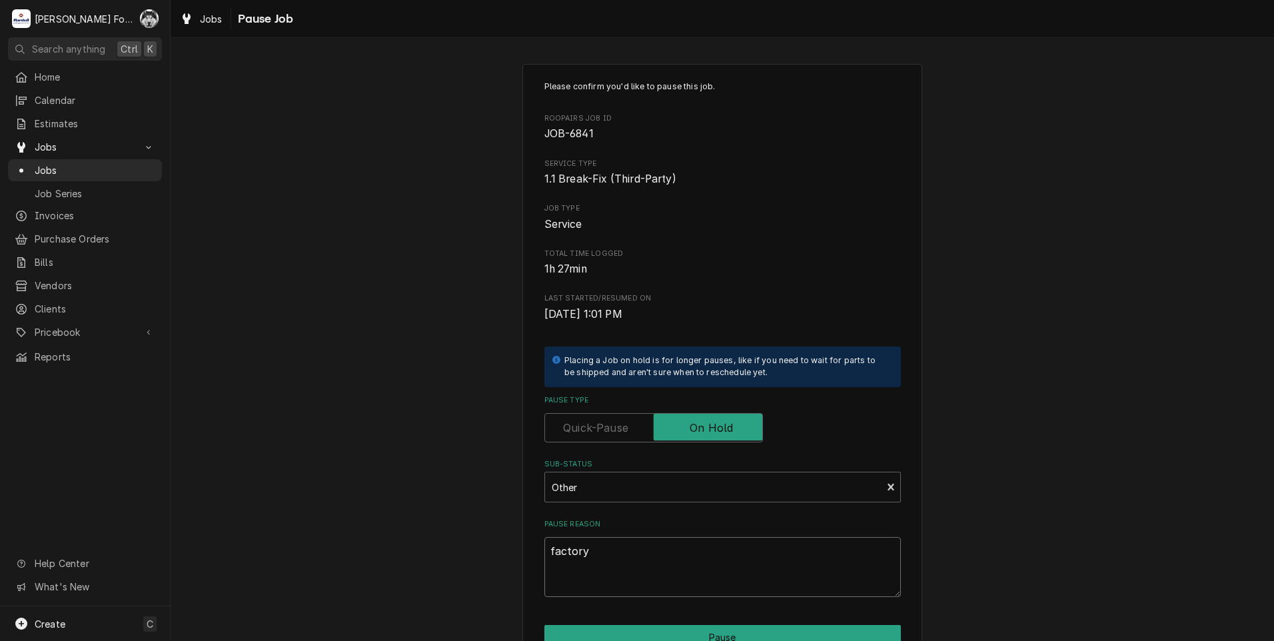
type textarea "x"
type textarea "factory"
type textarea "x"
type textarea "factory w"
type textarea "x"
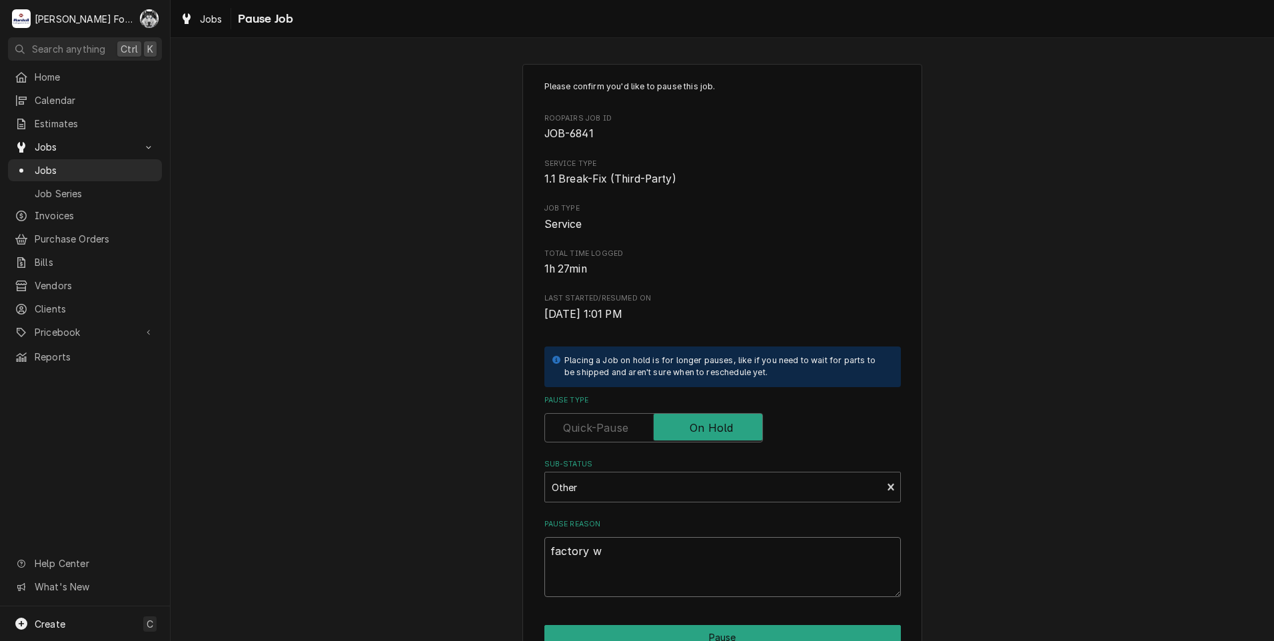
type textarea "factory wo"
type textarea "x"
type textarea "factory won"
type textarea "x"
type textarea "factory wont"
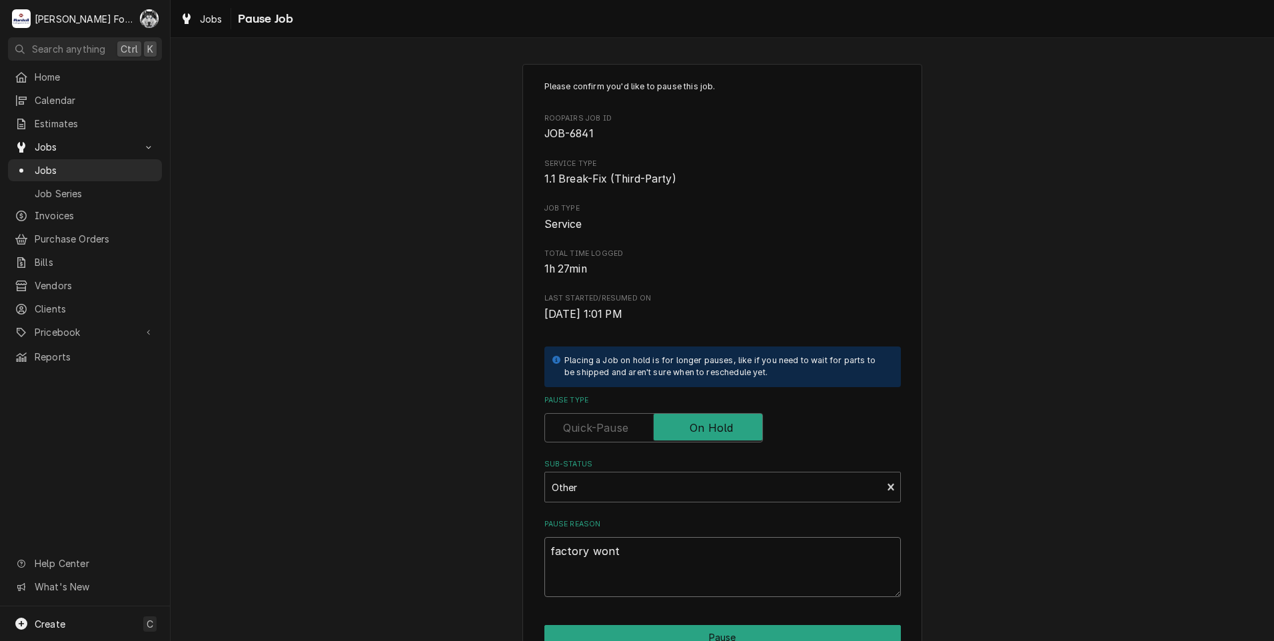
type textarea "x"
type textarea "factory wont"
type textarea "x"
type textarea "factory wont s"
type textarea "x"
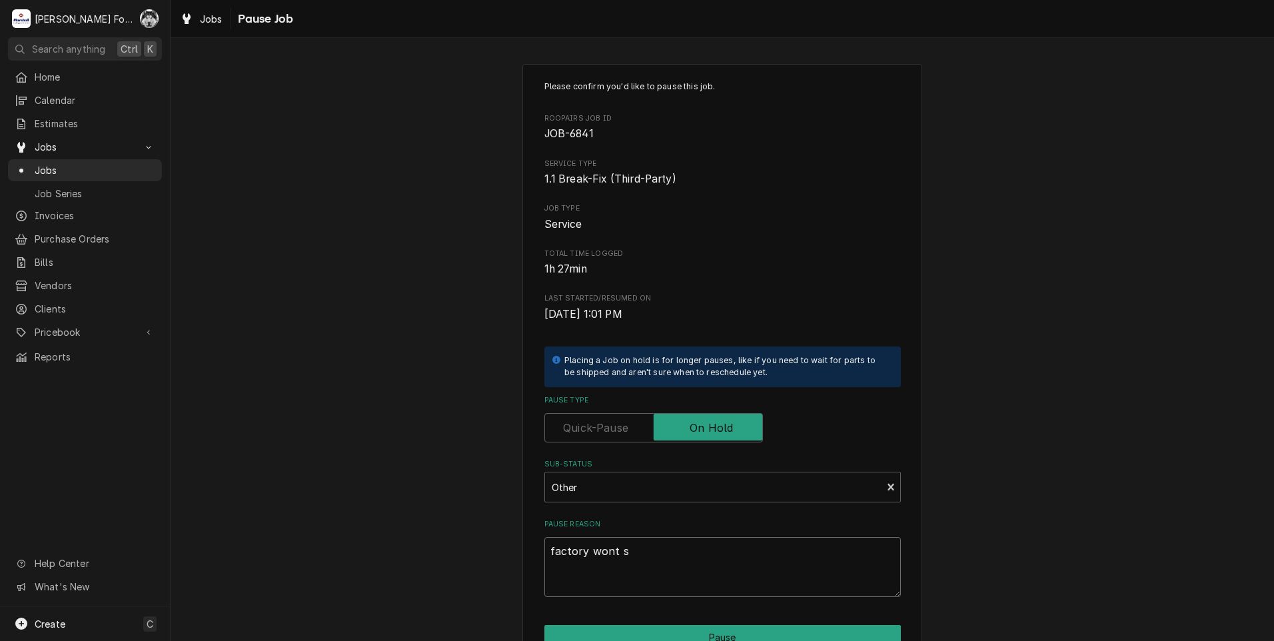
type textarea "factory wont su"
type textarea "x"
type textarea "factory wont sup"
type textarea "x"
type textarea "factory wont supp"
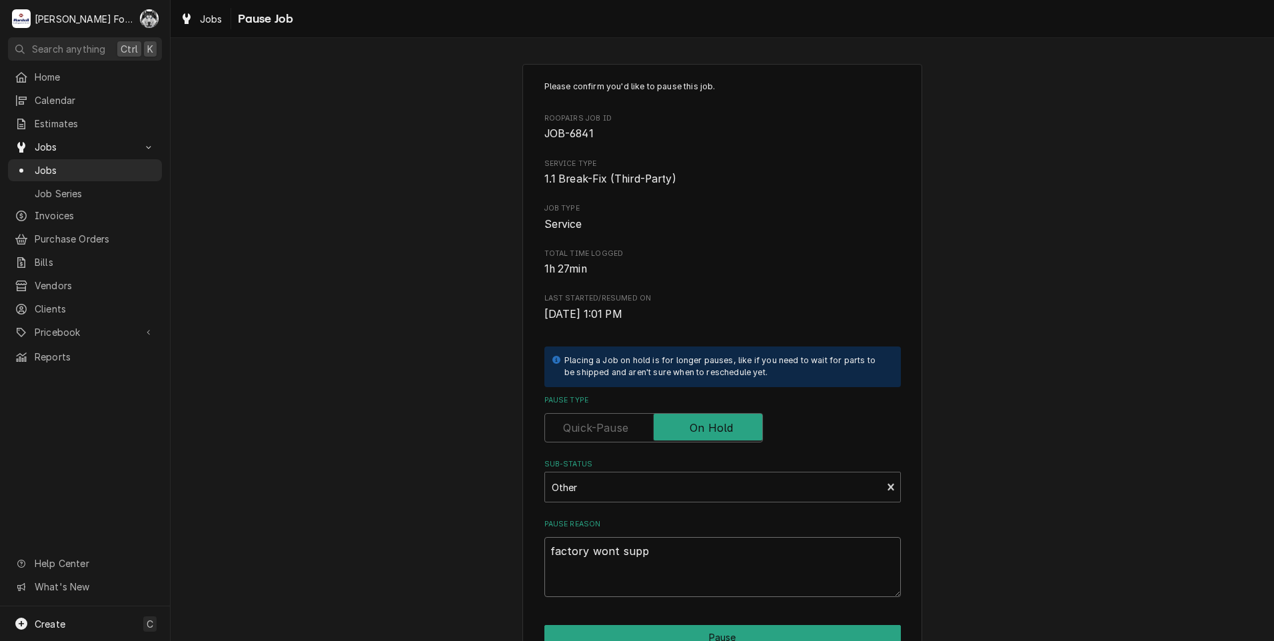
type textarea "x"
type textarea "factory wont suppl"
type textarea "x"
type textarea "factory wont supply"
type textarea "x"
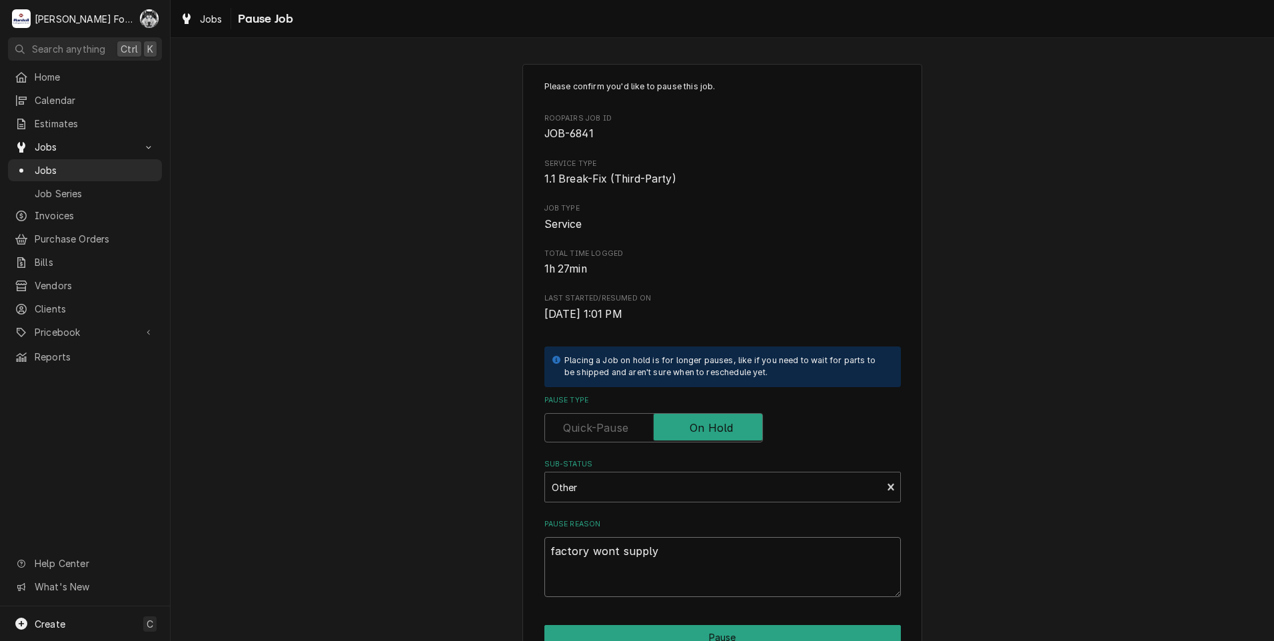
type textarea "factory wont supply"
type textarea "x"
type textarea "factory wont supply p"
type textarea "x"
type textarea "factory wont supply pa"
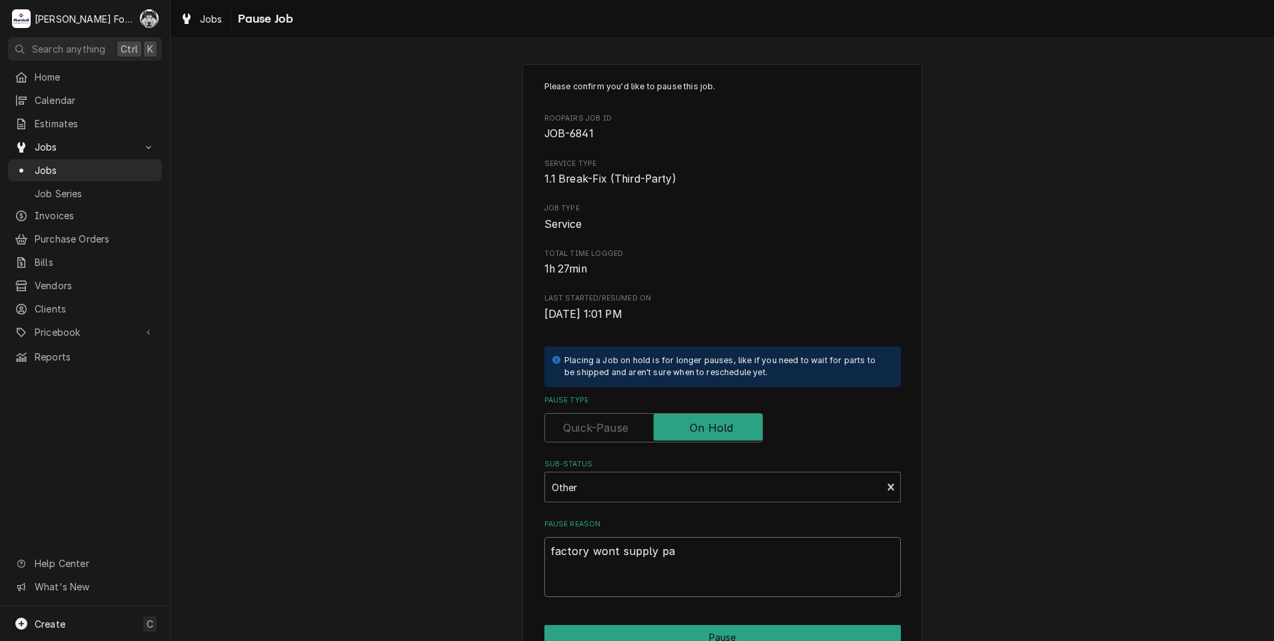
type textarea "x"
type textarea "factory wont supply par"
type textarea "x"
type textarea "factory wont supply part"
type textarea "x"
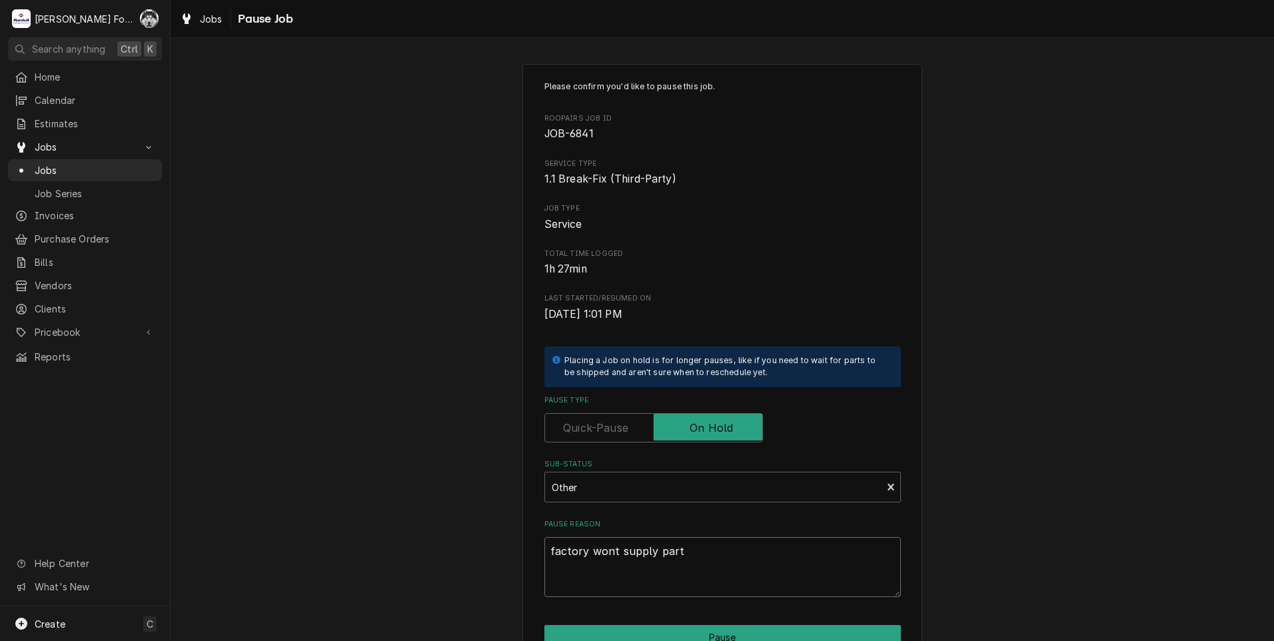
type textarea "factory wont supply parts"
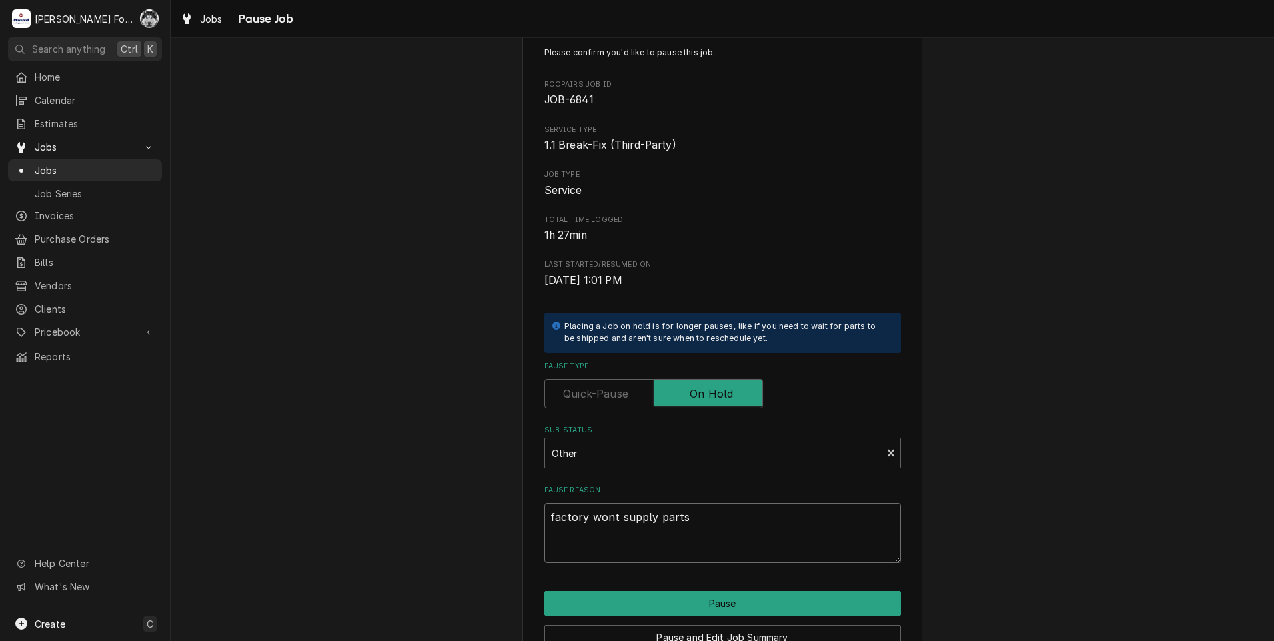
scroll to position [67, 0]
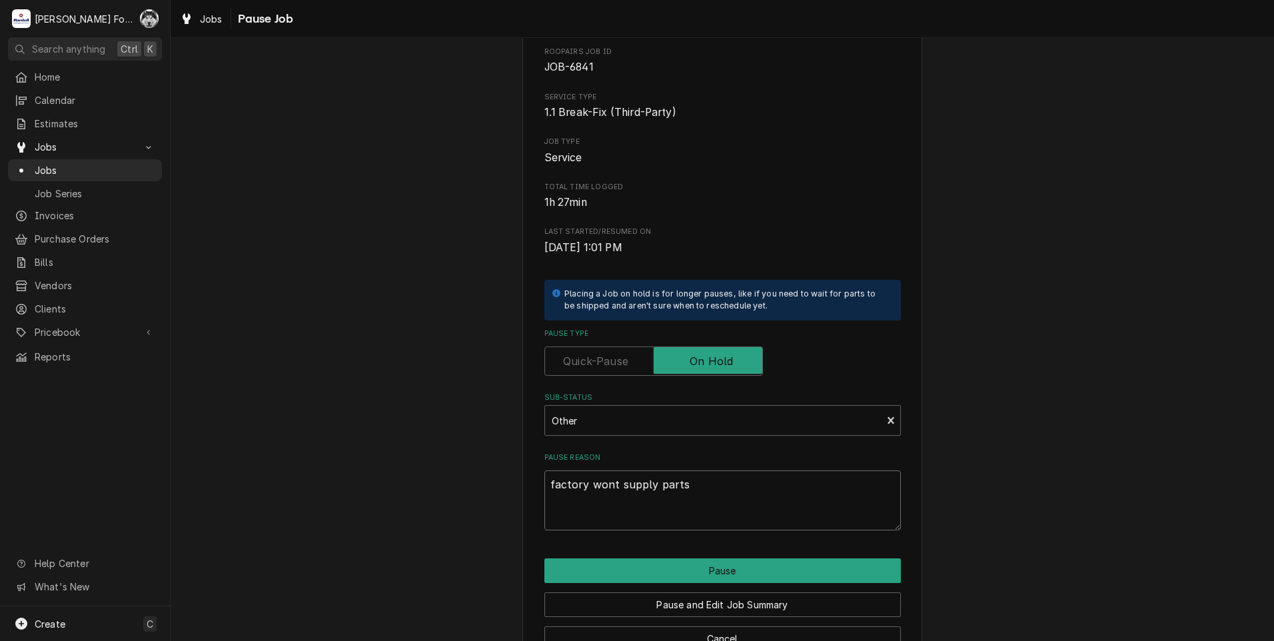
click at [604, 486] on textarea "factory wont supply parts" at bounding box center [722, 500] width 356 height 60
click at [606, 486] on textarea "factory wont supply parts" at bounding box center [722, 500] width 356 height 60
click at [604, 493] on textarea "factory wont supply parts" at bounding box center [722, 500] width 356 height 60
type textarea "x"
type textarea "factory won't supply parts"
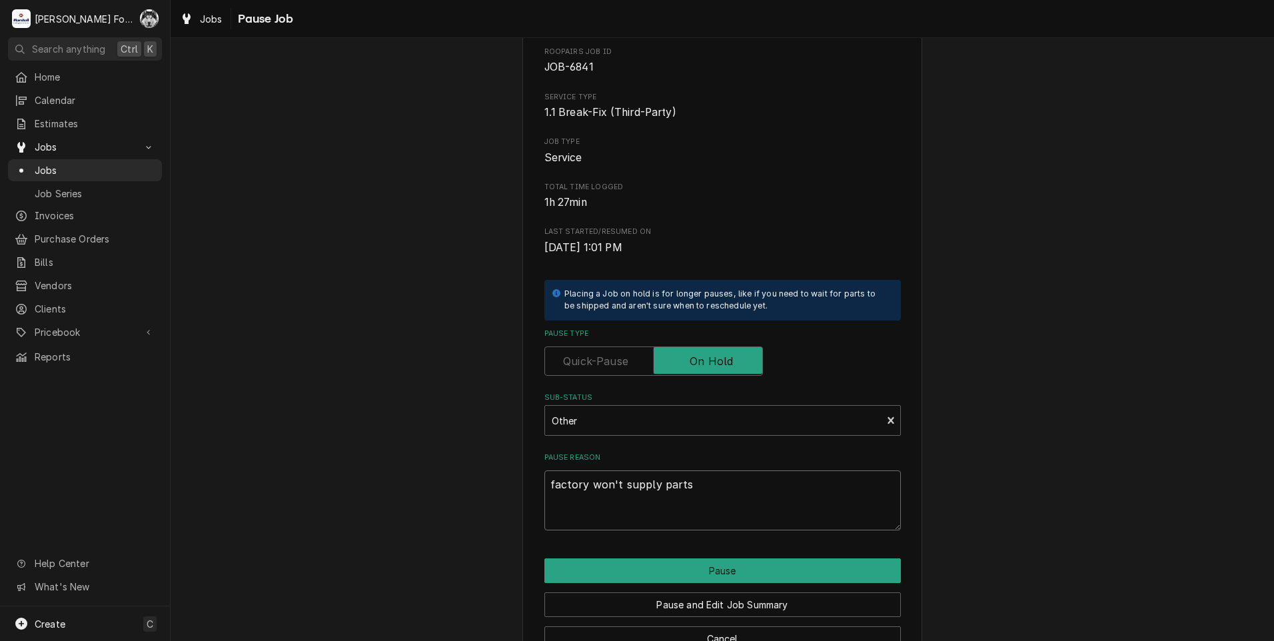
type textarea "x"
type textarea "actory won't supply parts"
type textarea "x"
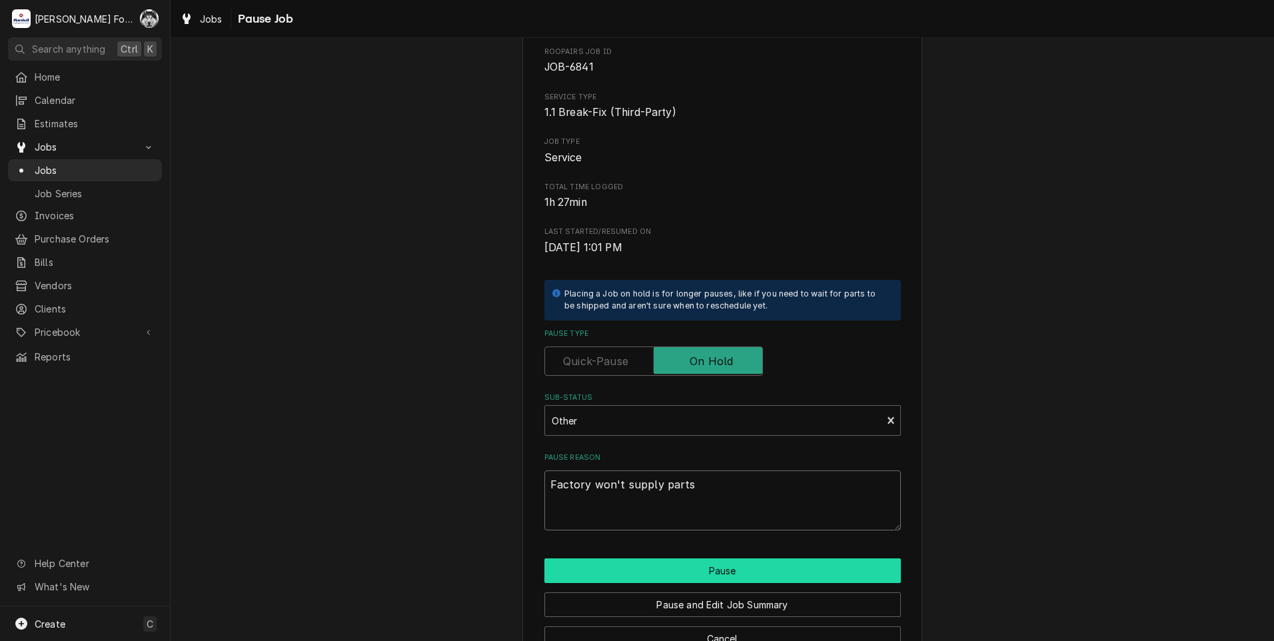
type textarea "Factory won't supply parts"
click at [703, 572] on button "Pause" at bounding box center [722, 570] width 356 height 25
type textarea "x"
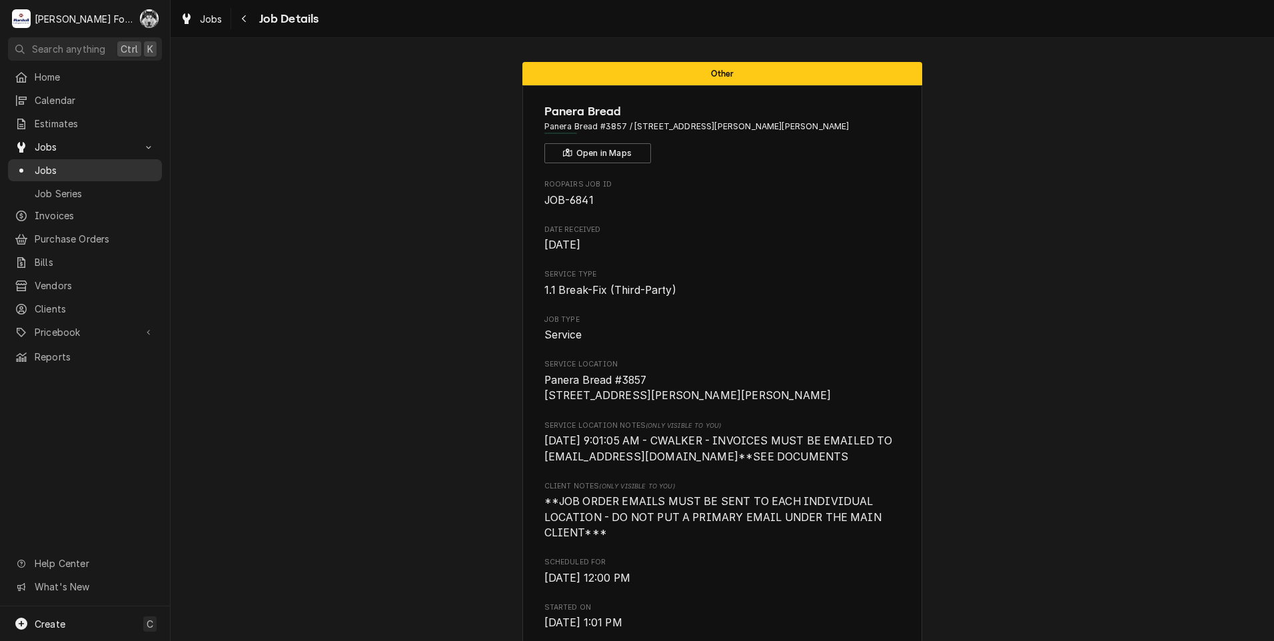
click at [53, 164] on span "Jobs" at bounding box center [95, 170] width 121 height 14
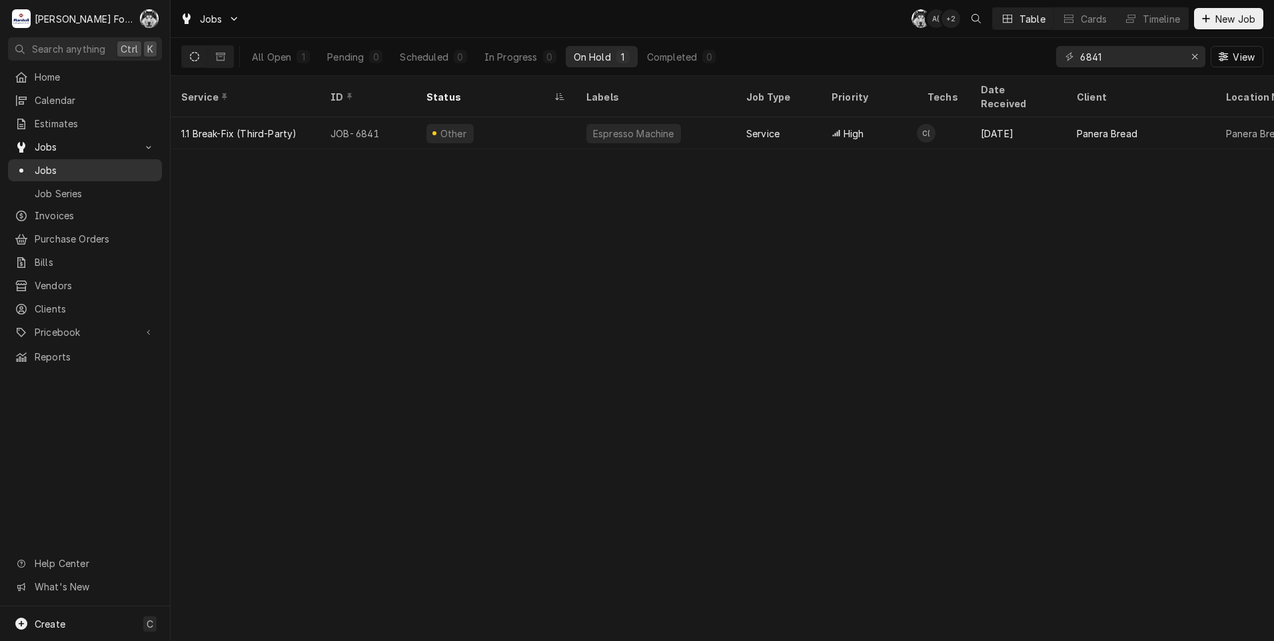
click at [45, 165] on span "Jobs" at bounding box center [95, 170] width 121 height 14
click at [1192, 57] on icon "Erase input" at bounding box center [1194, 56] width 7 height 9
